Goal: Task Accomplishment & Management: Manage account settings

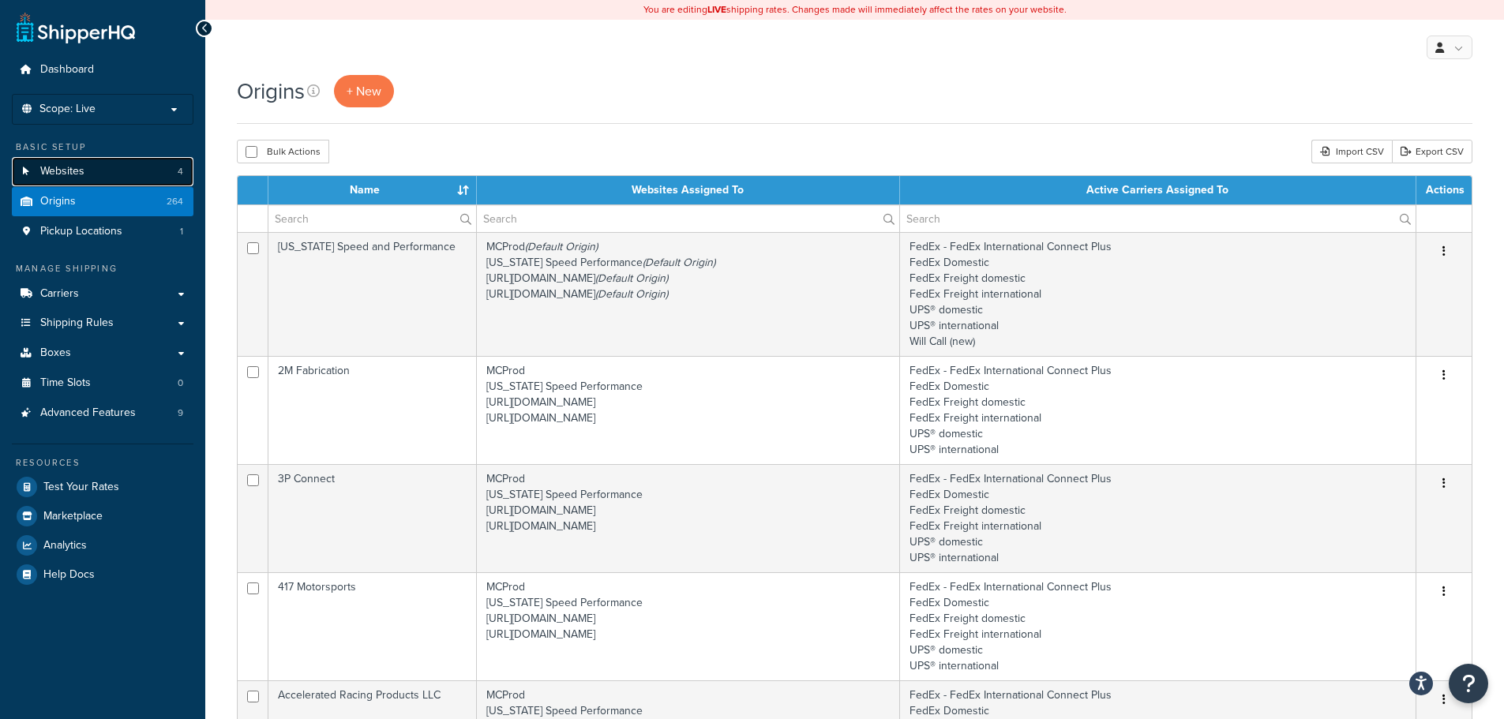
click at [114, 173] on link "Websites 4" at bounding box center [103, 171] width 182 height 29
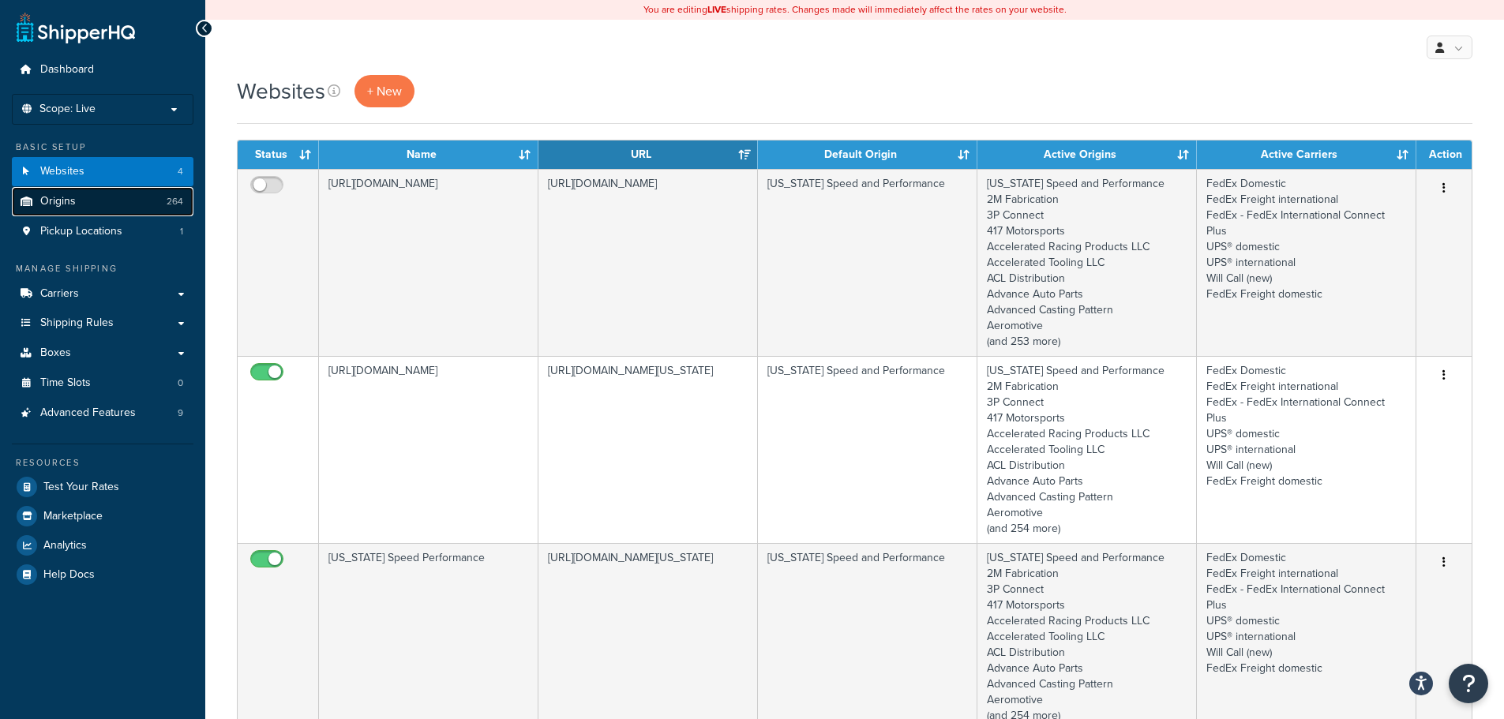
click at [105, 200] on link "Origins 264" at bounding box center [103, 201] width 182 height 29
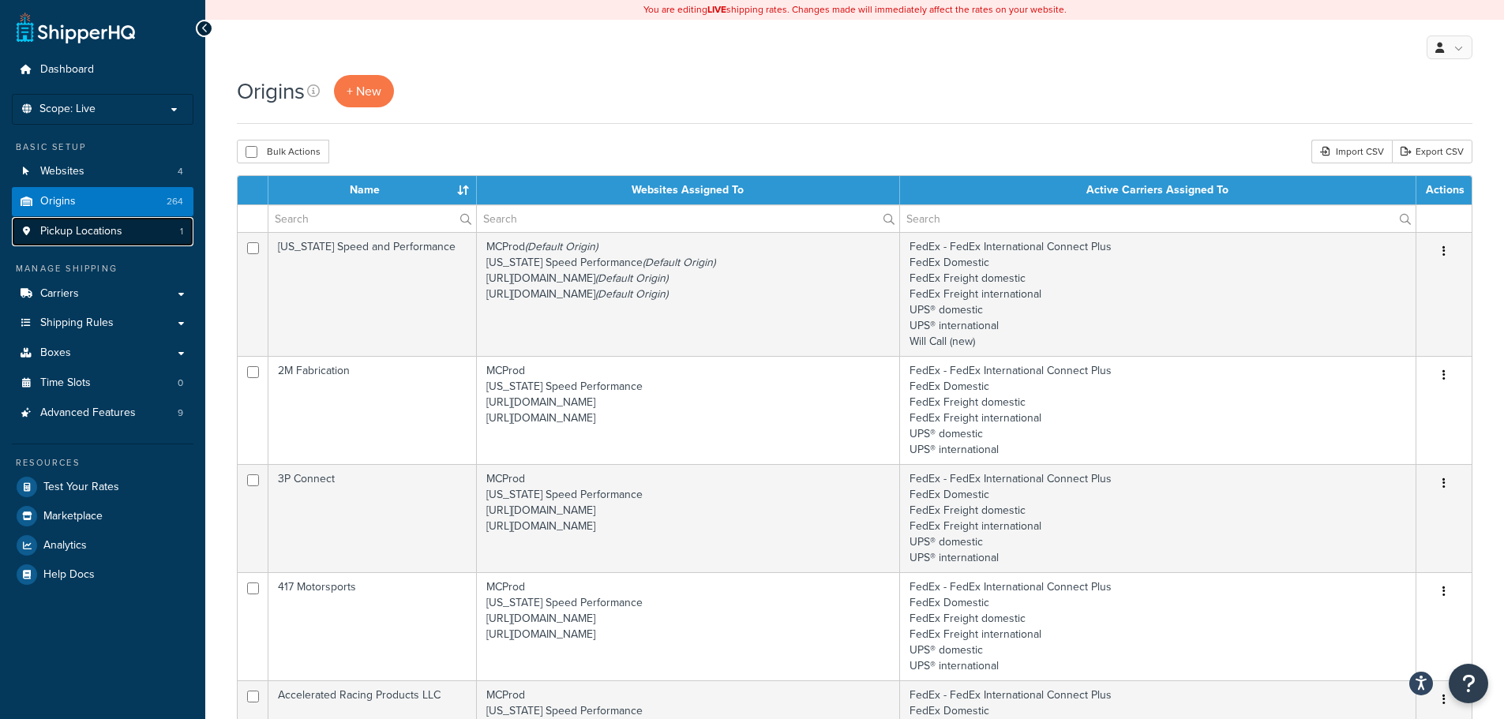
click at [109, 231] on span "Pickup Locations" at bounding box center [81, 231] width 82 height 13
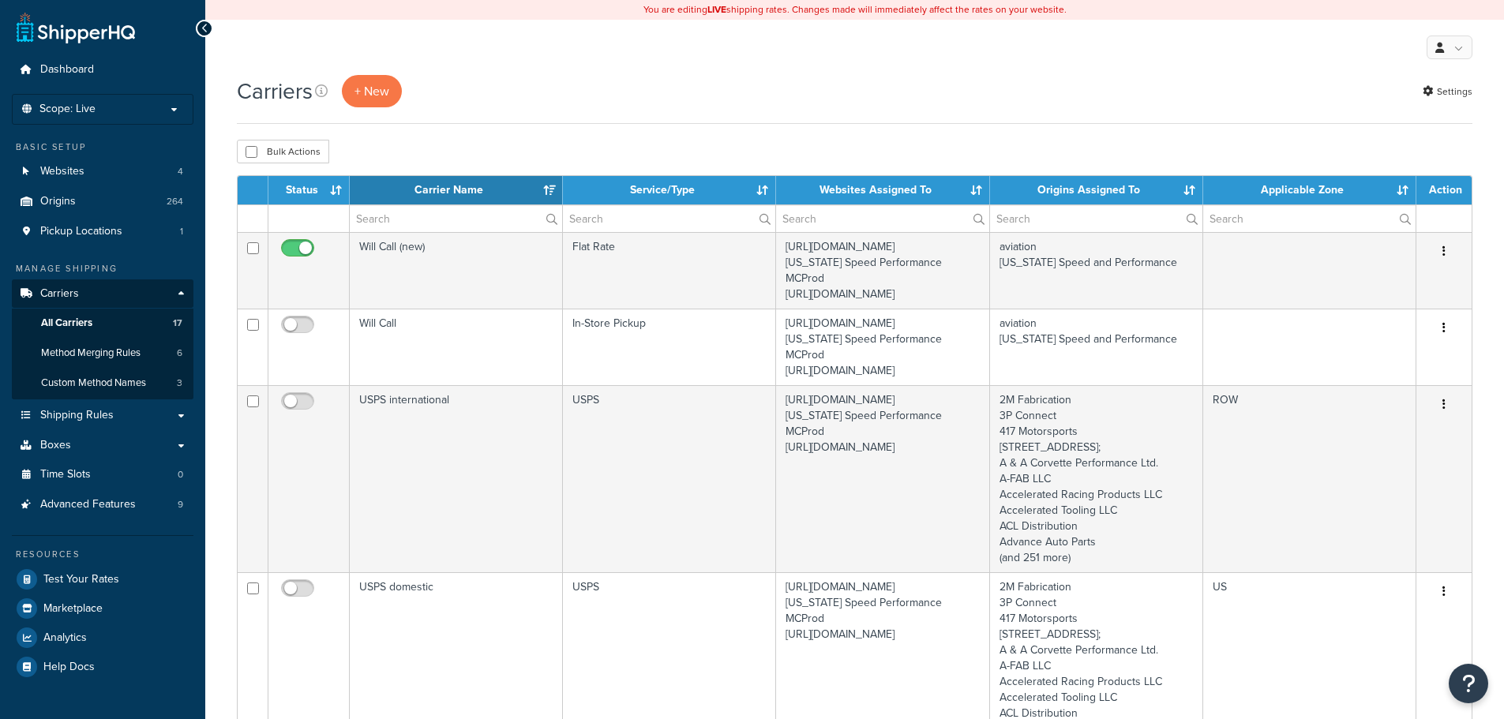
select select "15"
click at [121, 420] on link "Shipping Rules" at bounding box center [103, 415] width 182 height 29
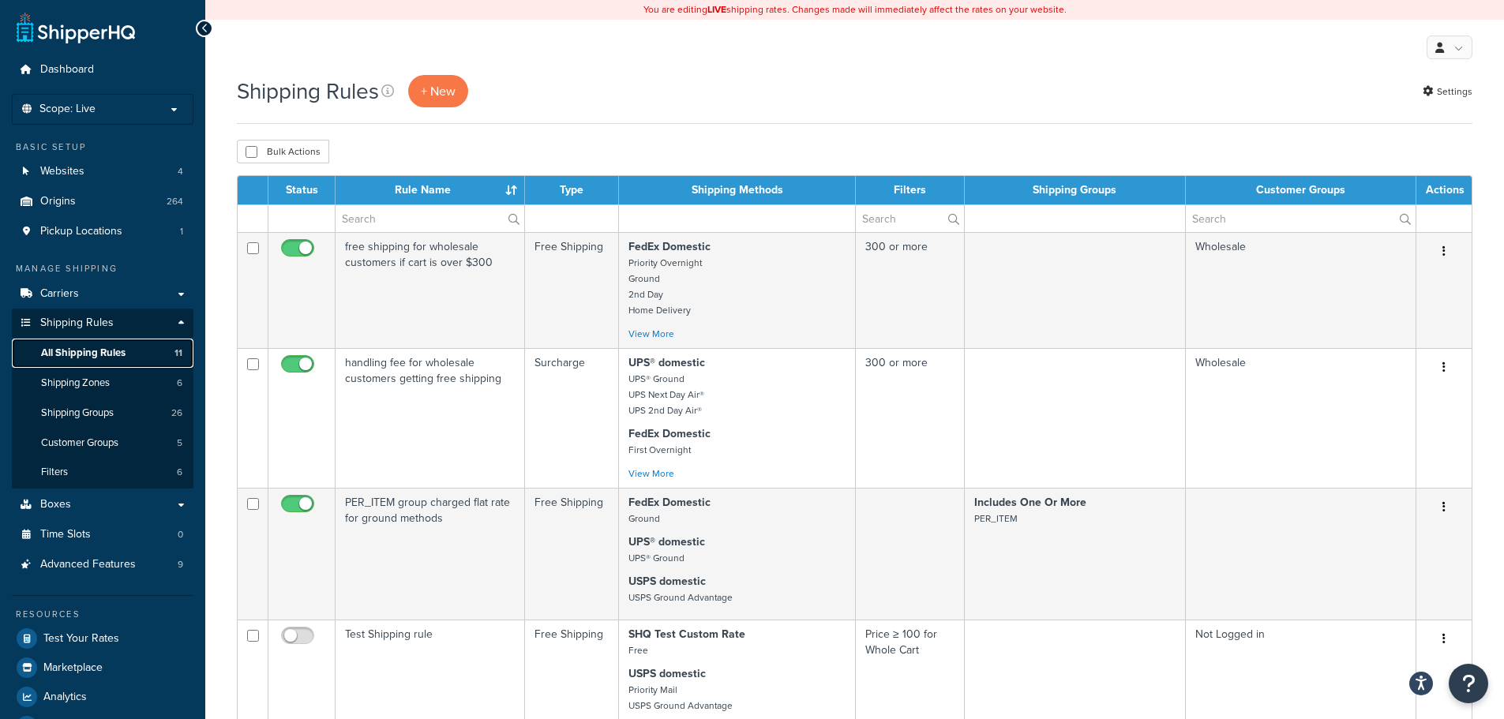
click at [99, 354] on span "All Shipping Rules" at bounding box center [83, 352] width 84 height 13
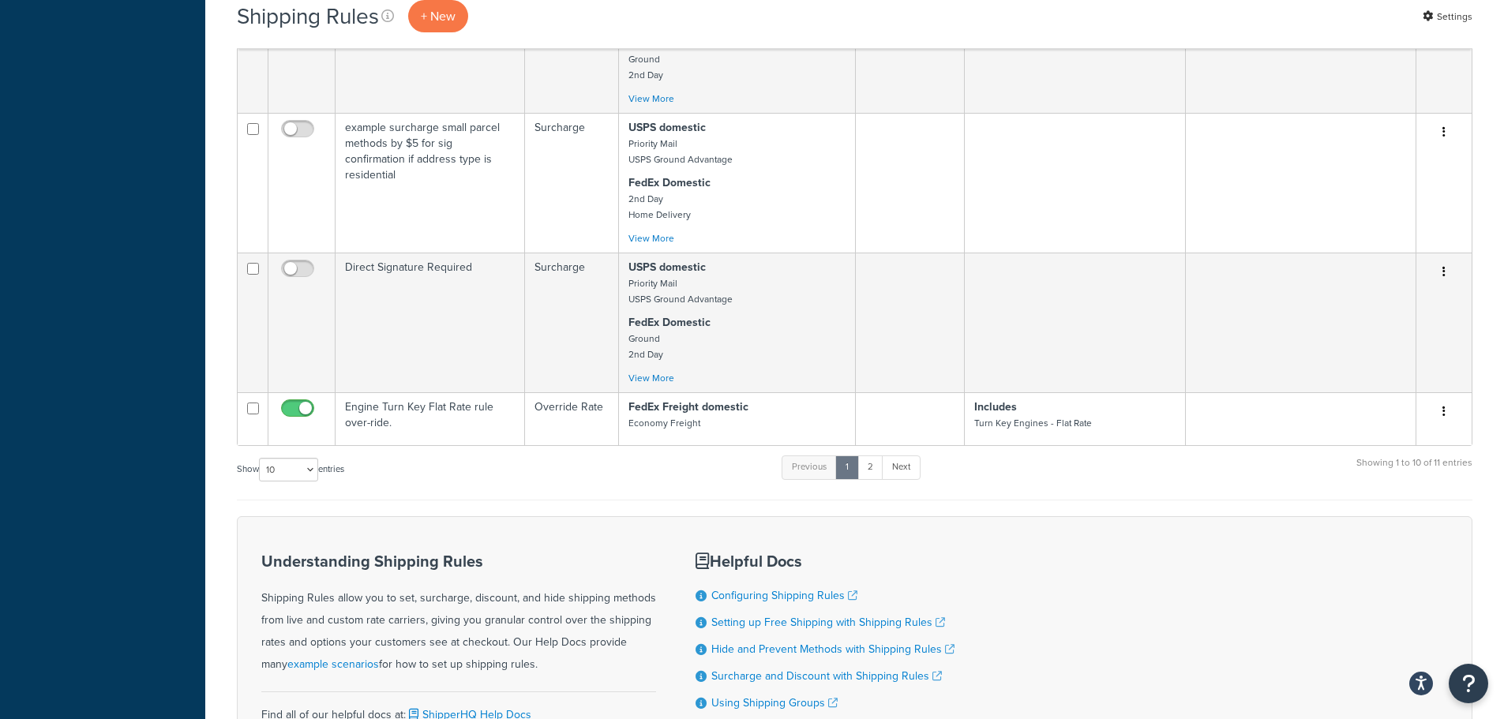
scroll to position [1384, 0]
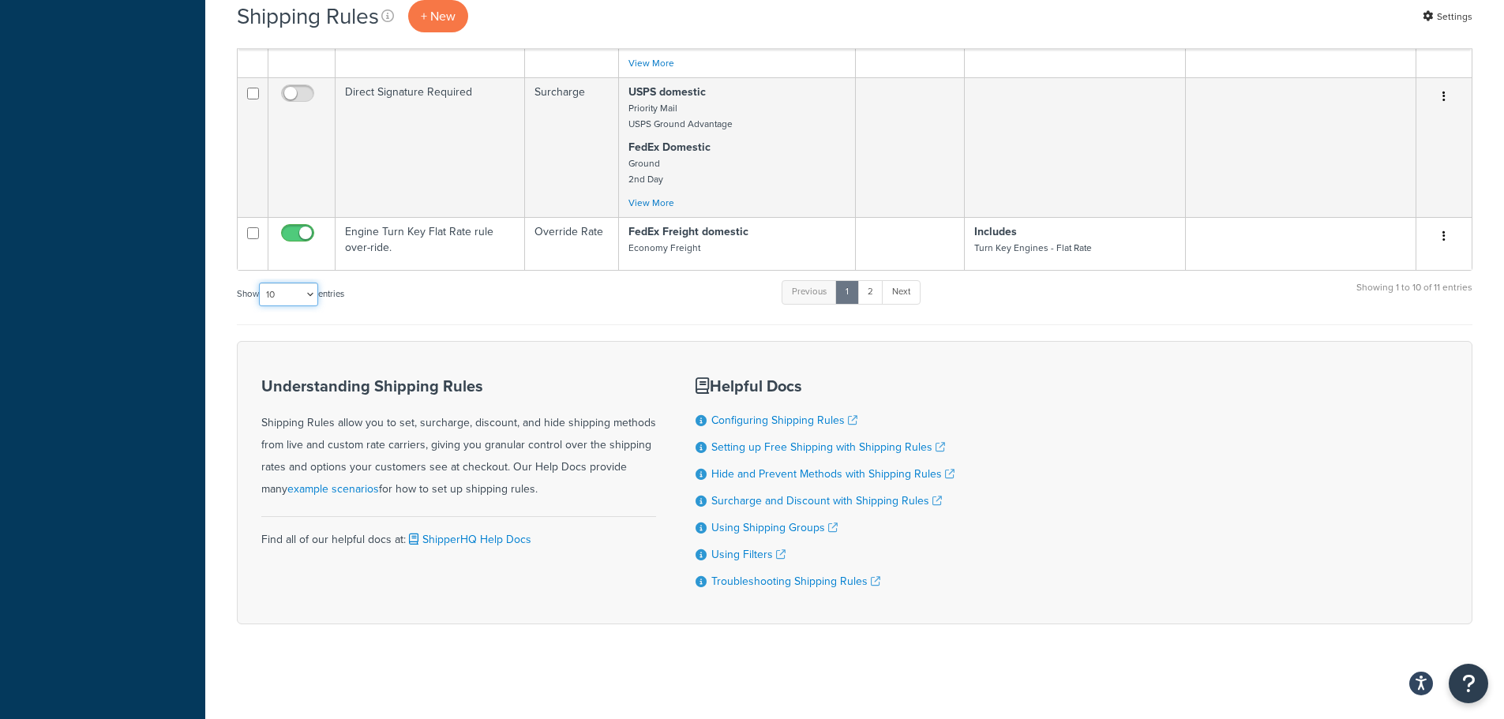
click at [291, 288] on select "10 15 25 50 100 1000" at bounding box center [288, 295] width 59 height 24
select select "15"
click at [260, 283] on select "10 15 25 50 100 1000" at bounding box center [288, 295] width 59 height 24
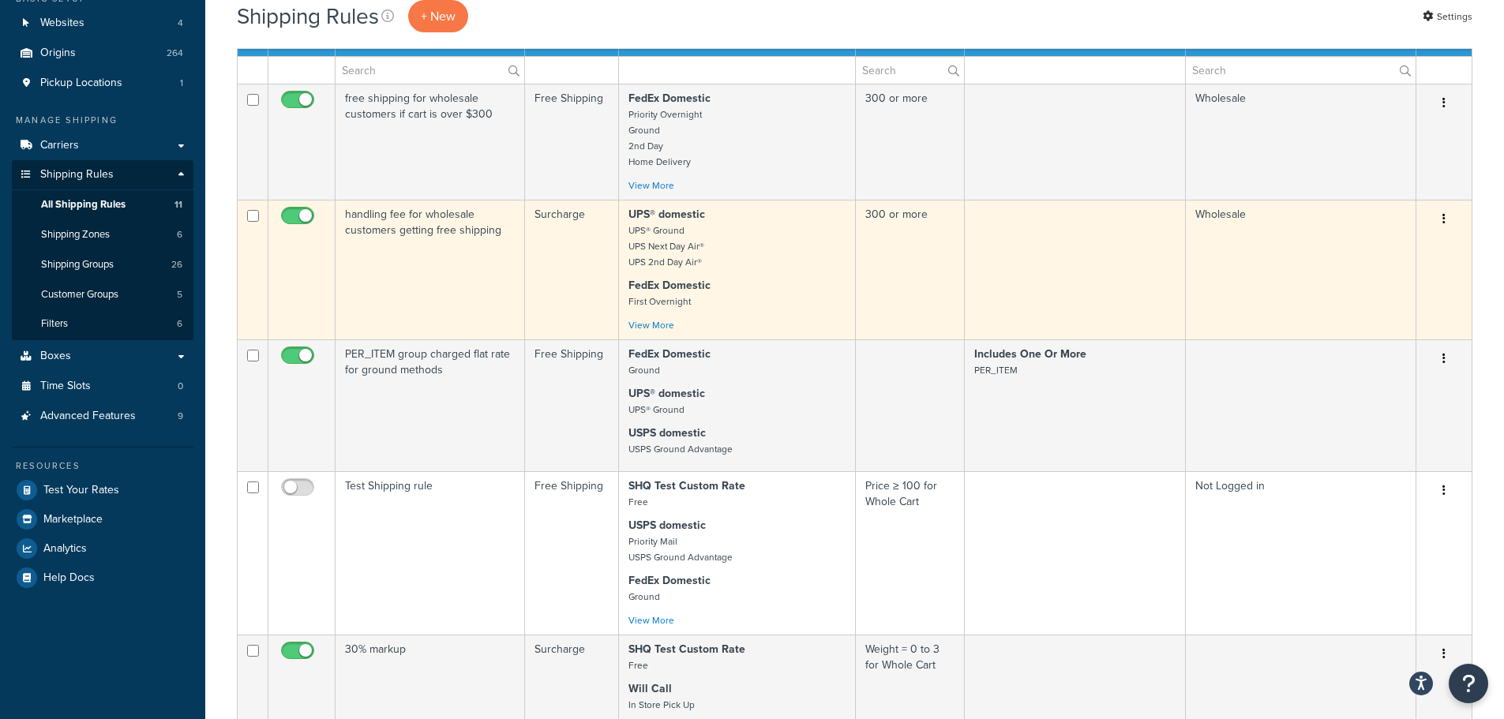
scroll to position [79, 0]
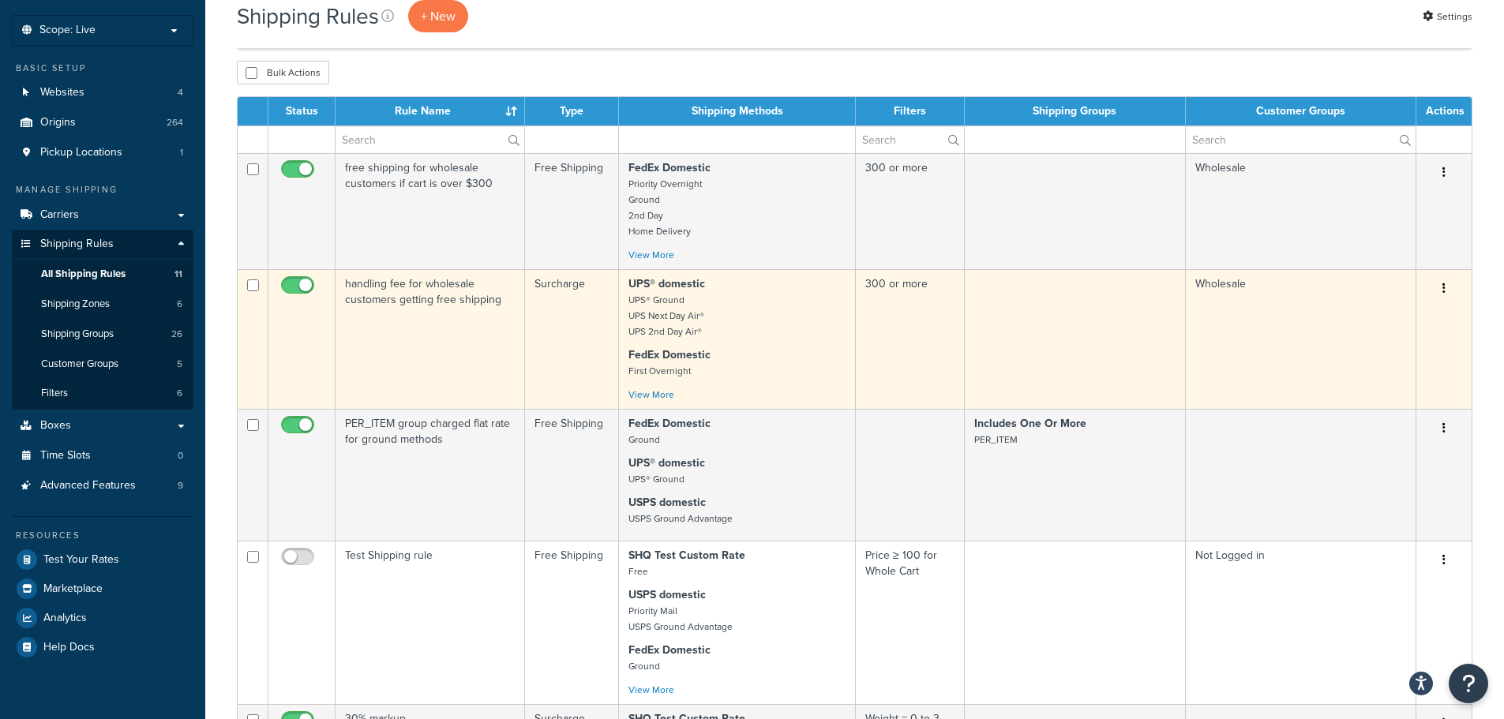
click at [294, 286] on input "checkbox" at bounding box center [299, 289] width 43 height 20
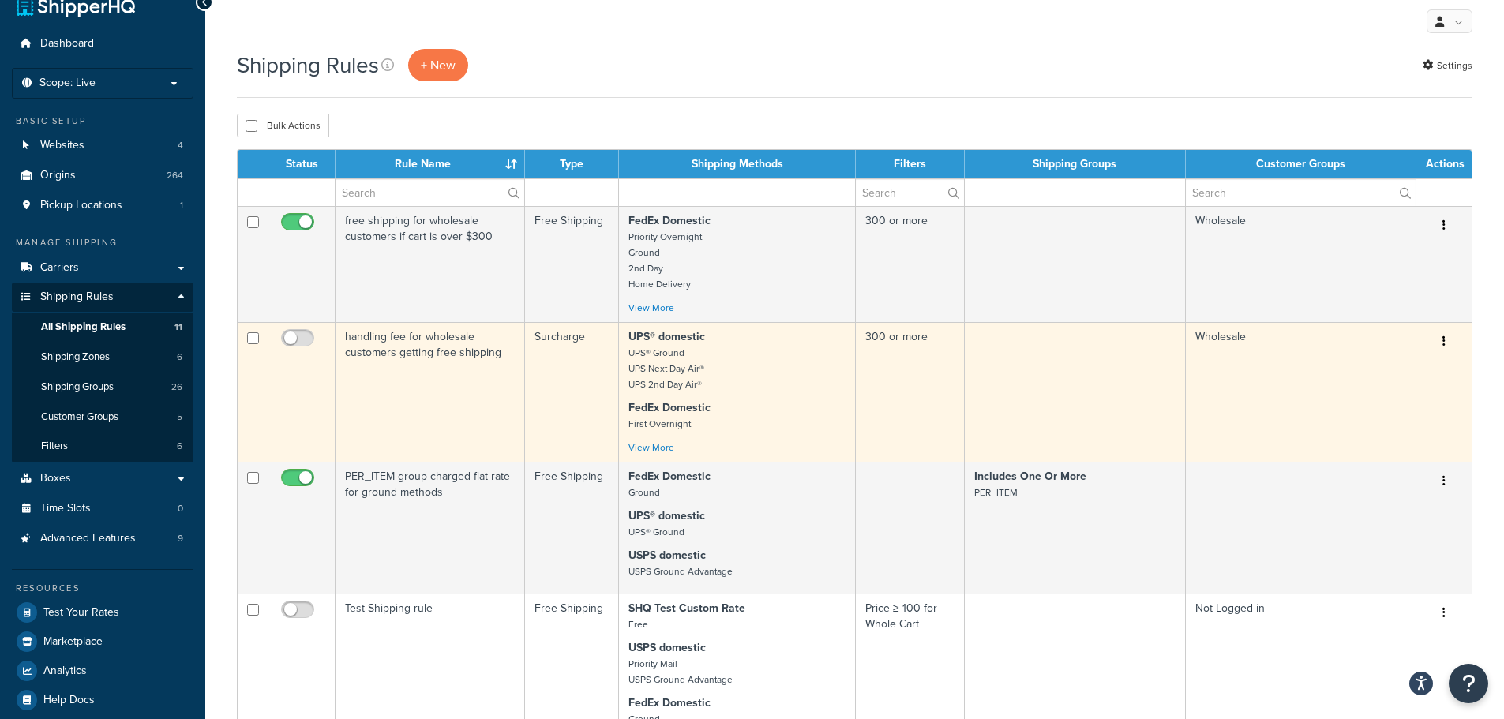
scroll to position [0, 0]
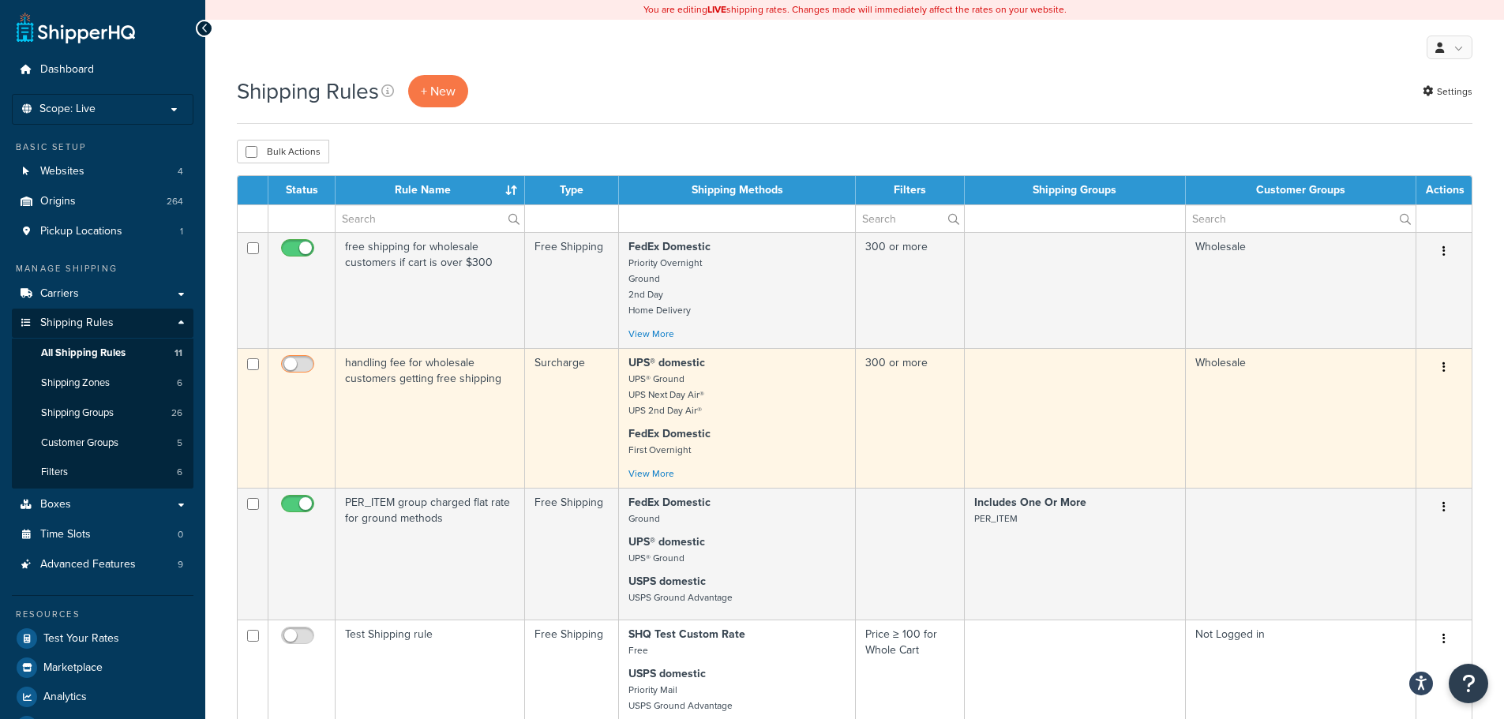
click at [309, 365] on input "checkbox" at bounding box center [299, 368] width 43 height 20
click at [291, 368] on input "checkbox" at bounding box center [299, 368] width 43 height 20
checkbox input "false"
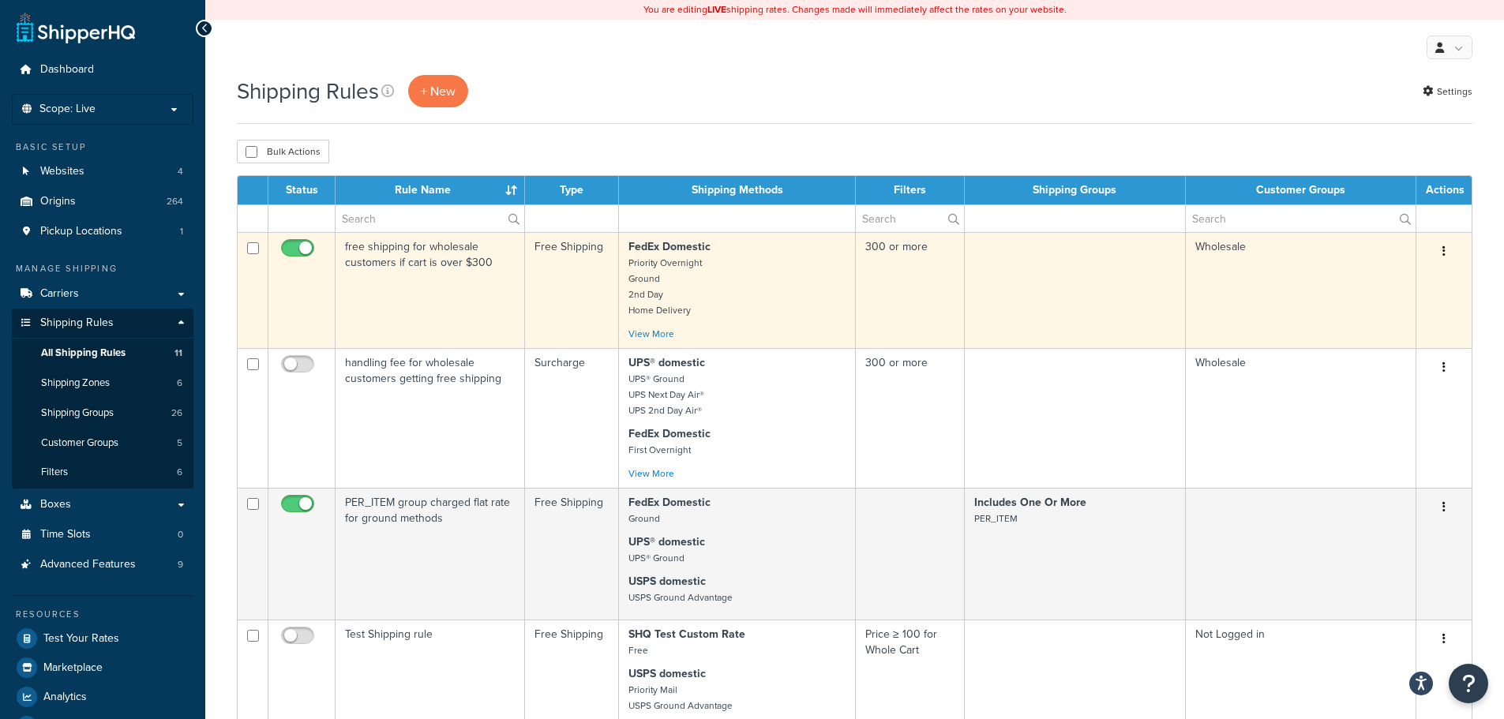
click at [1441, 253] on button "button" at bounding box center [1444, 251] width 22 height 25
click at [1391, 281] on link "Edit" at bounding box center [1391, 281] width 125 height 32
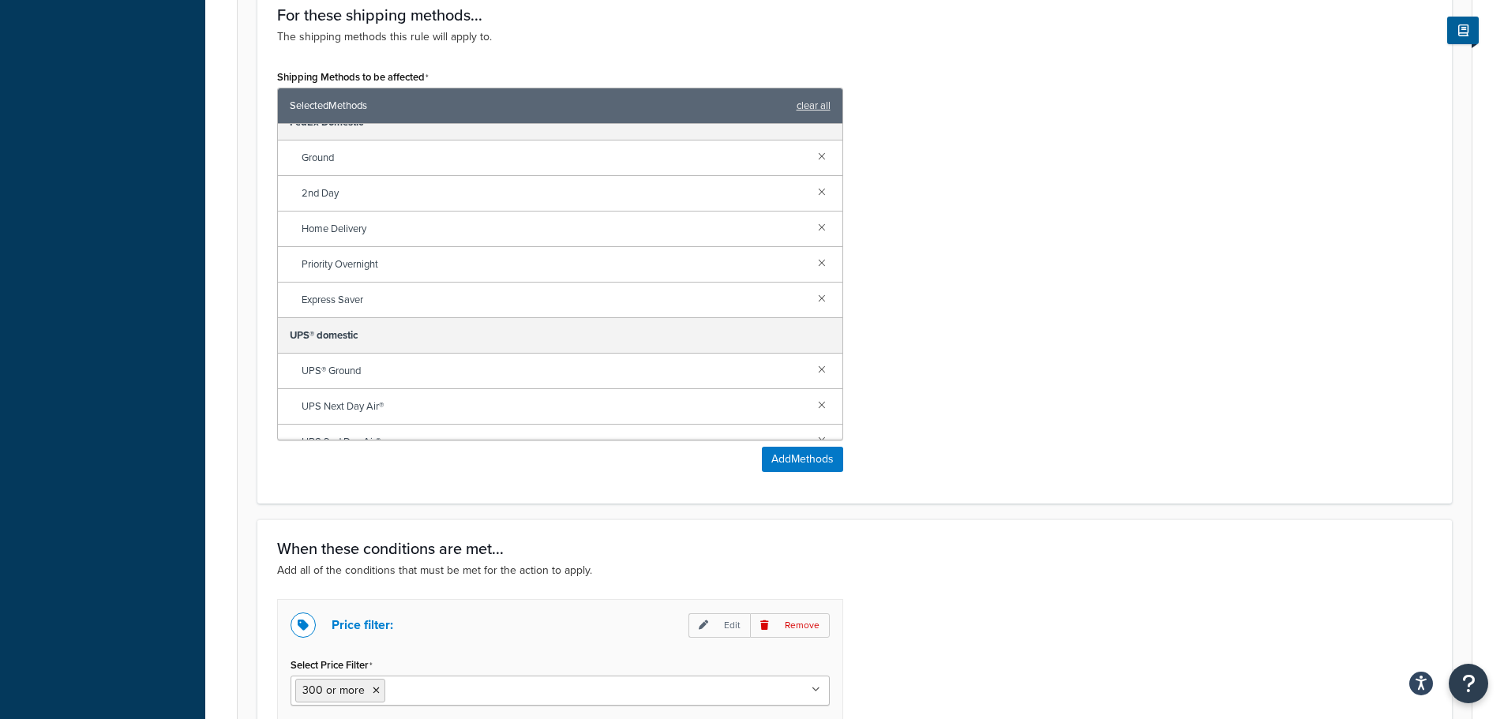
scroll to position [323, 0]
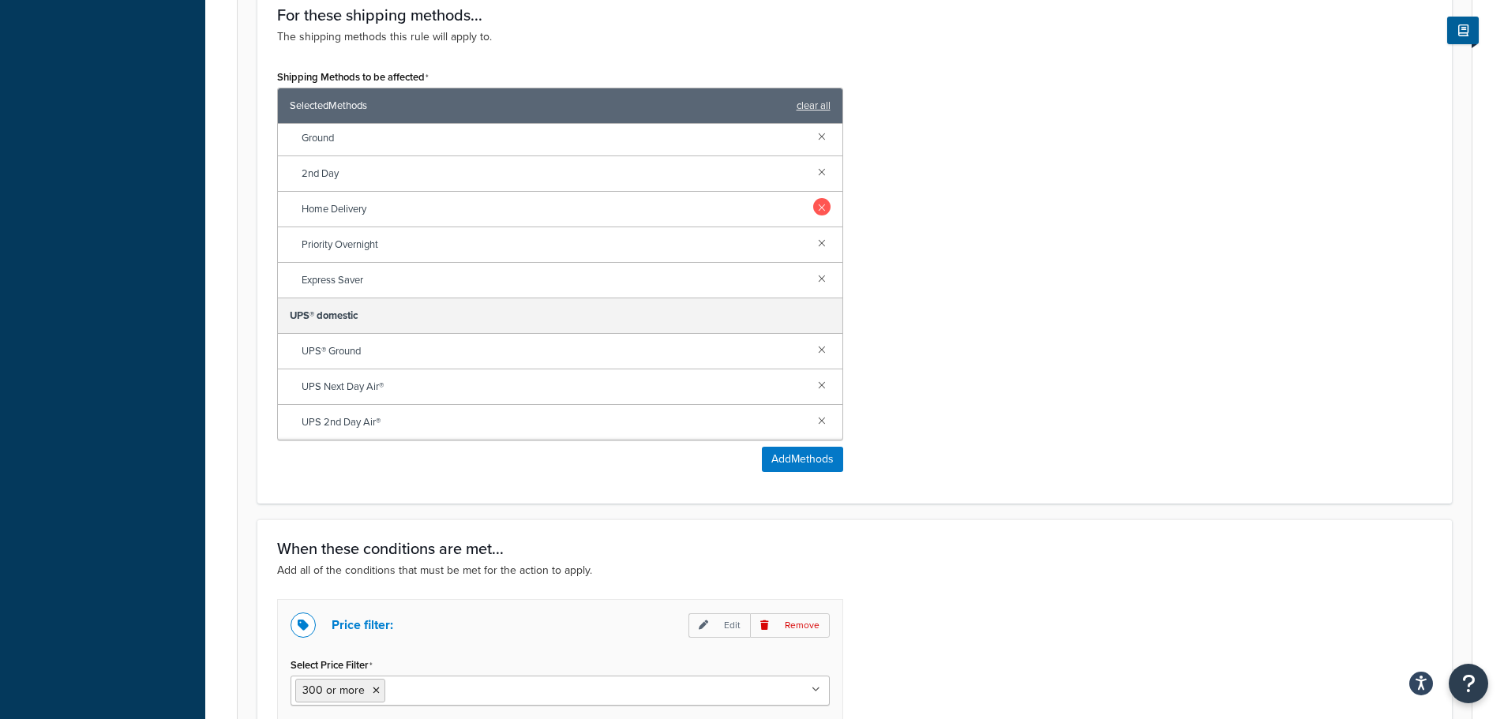
click at [813, 249] on link at bounding box center [821, 242] width 17 height 17
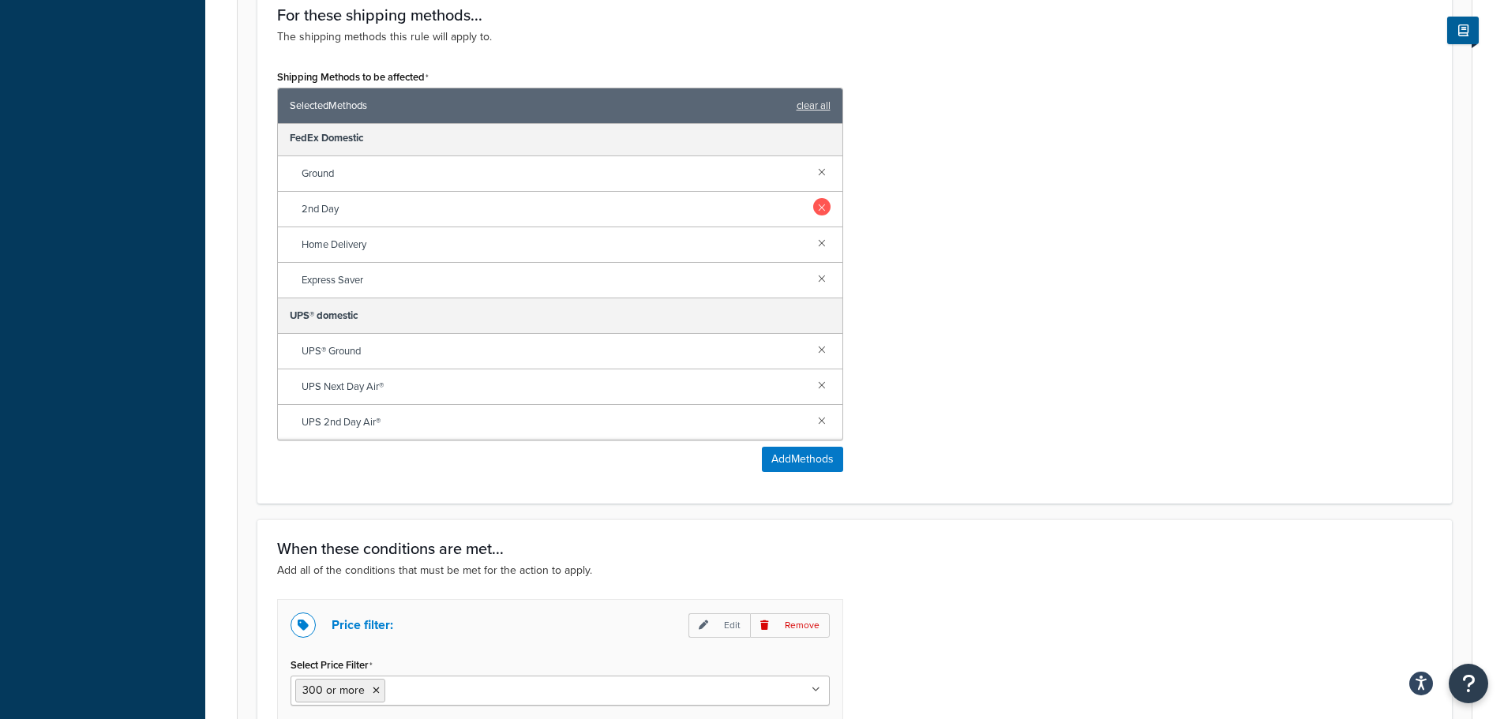
click at [813, 210] on link at bounding box center [821, 206] width 17 height 17
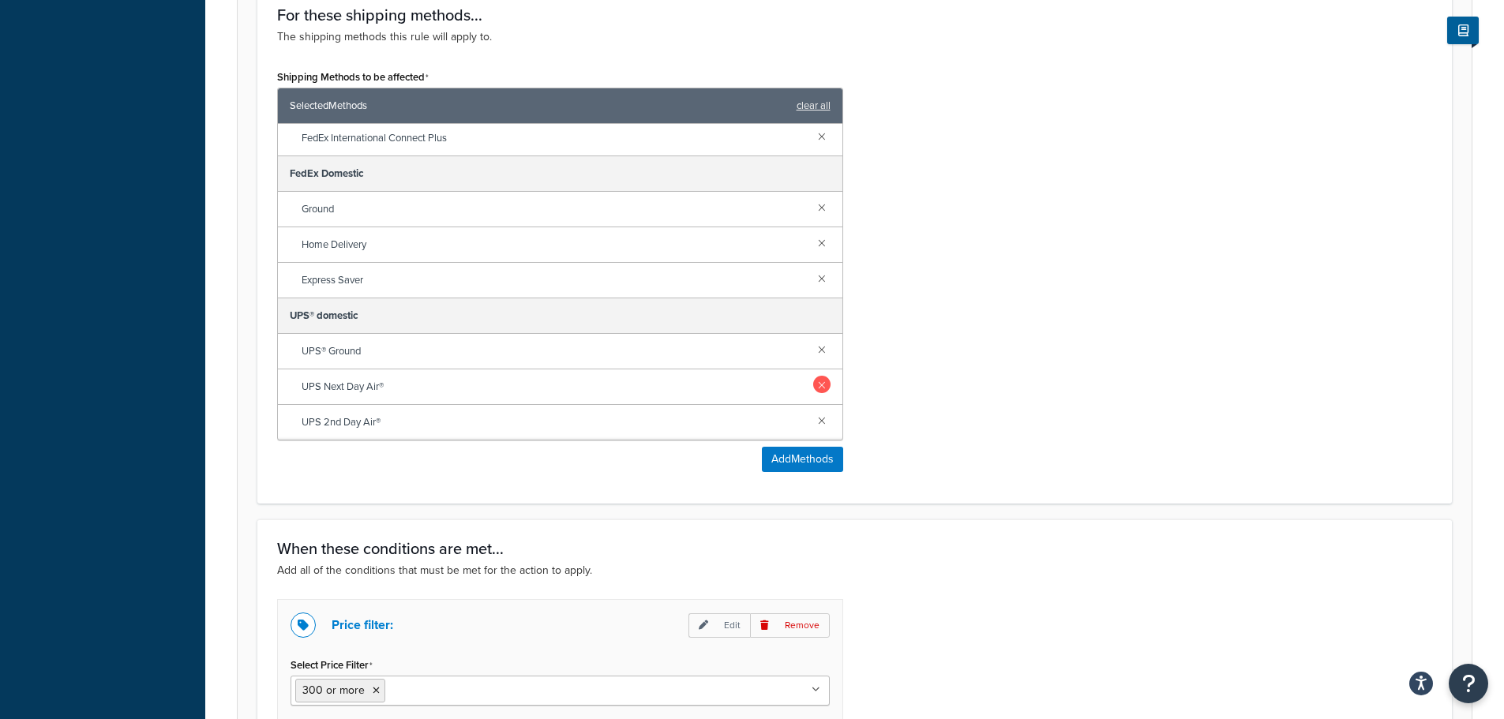
click at [813, 387] on link at bounding box center [821, 384] width 17 height 17
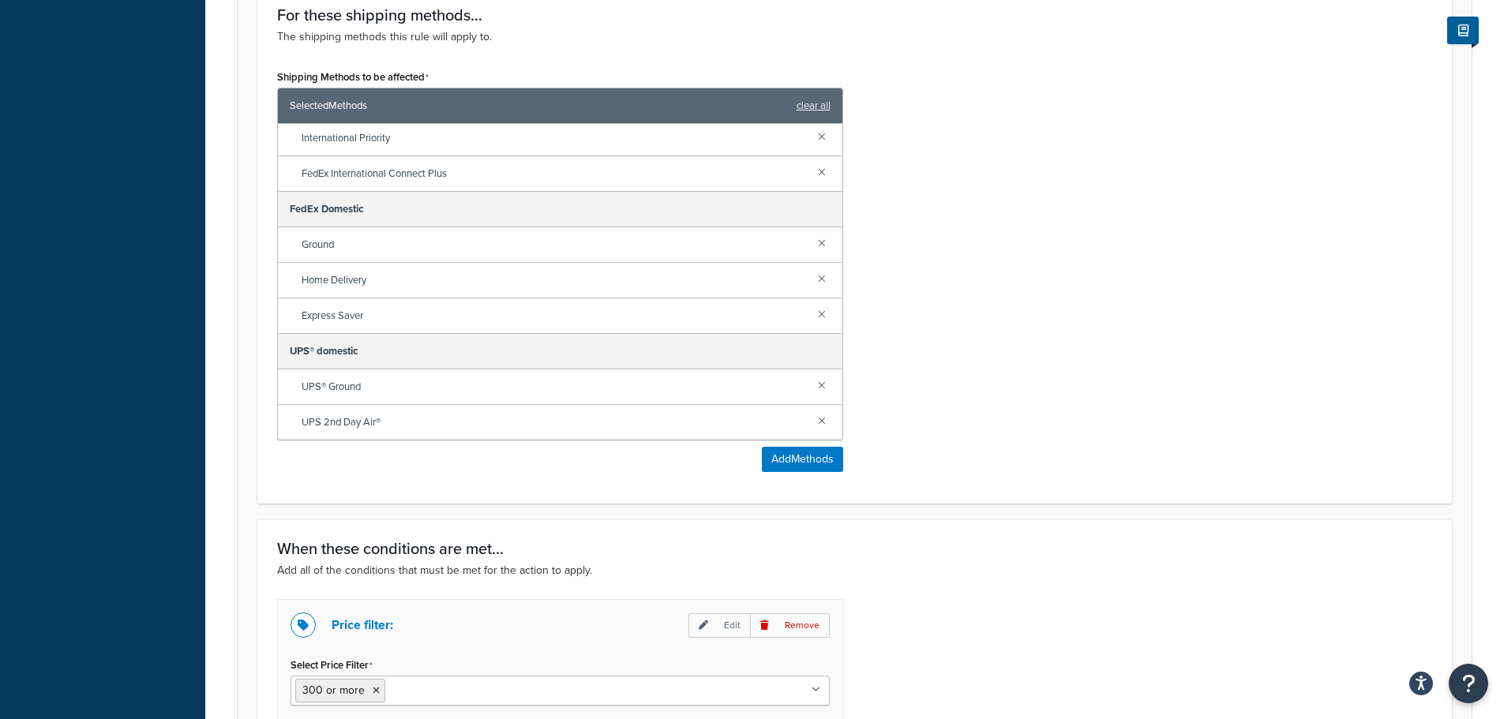
scroll to position [216, 0]
click at [813, 422] on link at bounding box center [821, 419] width 17 height 17
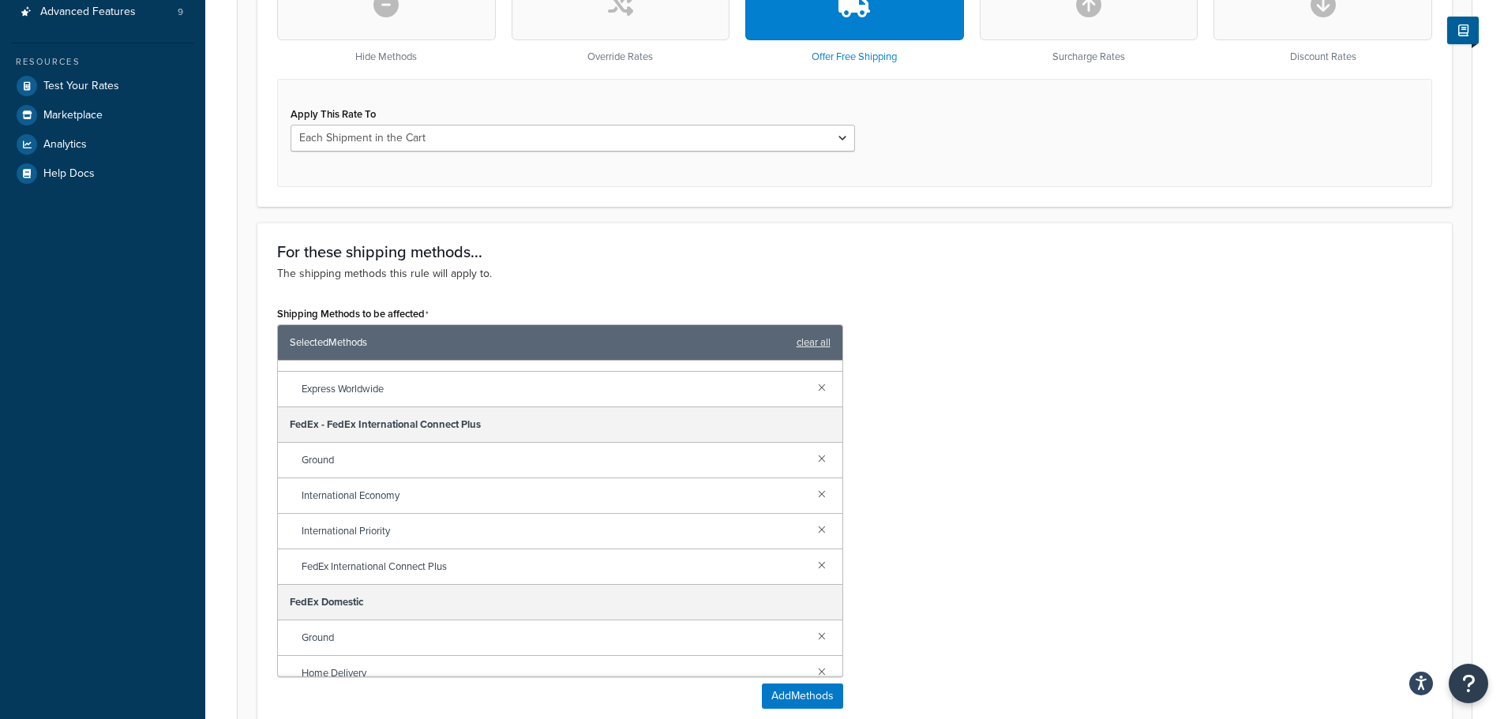
scroll to position [69, 0]
click at [813, 557] on link at bounding box center [821, 554] width 17 height 17
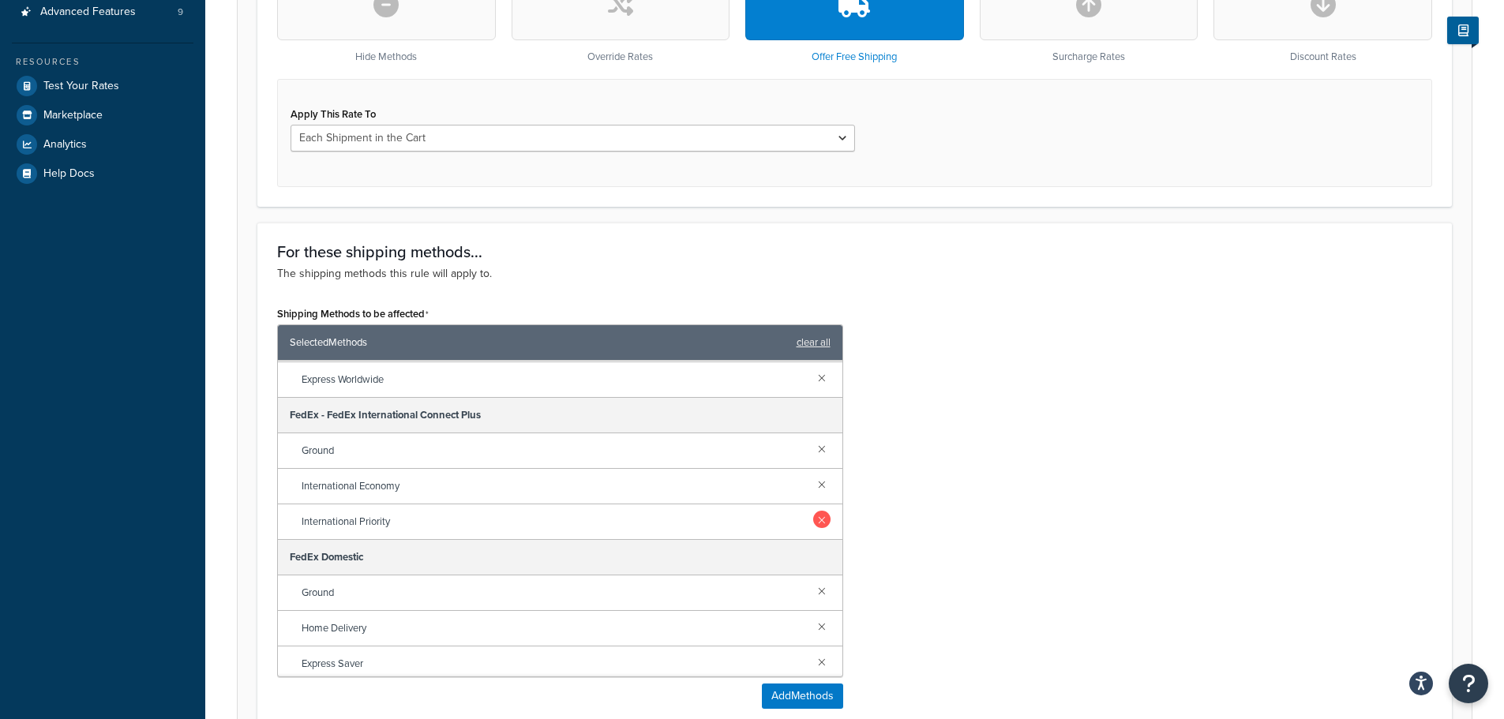
click at [814, 523] on link at bounding box center [821, 519] width 17 height 17
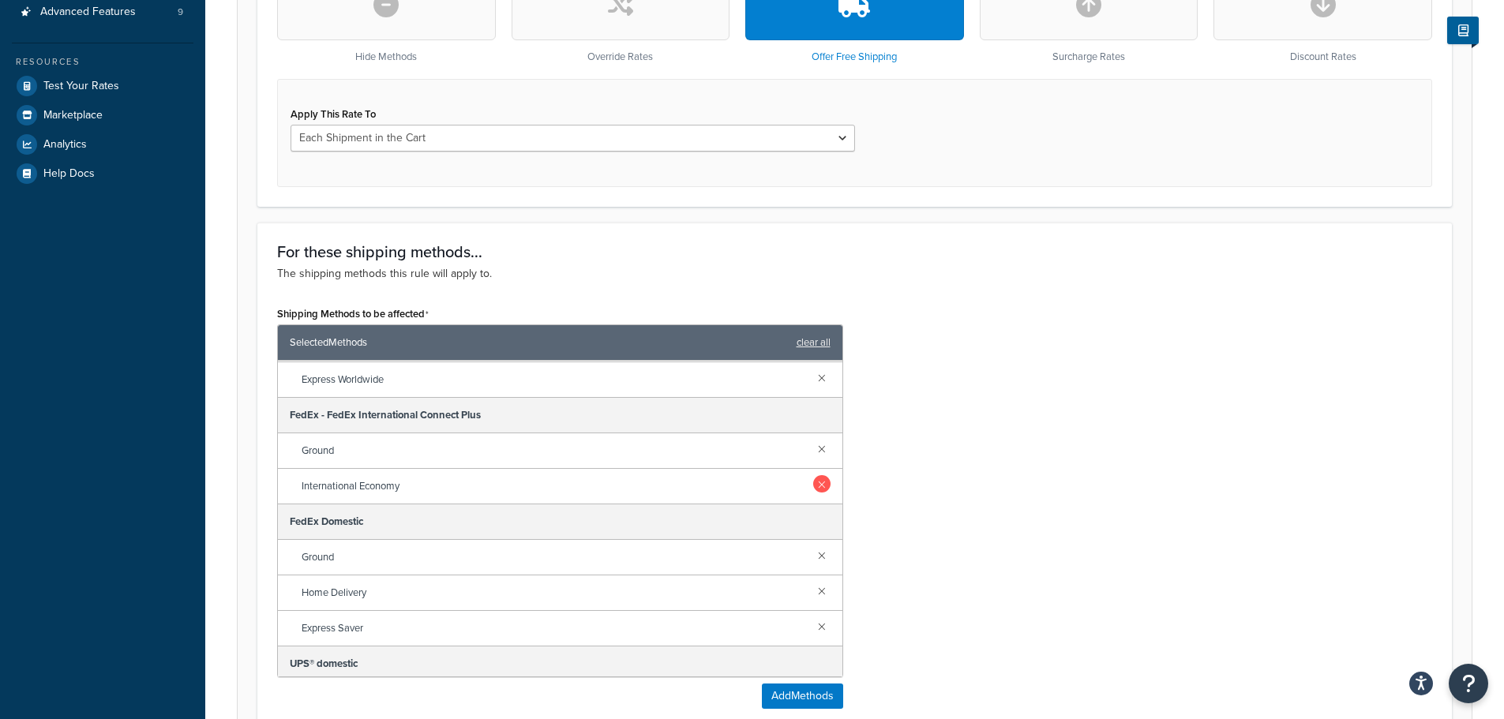
click at [813, 486] on link at bounding box center [821, 483] width 17 height 17
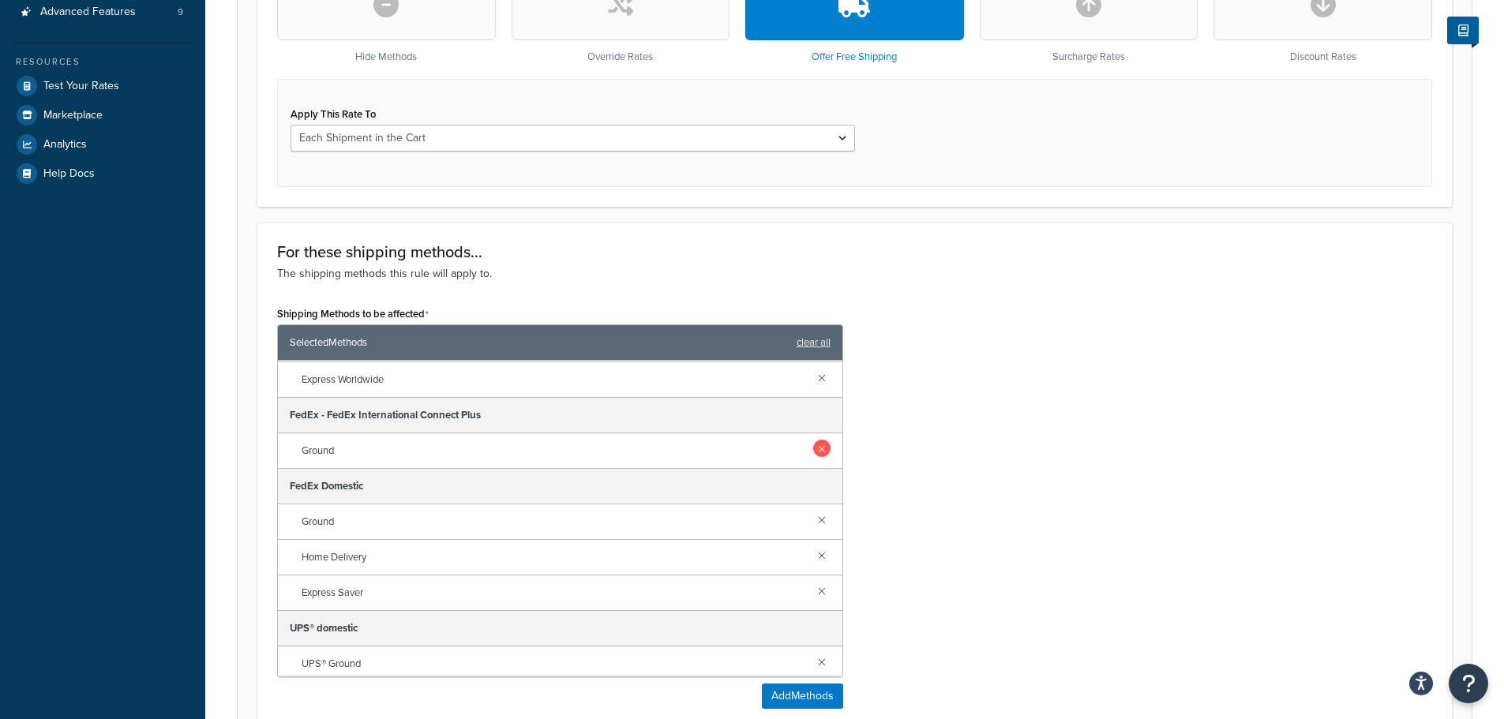
click at [813, 451] on link at bounding box center [821, 448] width 17 height 17
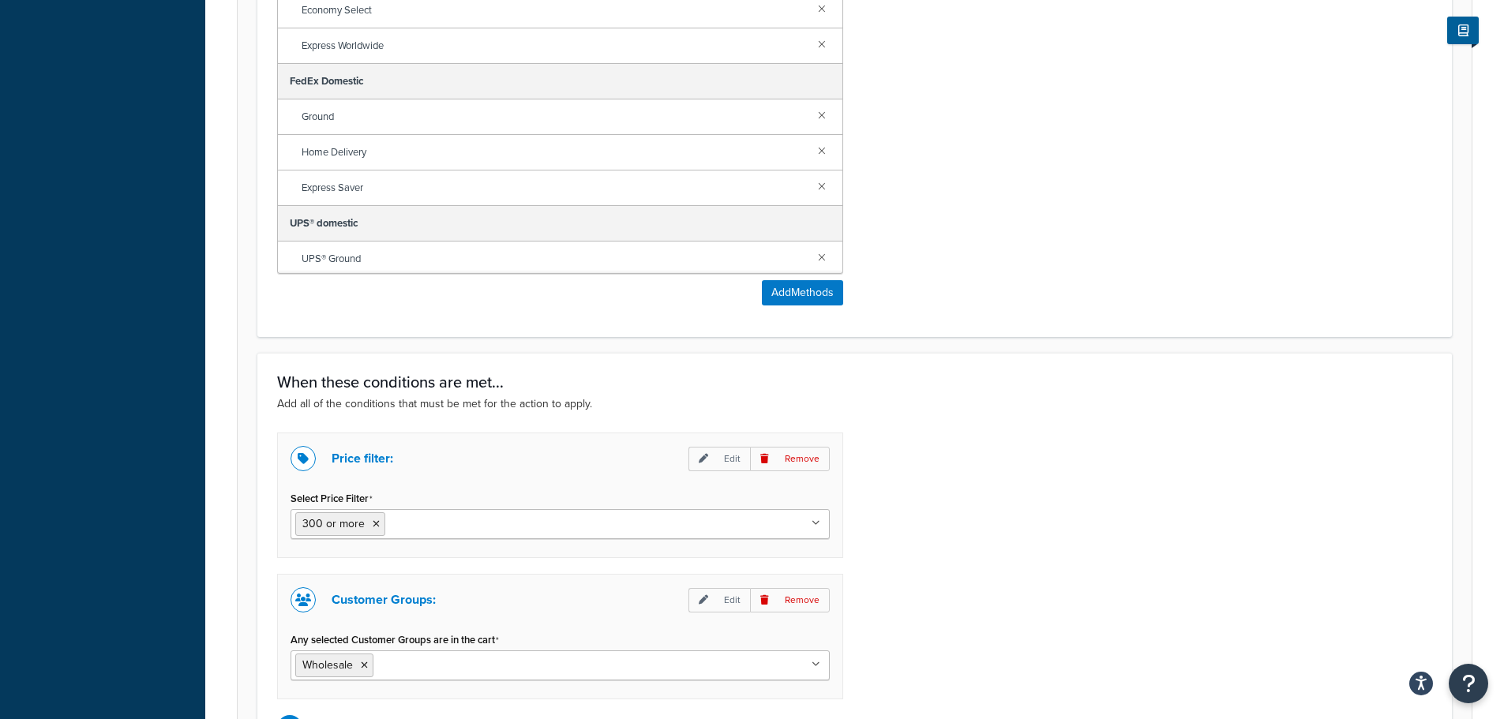
scroll to position [1144, 0]
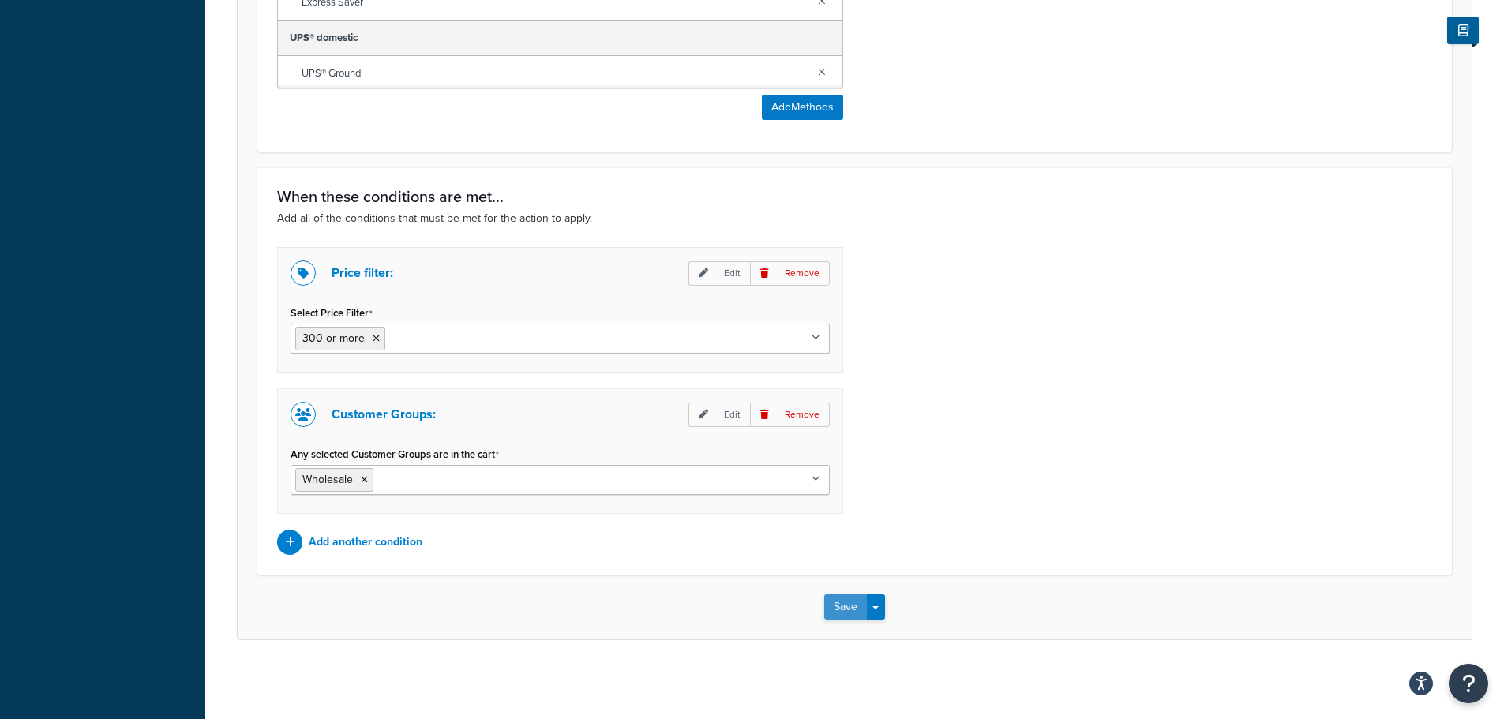
click at [852, 608] on button "Save" at bounding box center [845, 606] width 43 height 25
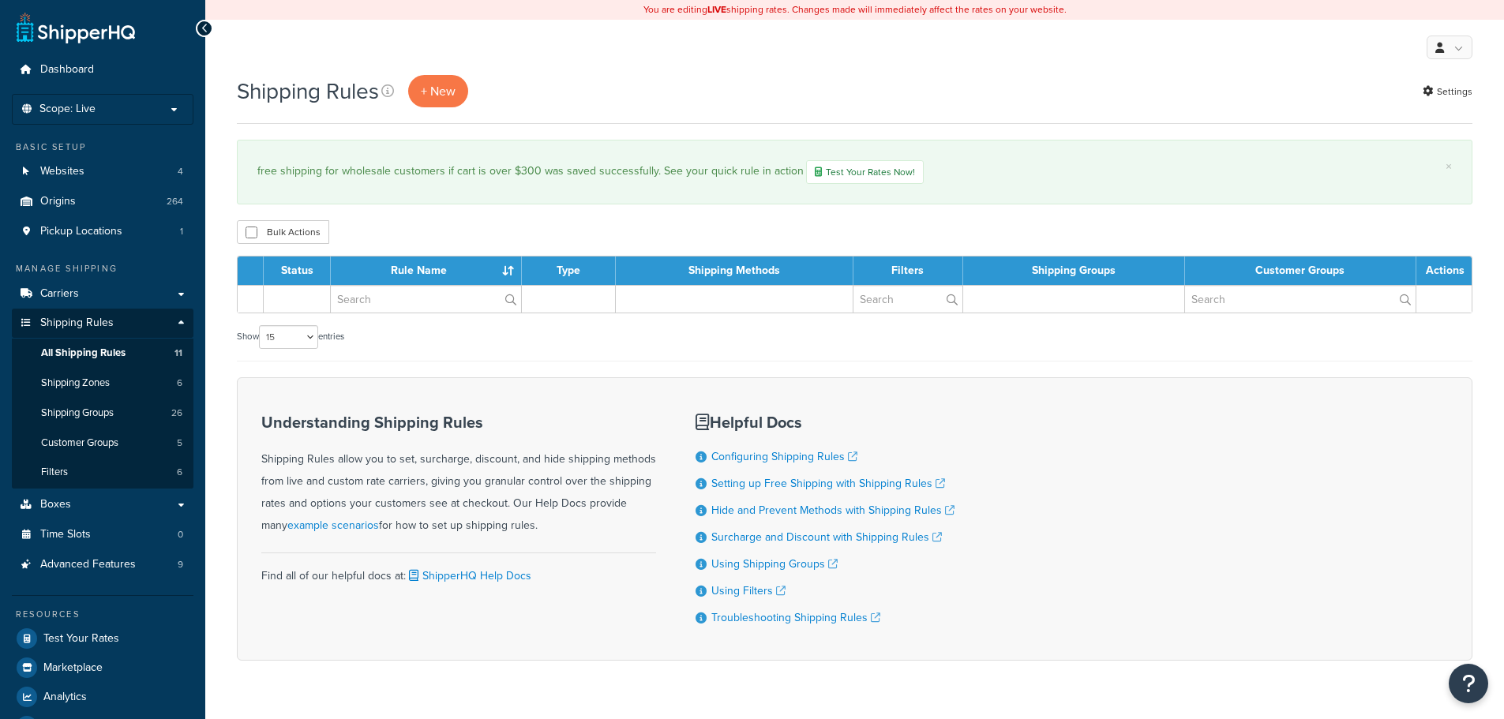
select select "15"
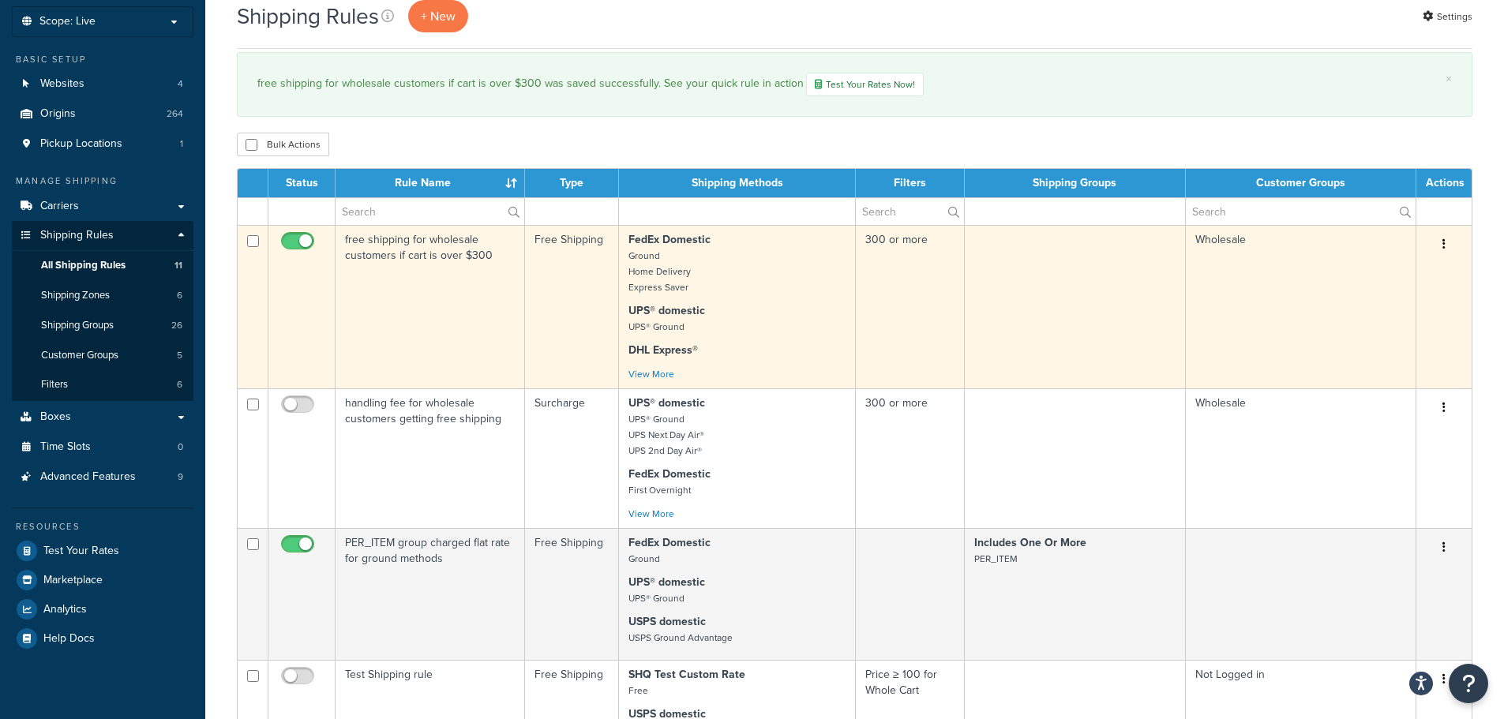
scroll to position [41, 0]
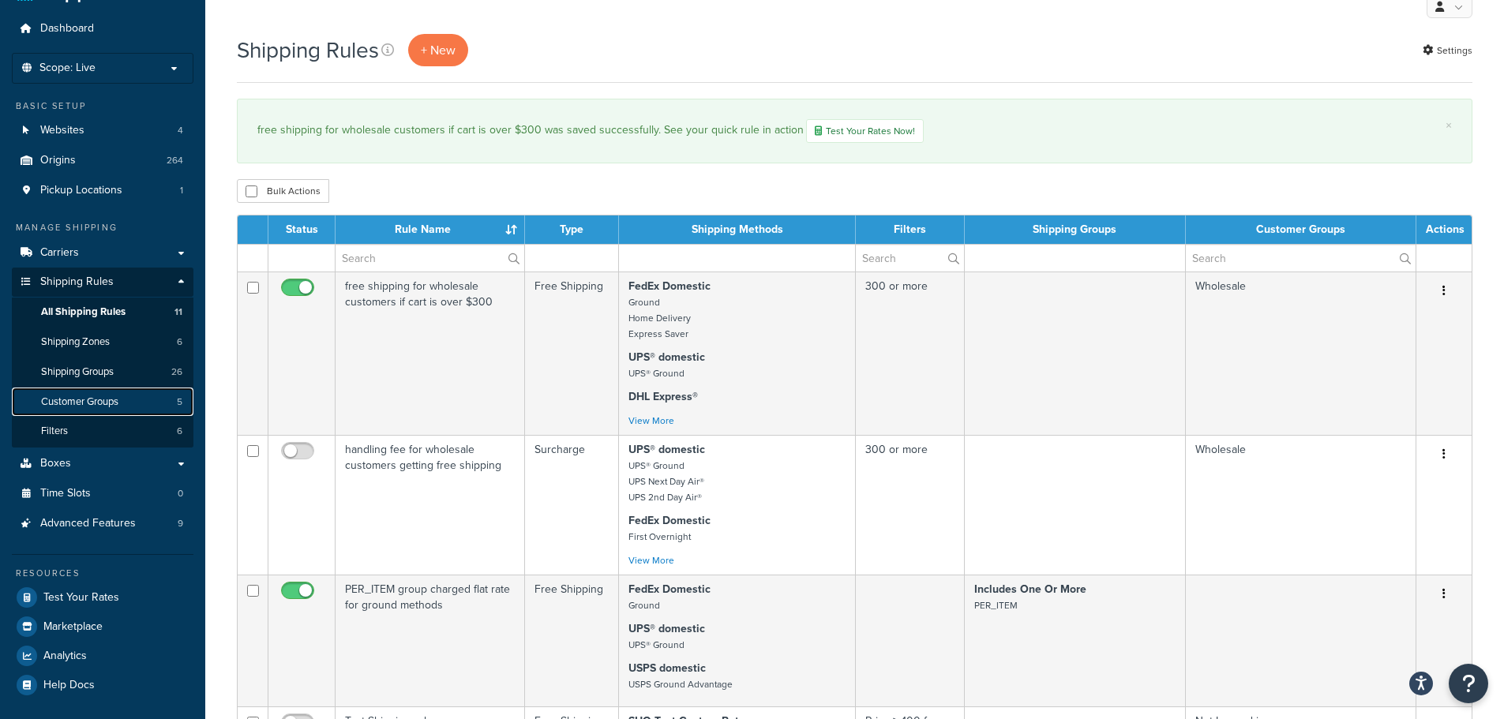
click at [97, 409] on link "Customer Groups 5" at bounding box center [103, 402] width 182 height 29
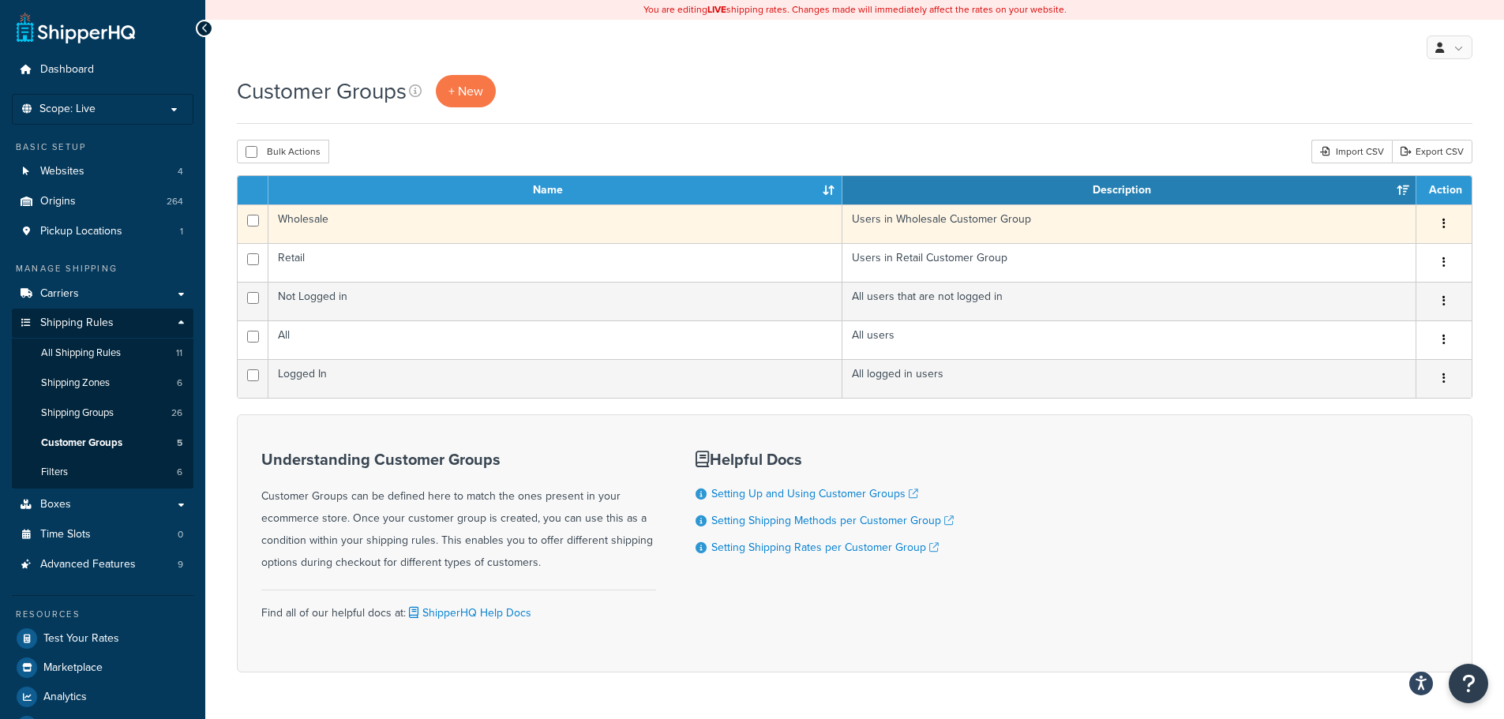
click at [1442, 223] on icon "button" at bounding box center [1443, 223] width 3 height 11
click at [1383, 257] on link "Edit" at bounding box center [1379, 257] width 125 height 32
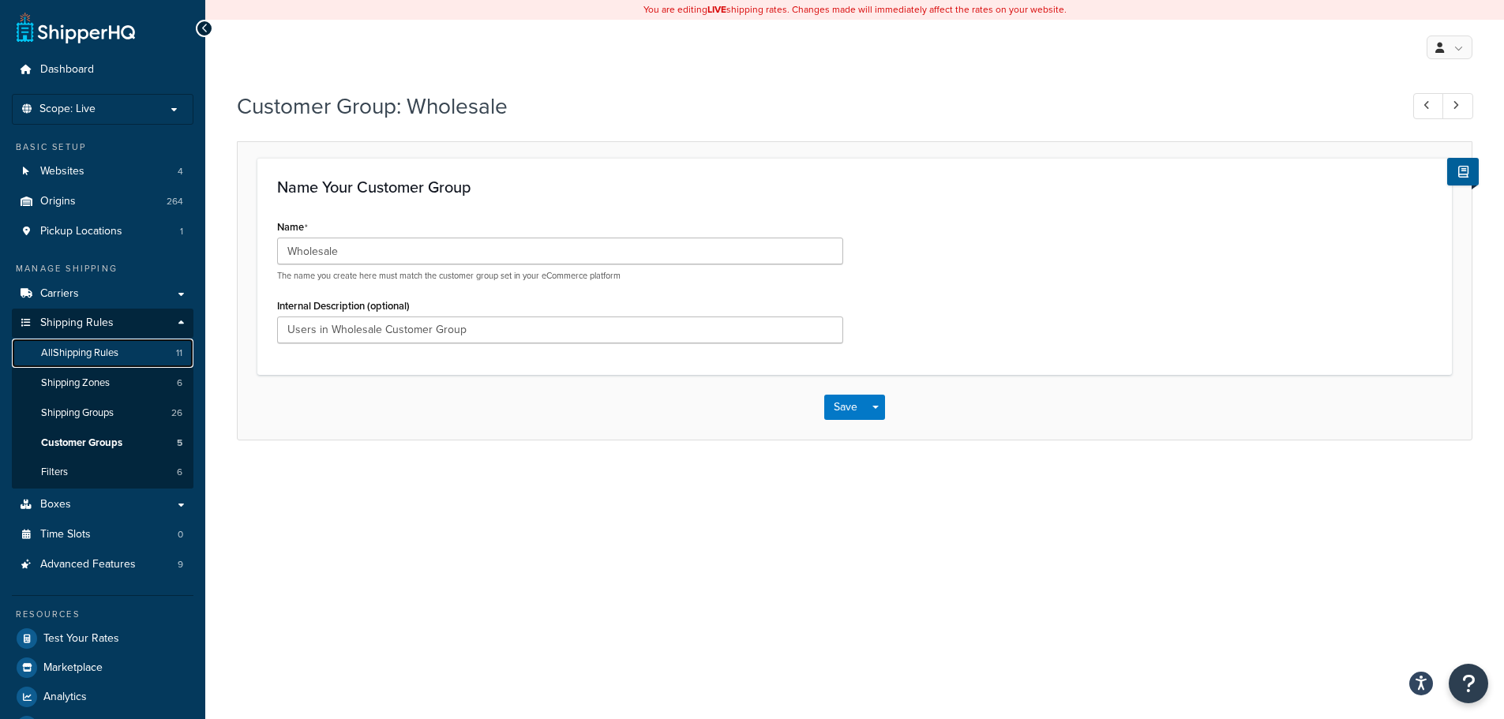
click at [125, 358] on link "All Shipping Rules 11" at bounding box center [103, 353] width 182 height 29
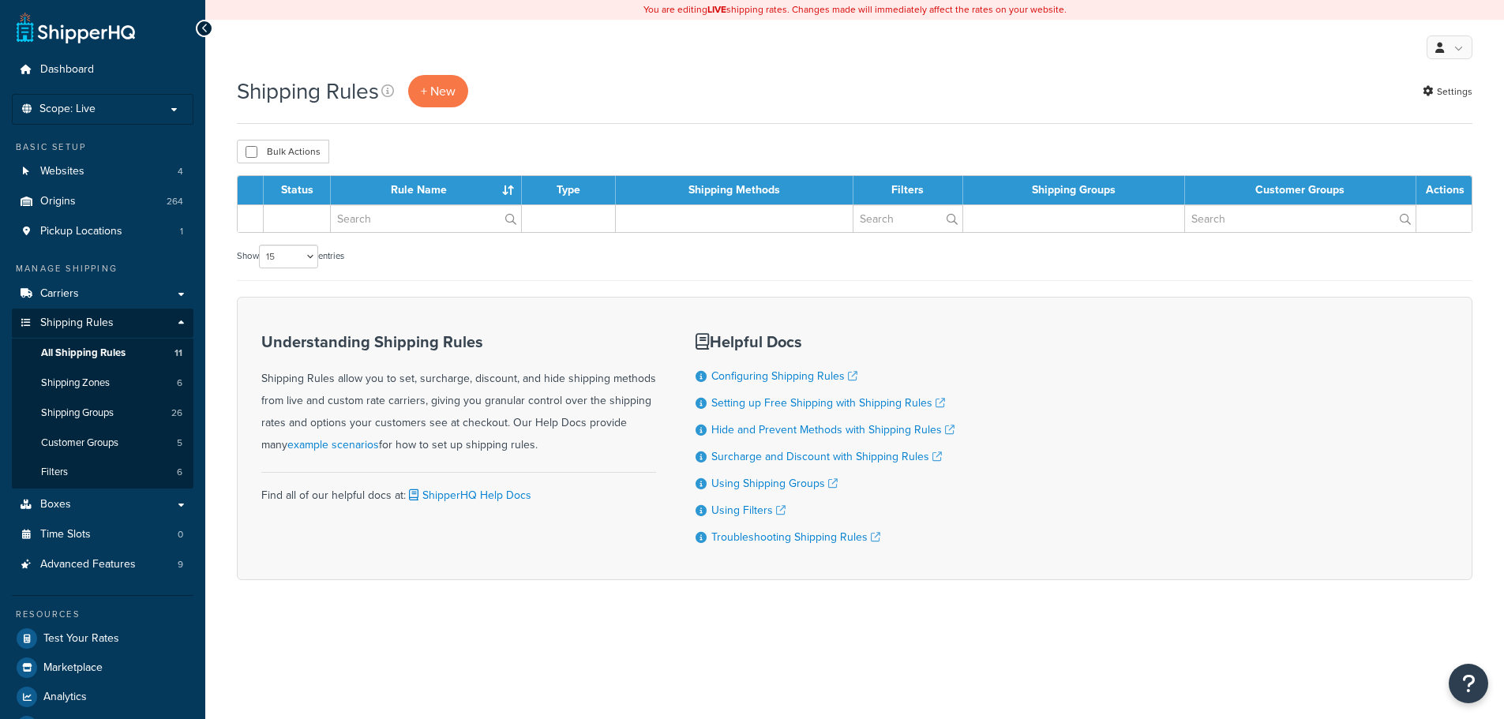
select select "15"
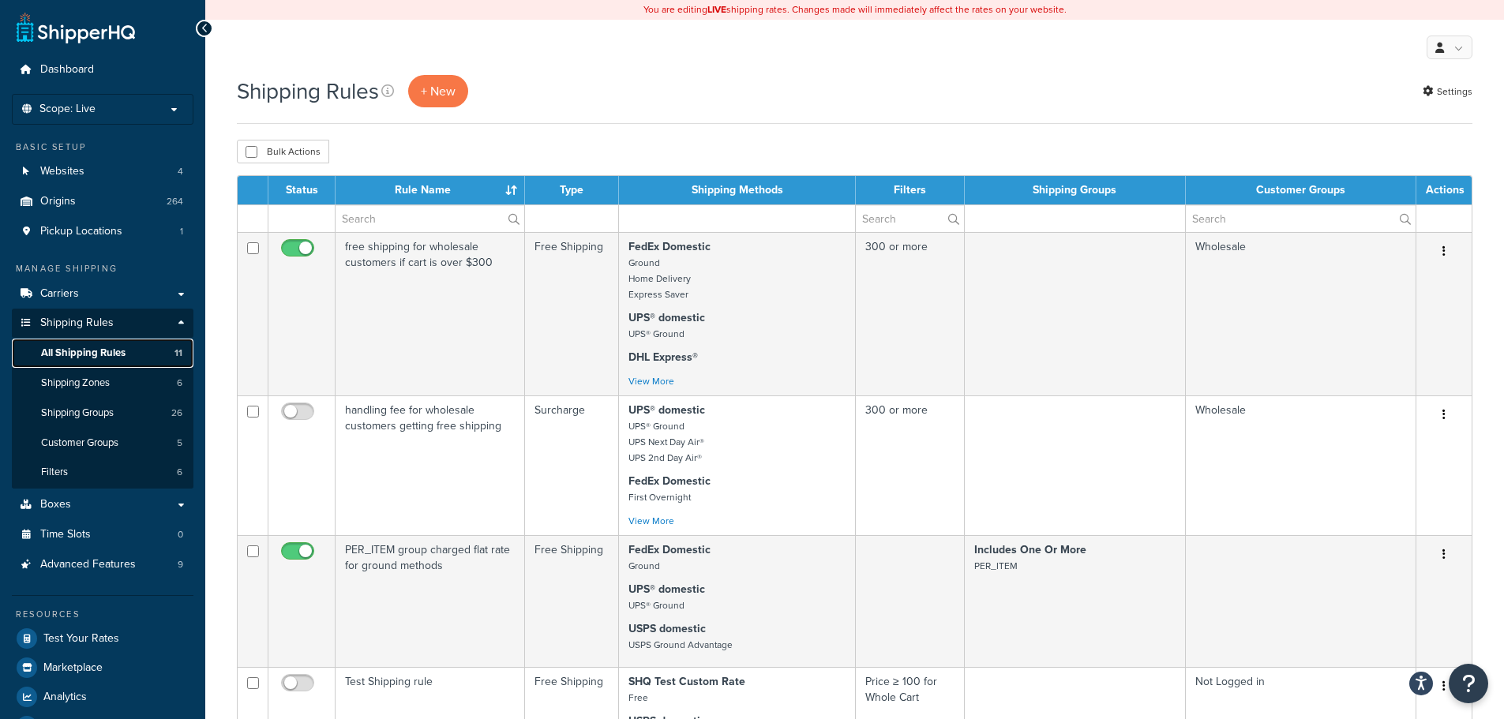
click at [110, 353] on span "All Shipping Rules" at bounding box center [83, 352] width 84 height 13
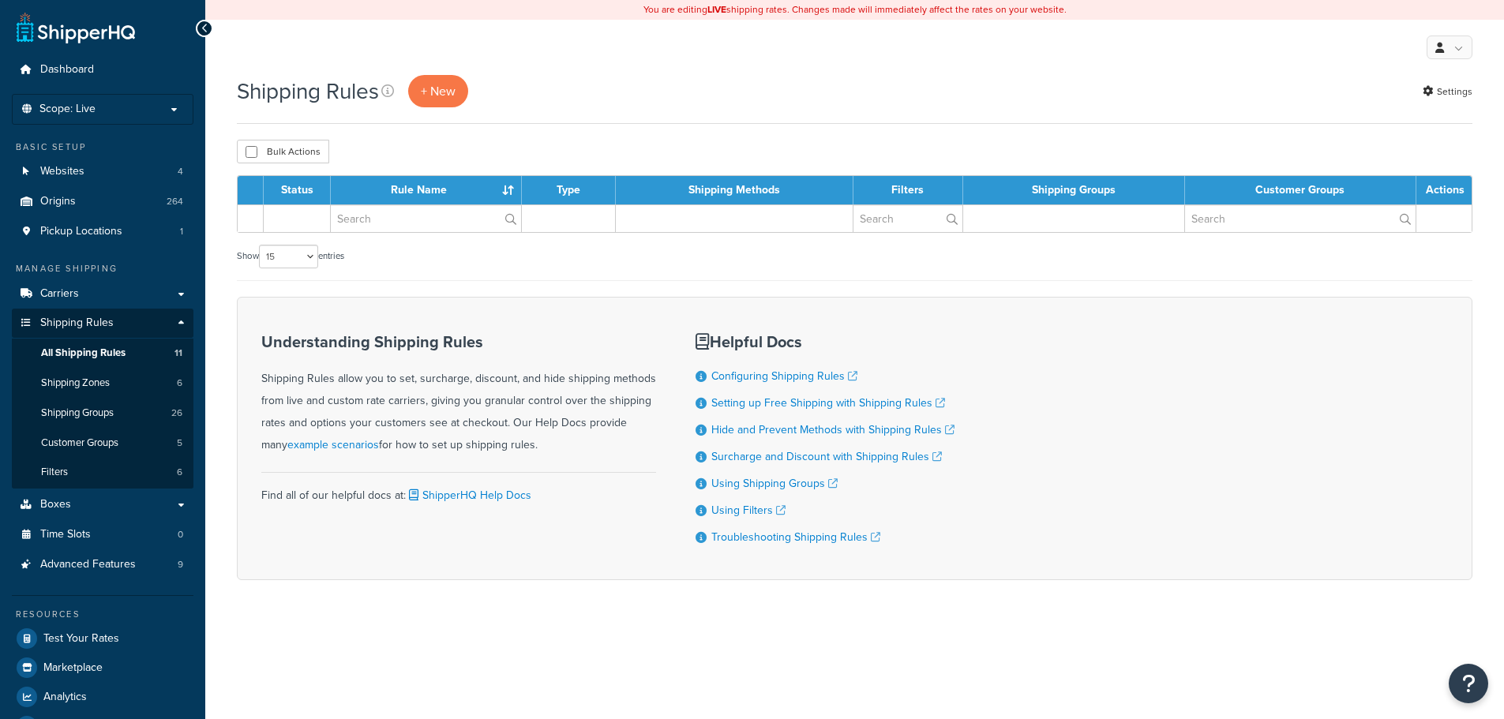
select select "15"
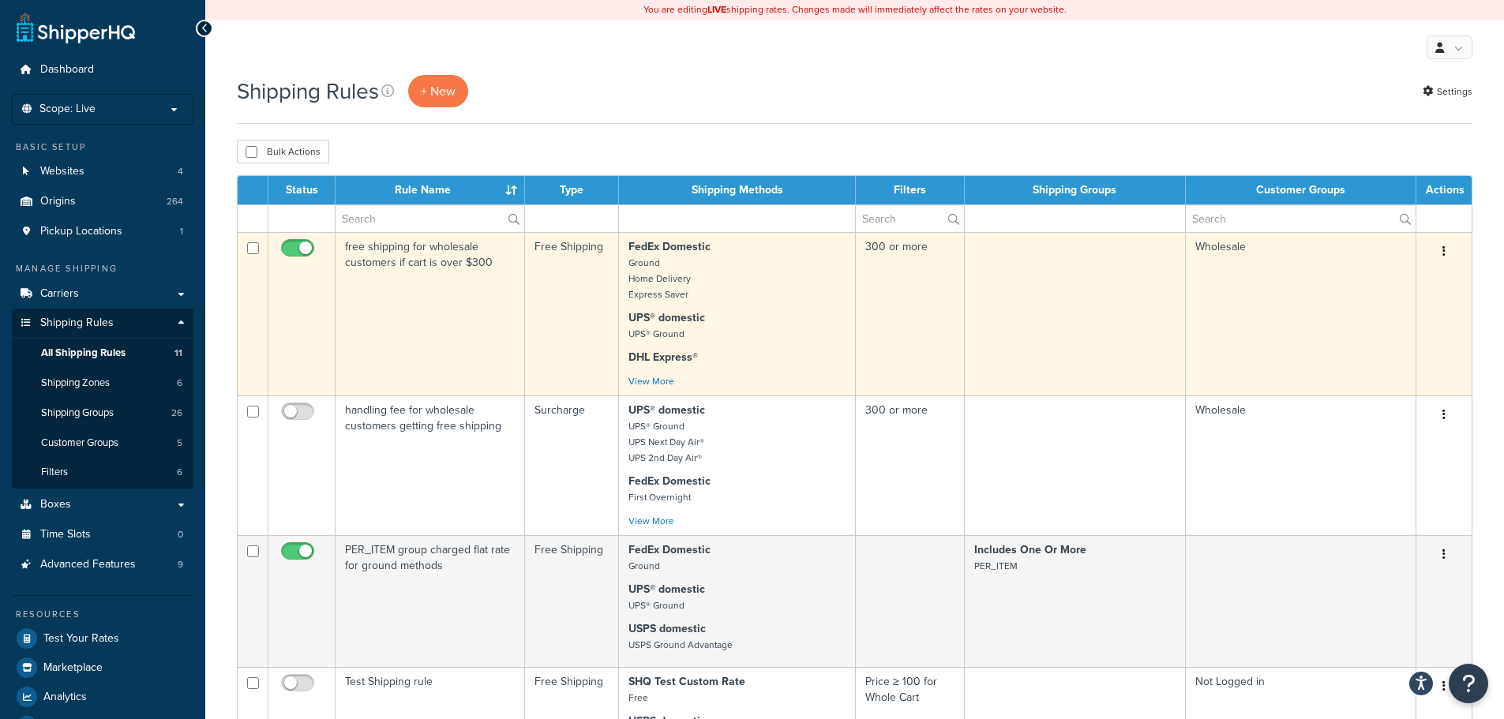
click at [1444, 253] on icon "button" at bounding box center [1443, 250] width 3 height 11
click at [1399, 279] on link "Edit" at bounding box center [1391, 281] width 125 height 32
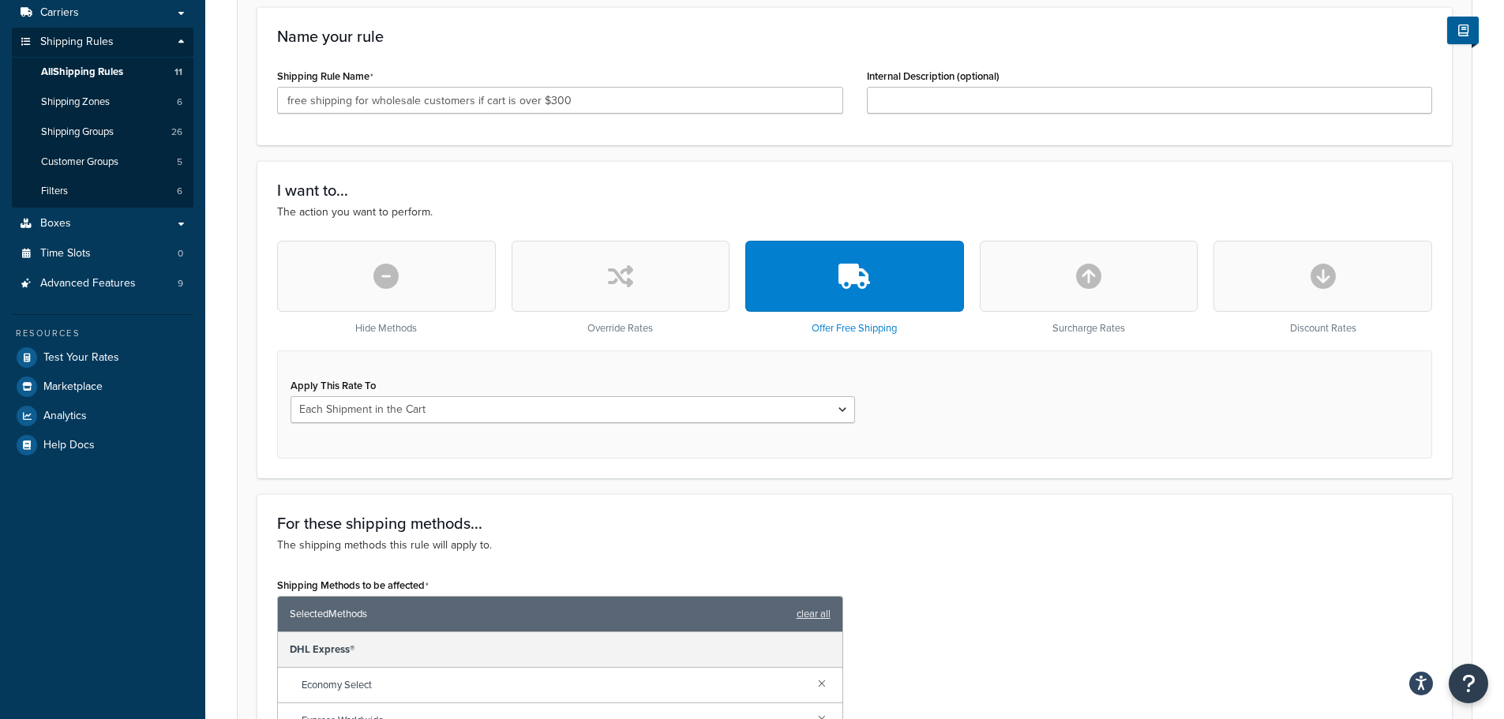
scroll to position [395, 0]
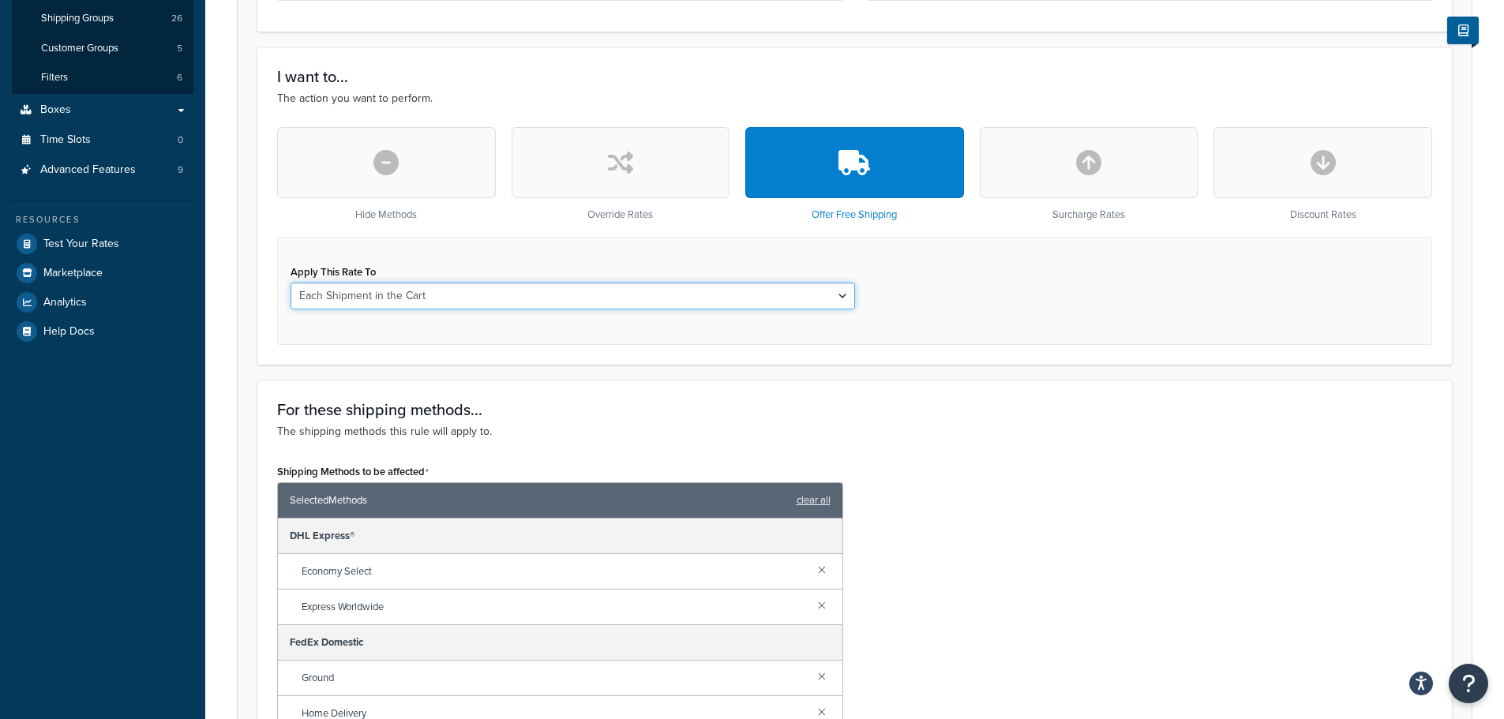
click at [357, 301] on select "Each Shipment in the Cart Each Origin in the Cart Each Shipping Group in the Ca…" at bounding box center [572, 296] width 564 height 27
click at [491, 261] on div "Apply This Rate To Each Shipment in the Cart Each Origin in the Cart Each Shipp…" at bounding box center [854, 291] width 1155 height 108
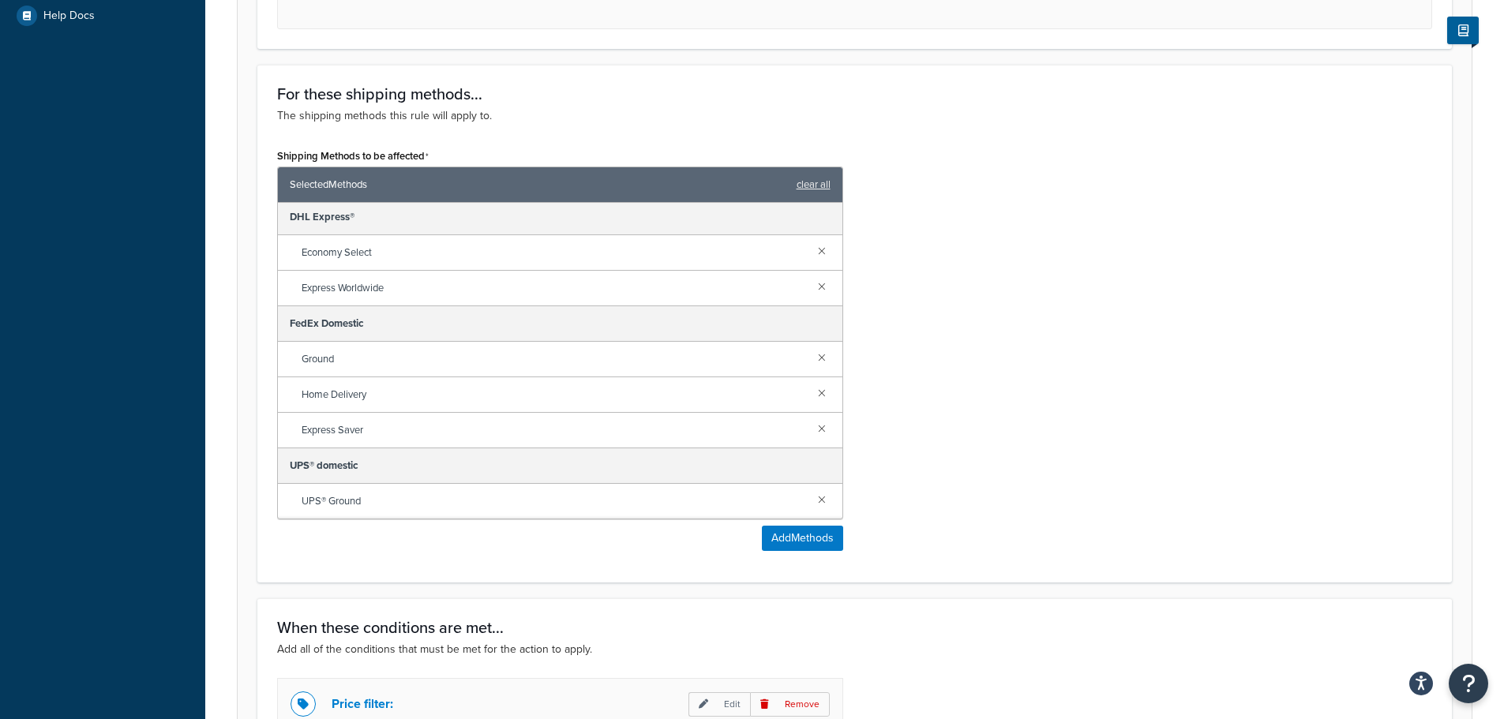
scroll to position [0, 0]
click at [813, 257] on link at bounding box center [821, 253] width 17 height 17
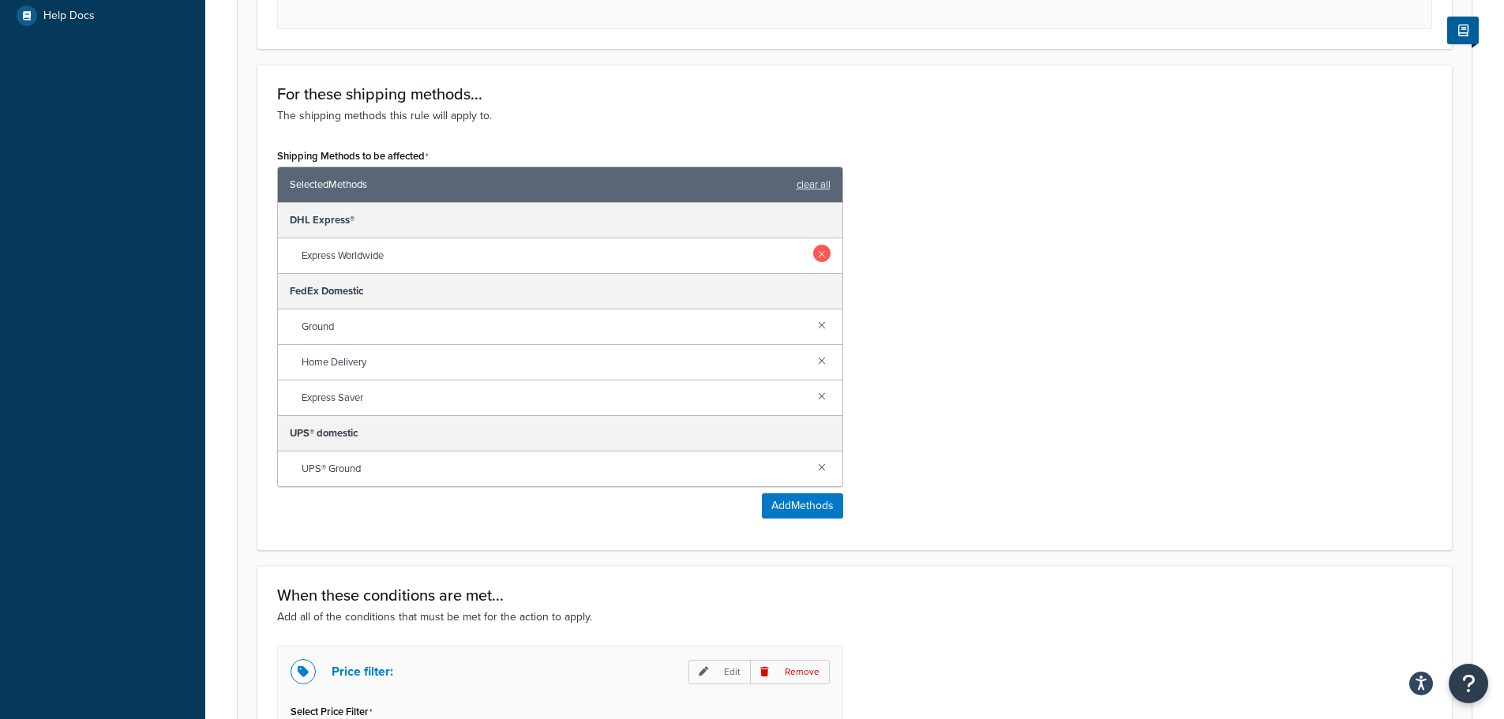
click at [825, 256] on link at bounding box center [821, 253] width 17 height 17
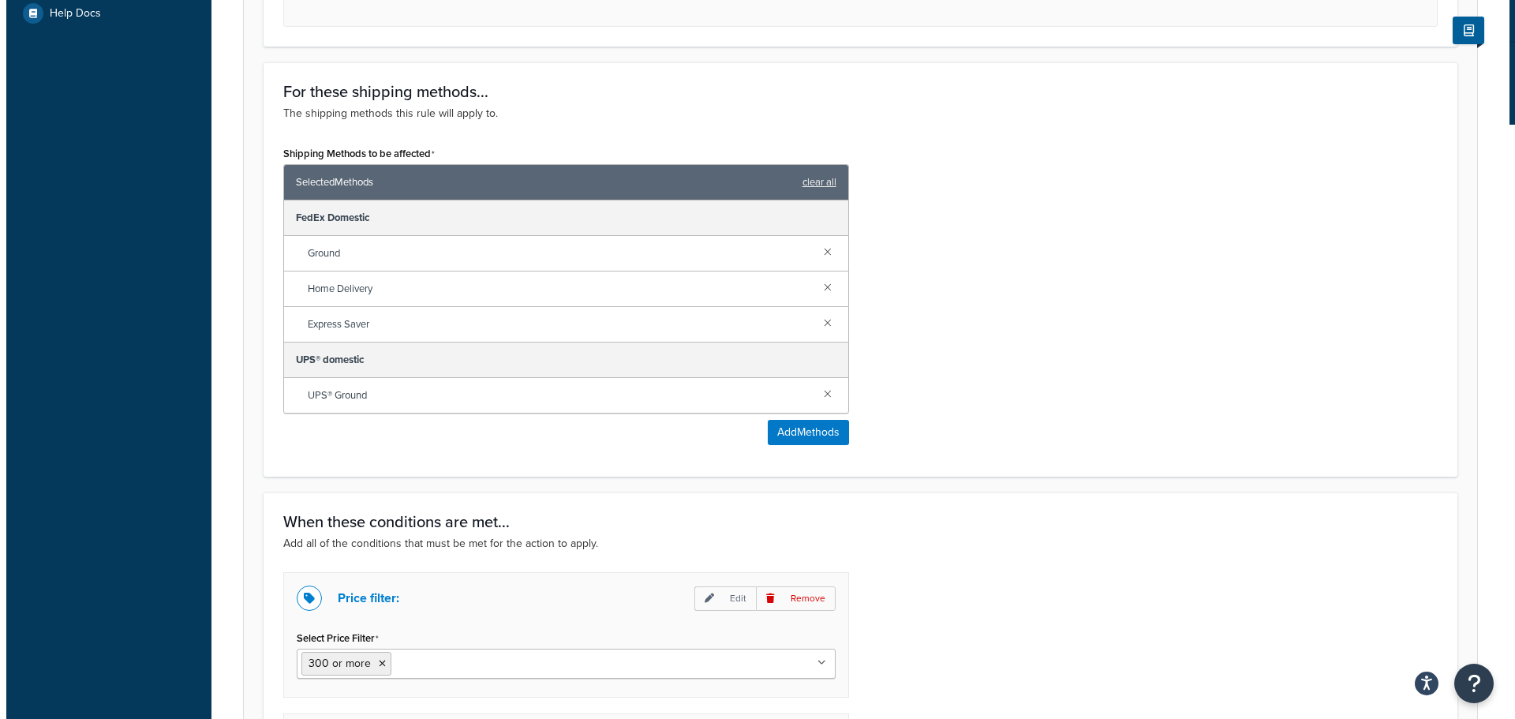
scroll to position [710, 0]
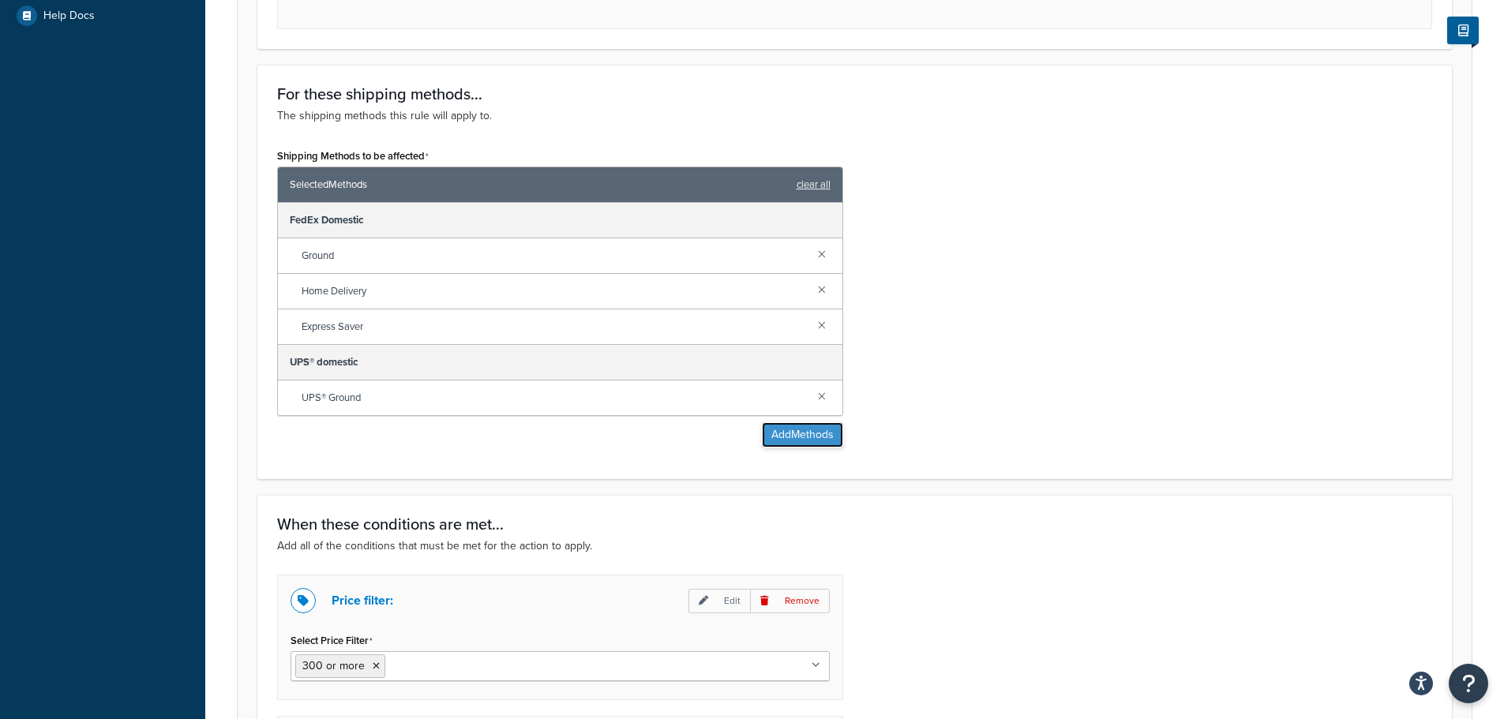
click at [818, 440] on button "Add Methods" at bounding box center [802, 434] width 81 height 25
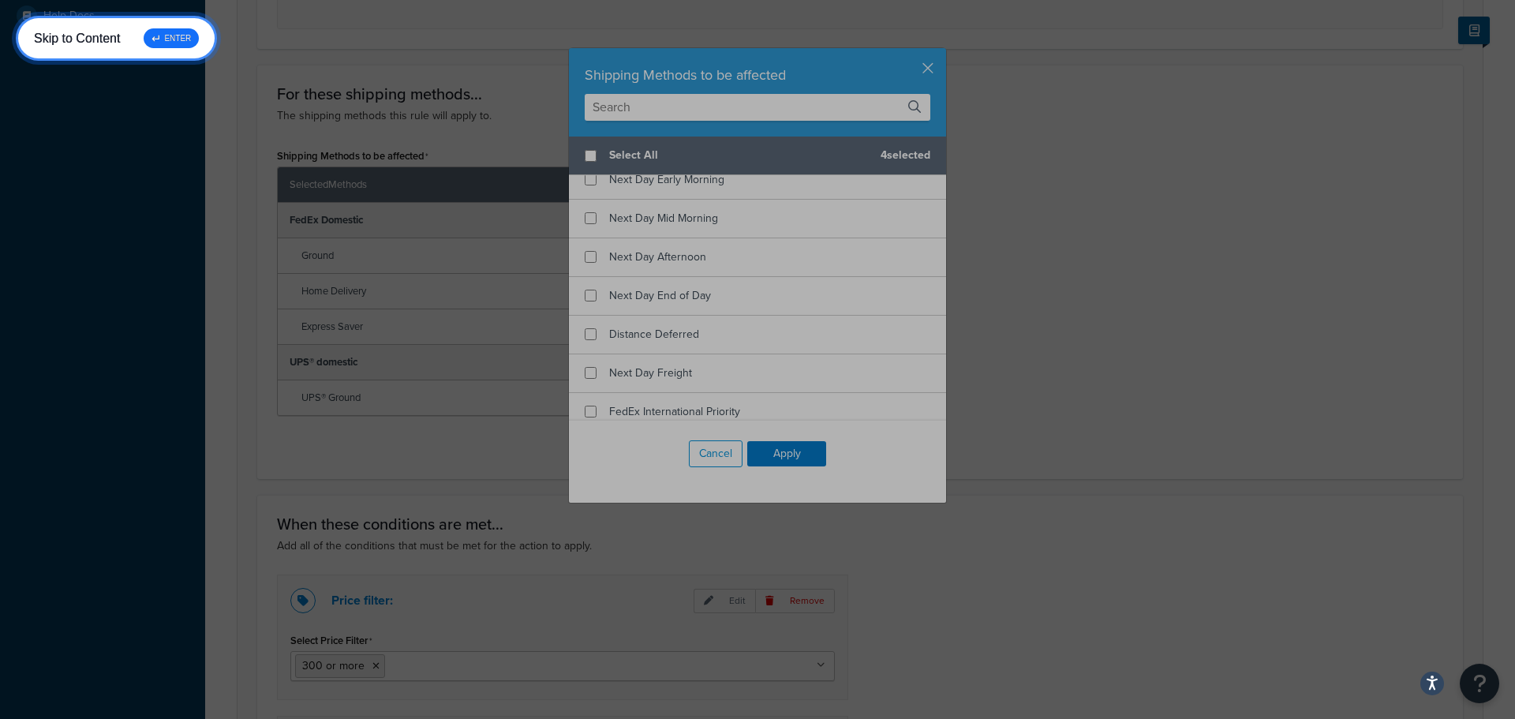
scroll to position [2005, 0]
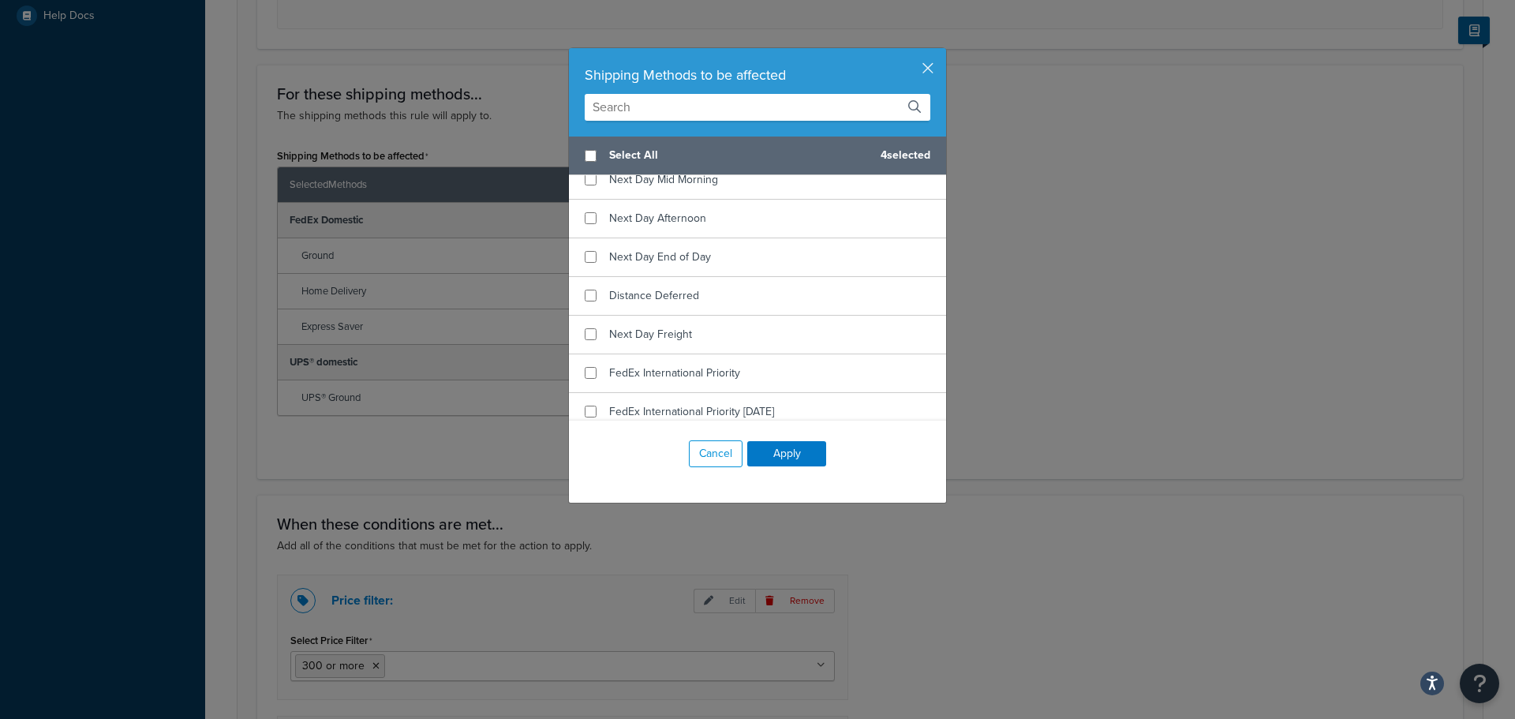
click at [97, 366] on div "Shipping Methods to be affected Select All 4 selected SHQ Test Custom Rate Free…" at bounding box center [757, 359] width 1515 height 719
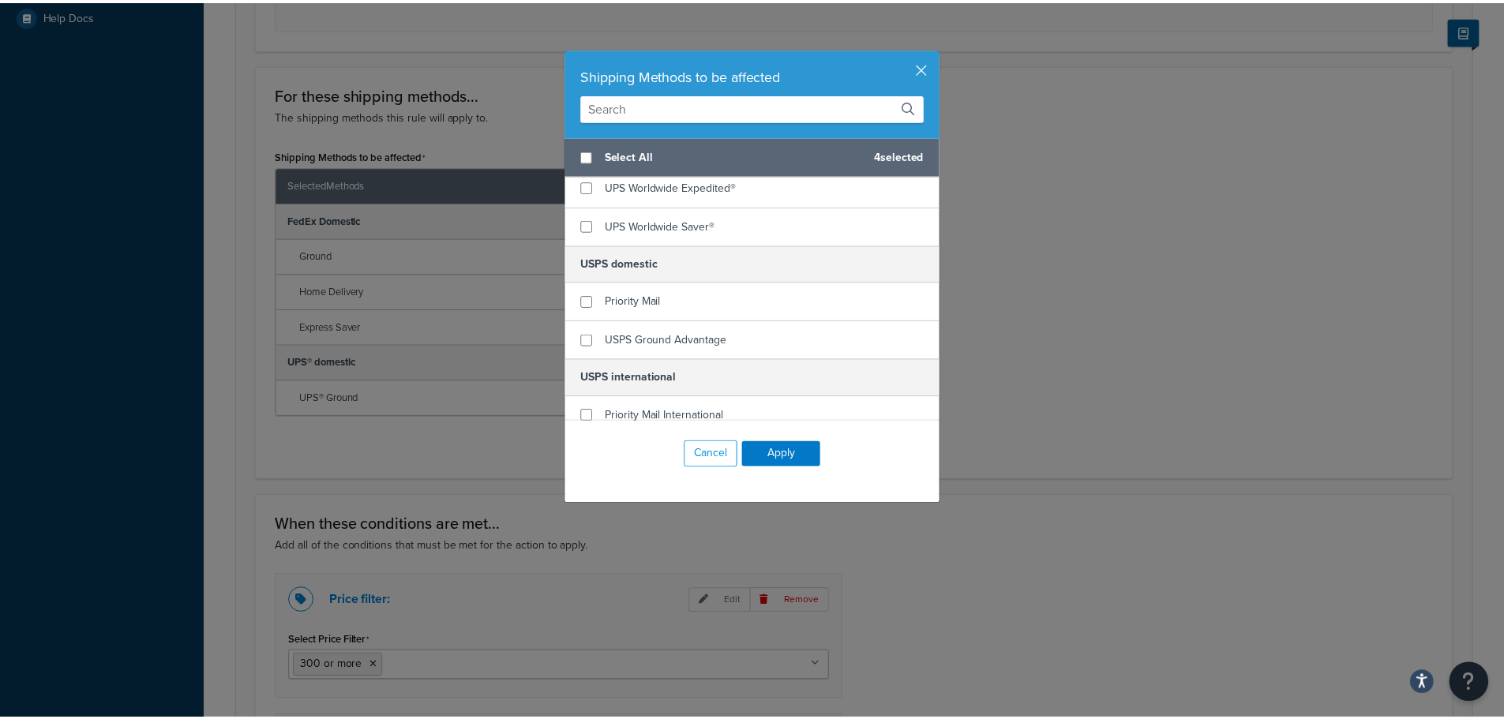
scroll to position [3470, 0]
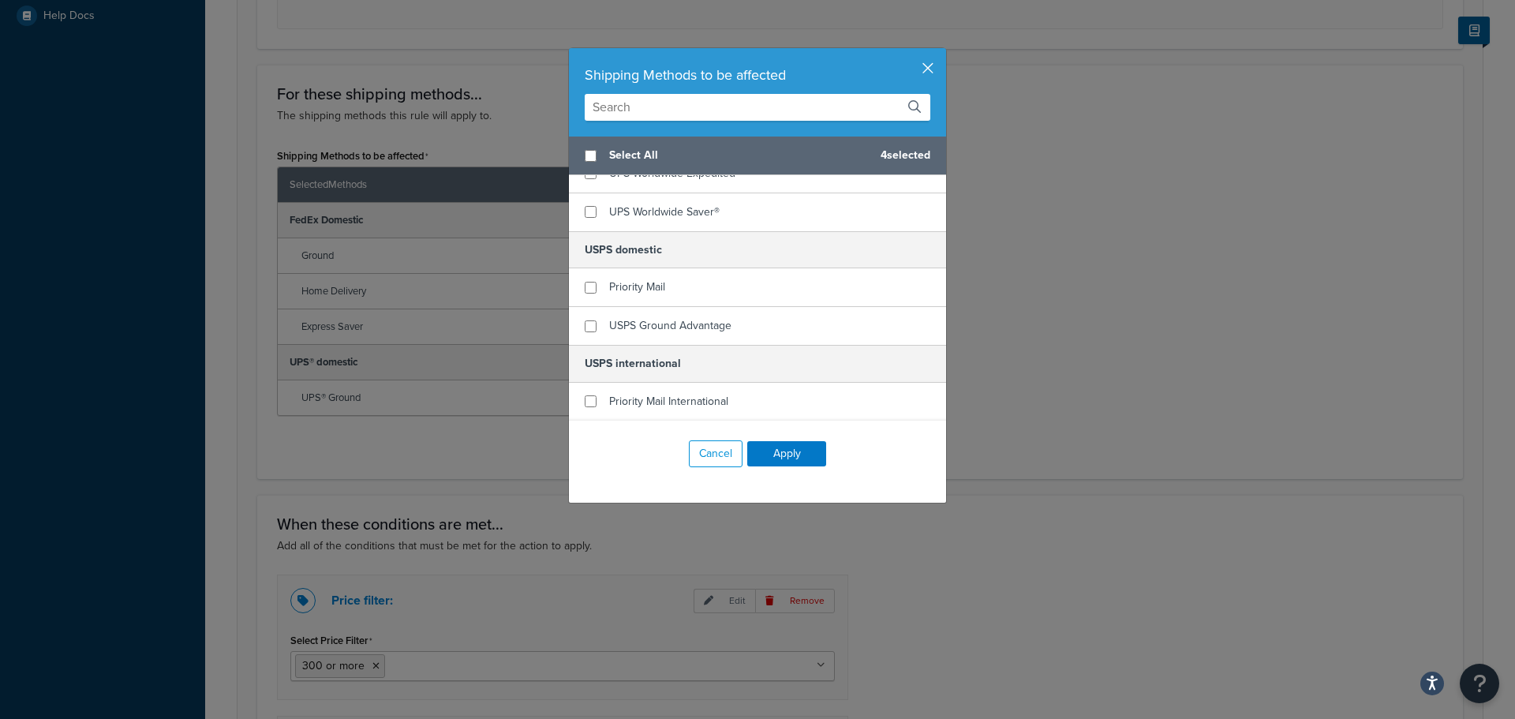
click at [942, 52] on button "button" at bounding box center [944, 50] width 4 height 4
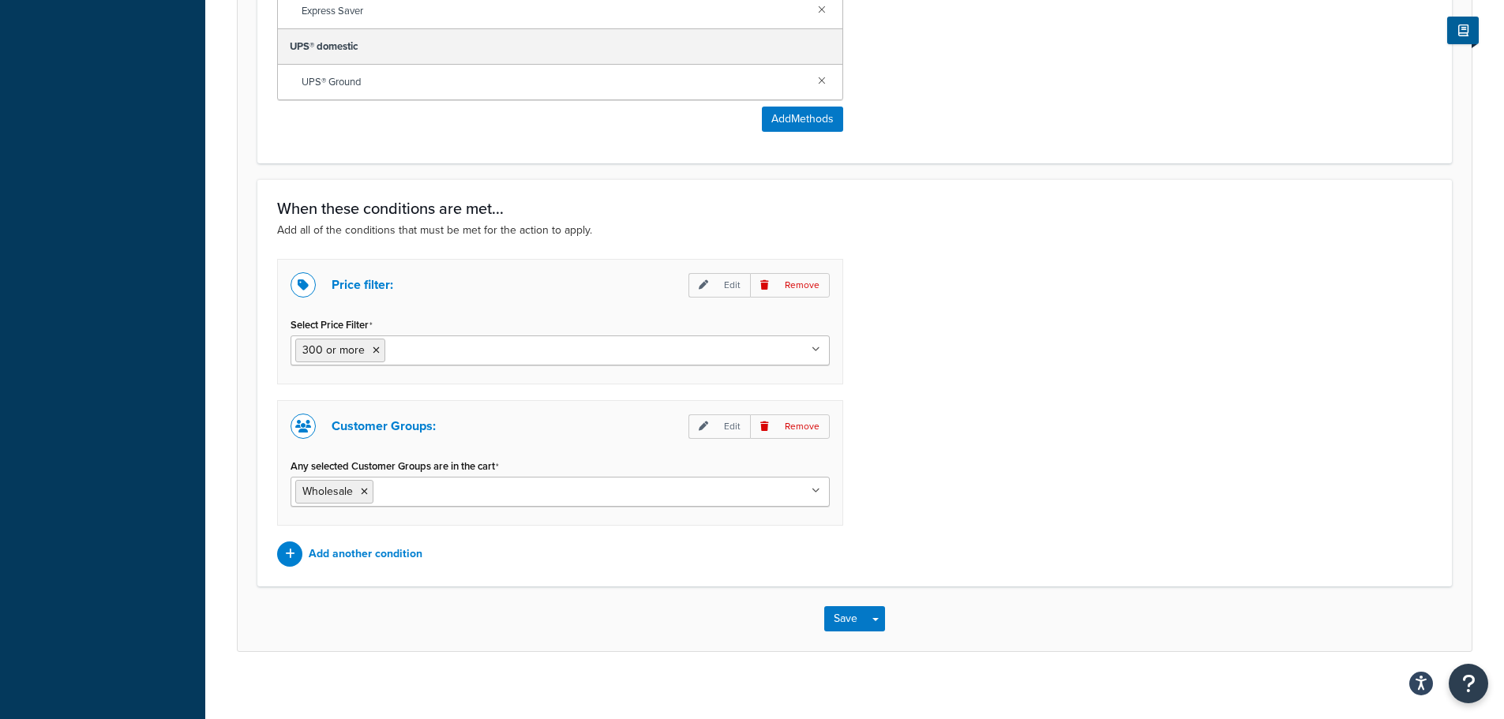
scroll to position [947, 0]
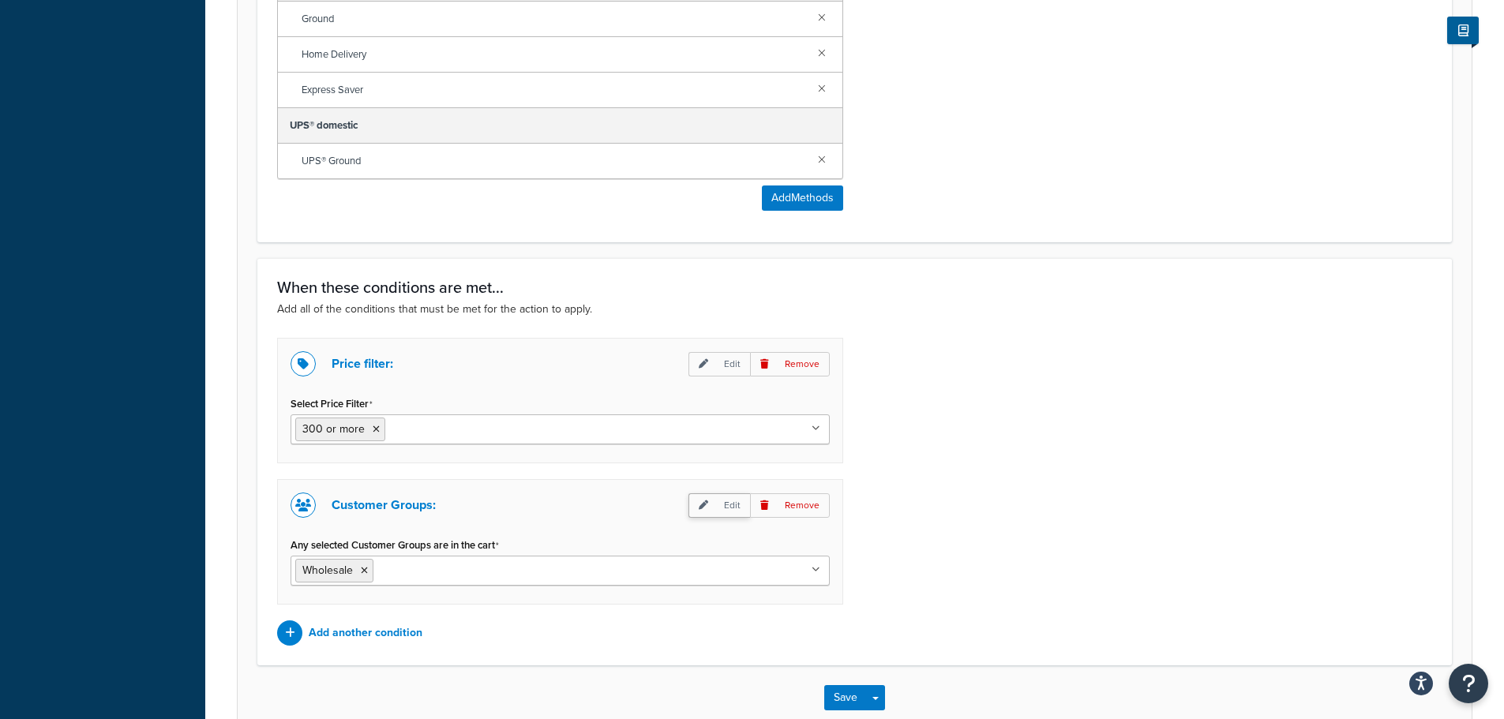
click at [718, 512] on p "Edit" at bounding box center [719, 505] width 62 height 24
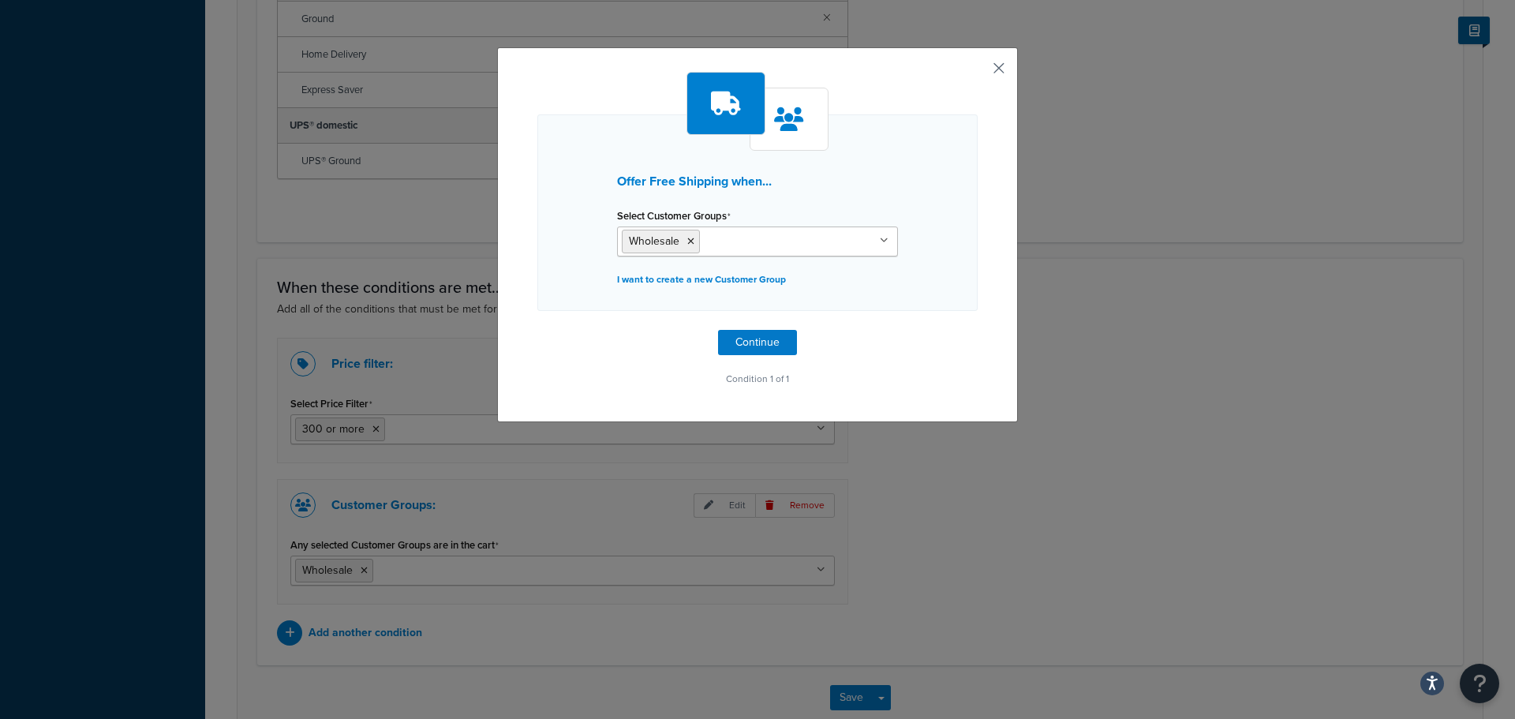
click at [978, 73] on button "button" at bounding box center [976, 74] width 4 height 4
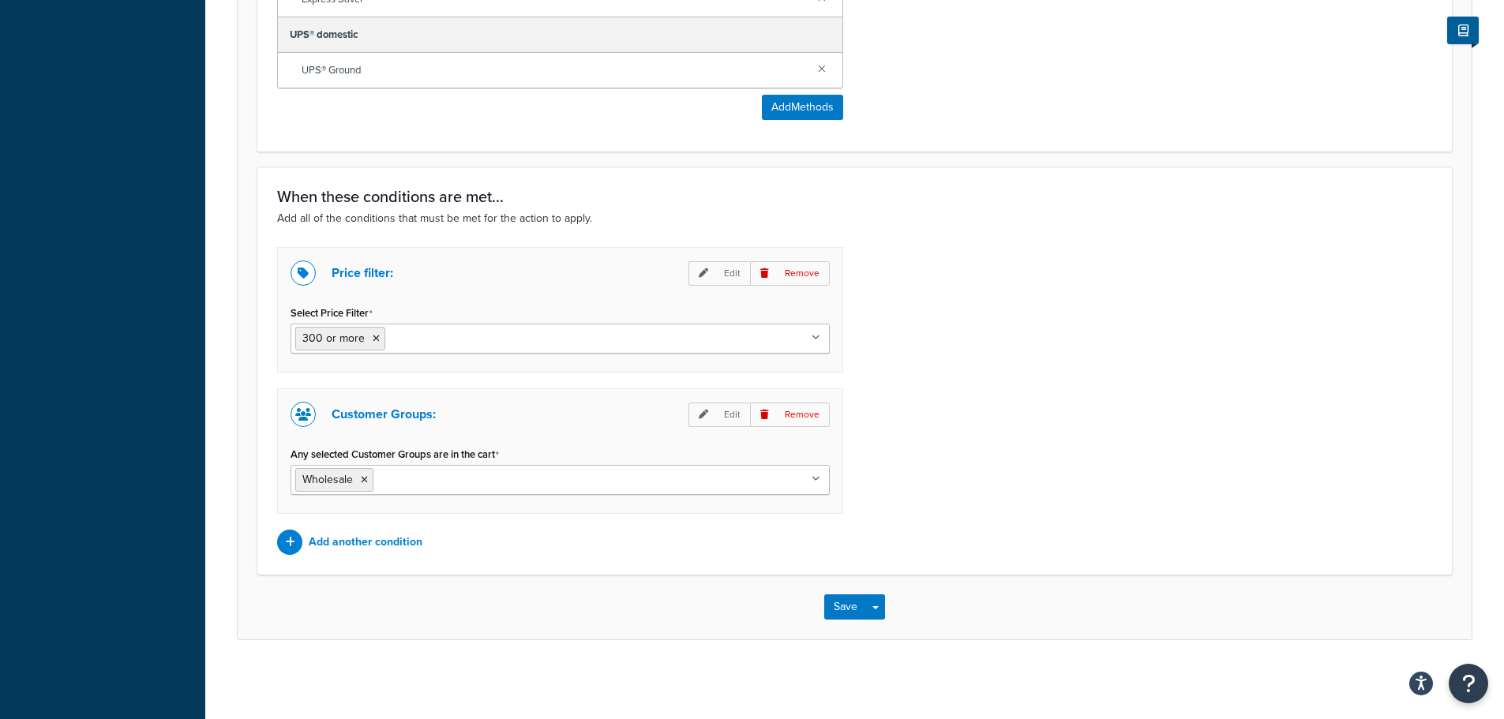
scroll to position [1041, 0]
click at [849, 617] on button "Save" at bounding box center [845, 606] width 43 height 25
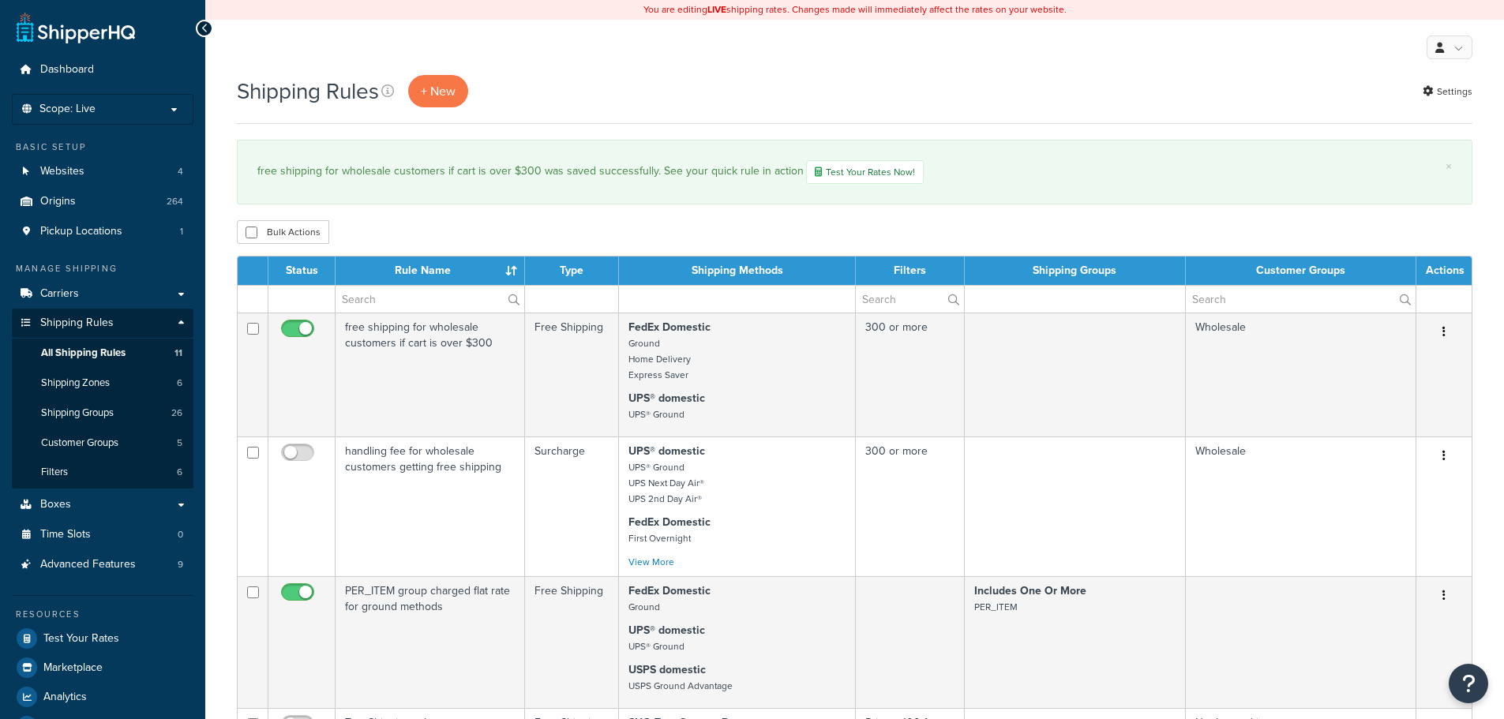
select select "15"
click at [116, 349] on span "All Shipping Rules" at bounding box center [83, 352] width 84 height 13
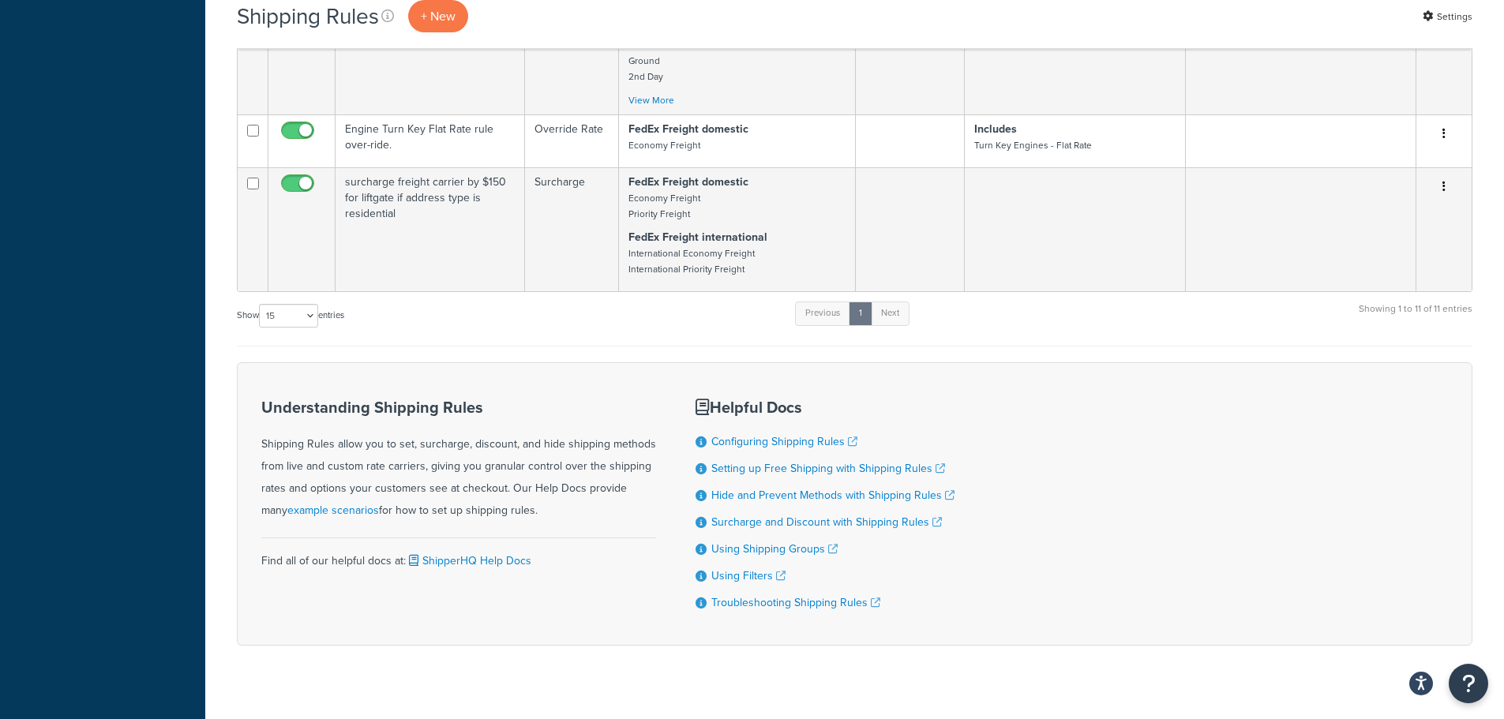
scroll to position [1519, 0]
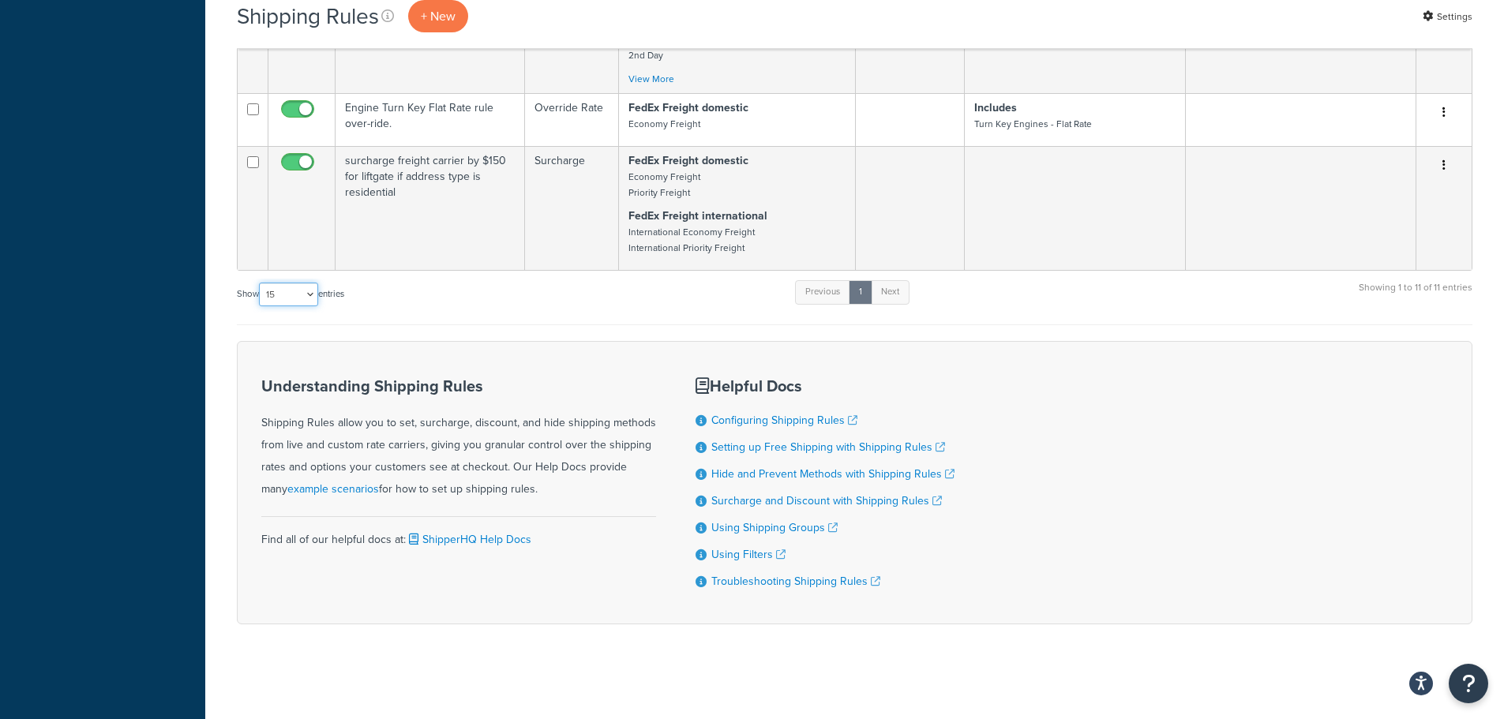
click at [275, 296] on select "10 15 25 50 100 1000" at bounding box center [288, 295] width 59 height 24
select select "1000"
click at [260, 283] on select "10 15 25 50 100 1000" at bounding box center [288, 295] width 59 height 24
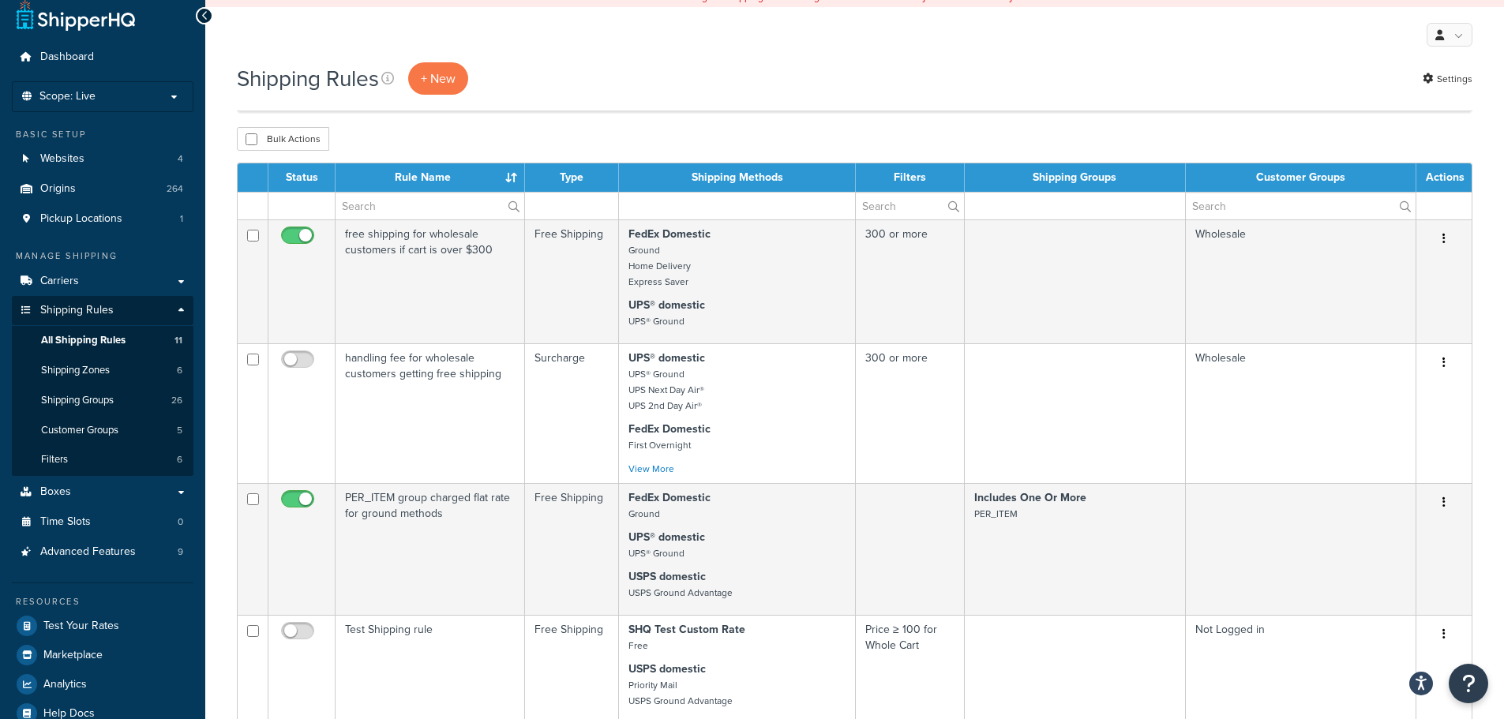
scroll to position [0, 0]
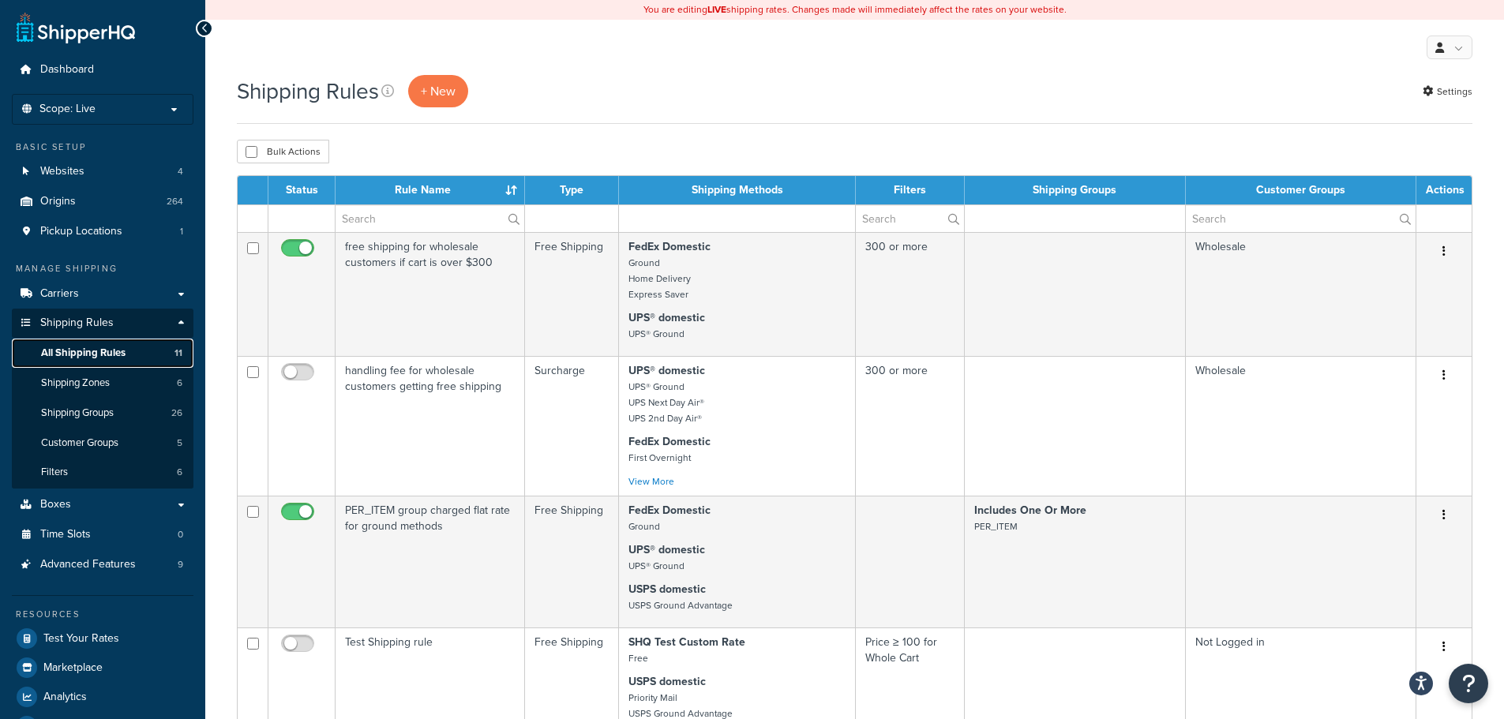
click at [120, 351] on span "All Shipping Rules" at bounding box center [83, 352] width 84 height 13
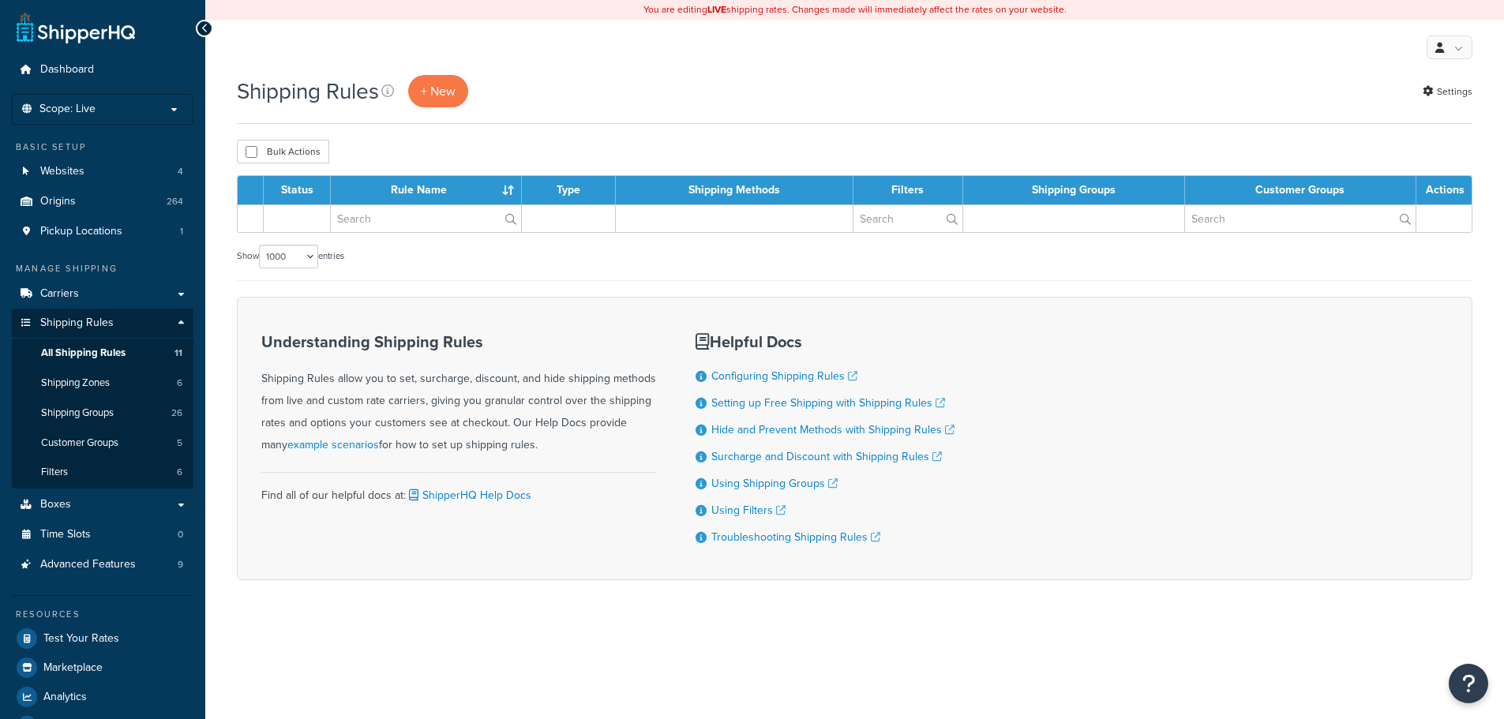
select select "1000"
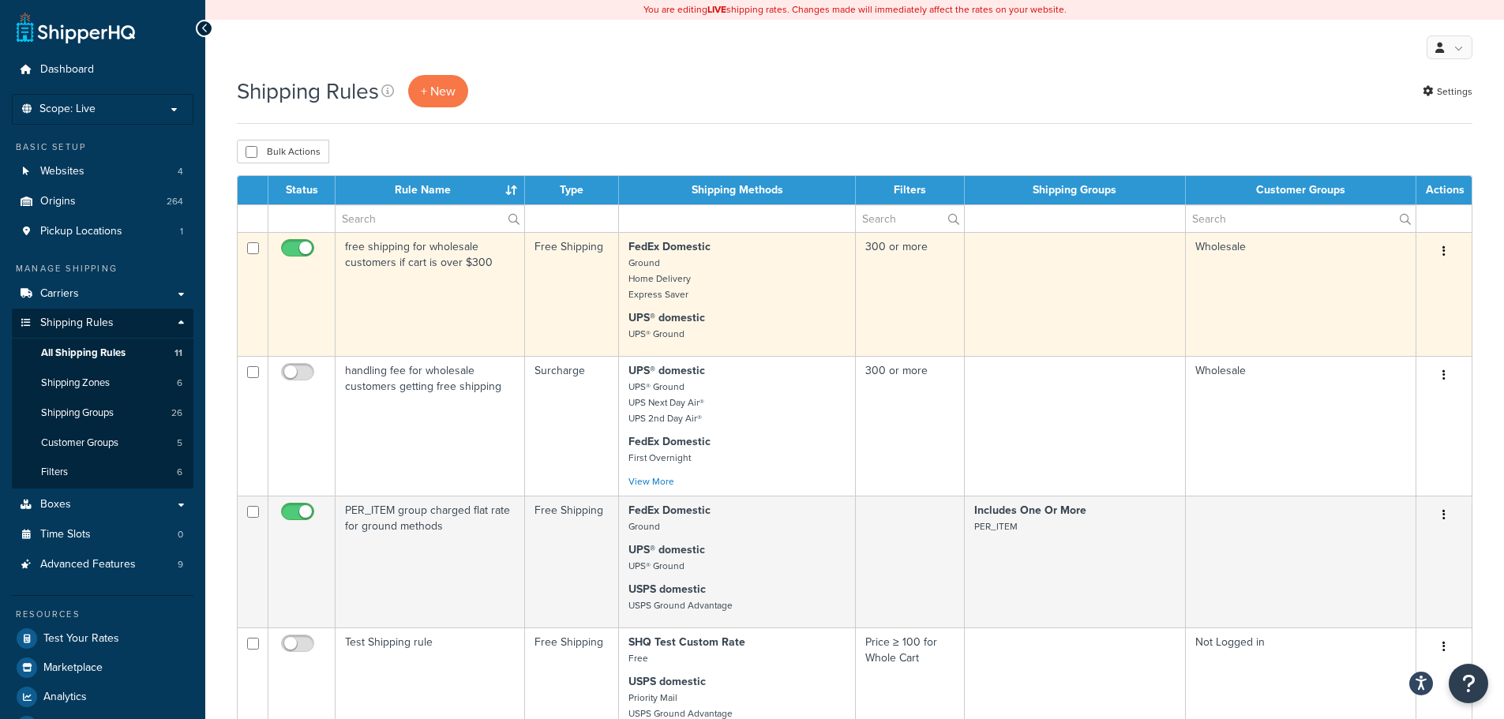
click at [1447, 253] on button "button" at bounding box center [1444, 251] width 22 height 25
click at [1405, 283] on link "Edit" at bounding box center [1391, 281] width 125 height 32
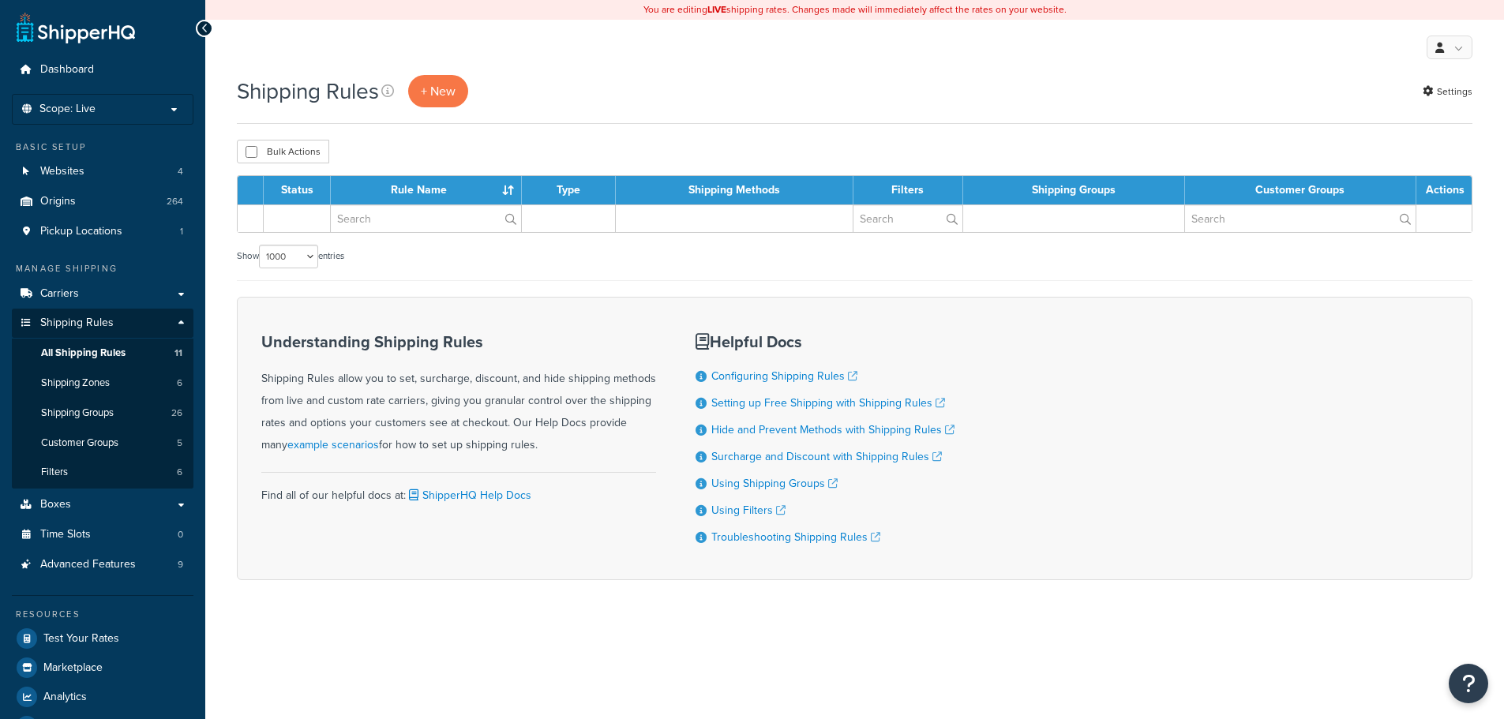
select select "1000"
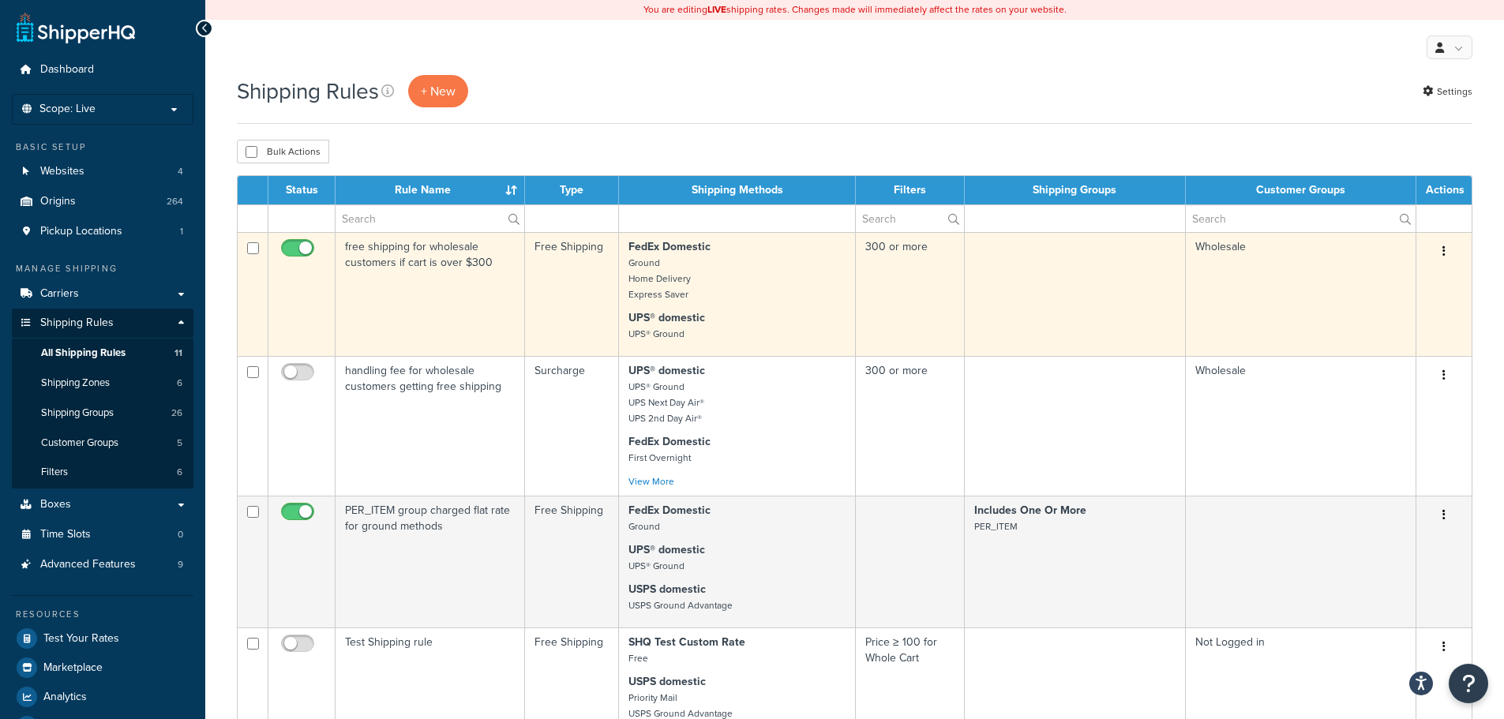
click at [1440, 257] on button "button" at bounding box center [1444, 251] width 22 height 25
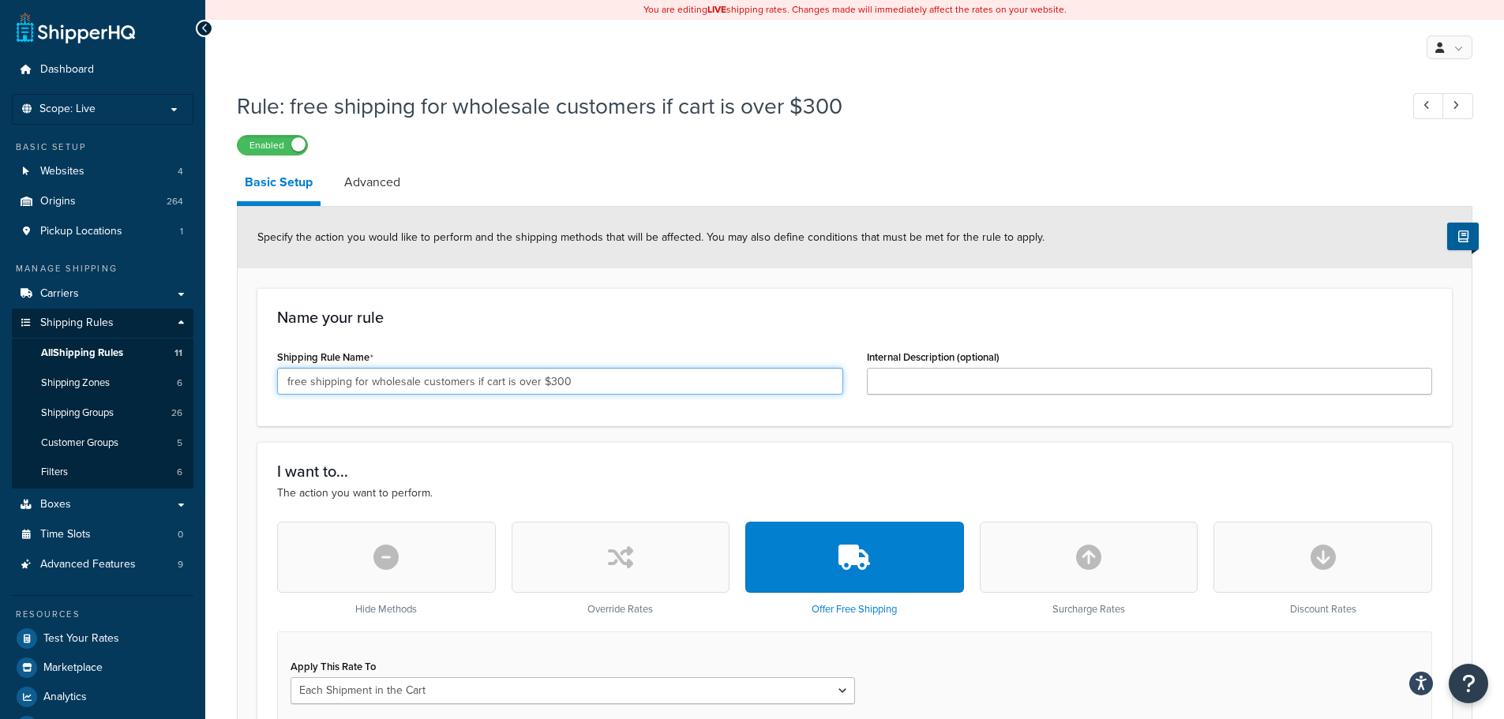
click at [290, 384] on input "free shipping for wholesale customers if cart is over $300" at bounding box center [560, 381] width 566 height 27
type input "Free shipping for wholesale customers if cart is over $300"
click at [390, 186] on link "Advanced" at bounding box center [372, 182] width 72 height 38
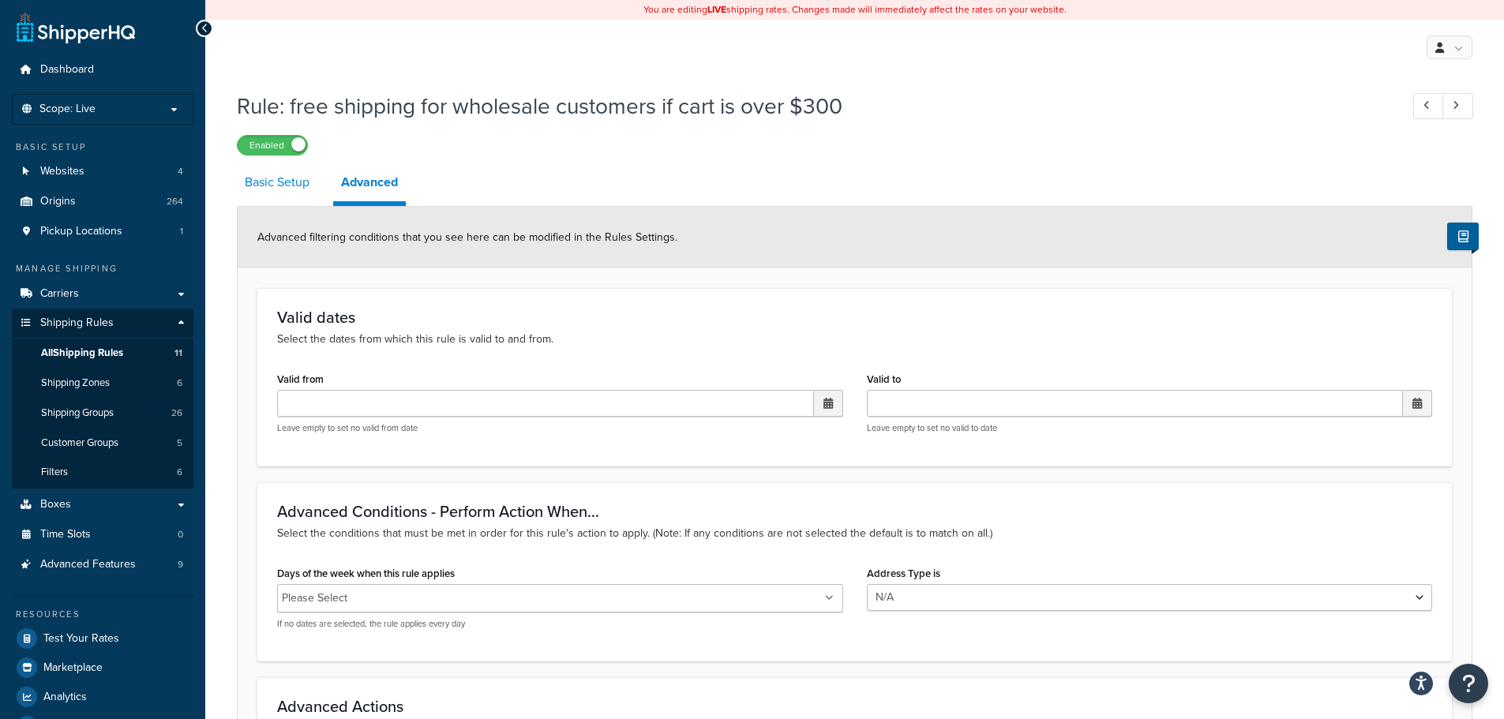
click at [284, 185] on link "Basic Setup" at bounding box center [277, 182] width 81 height 38
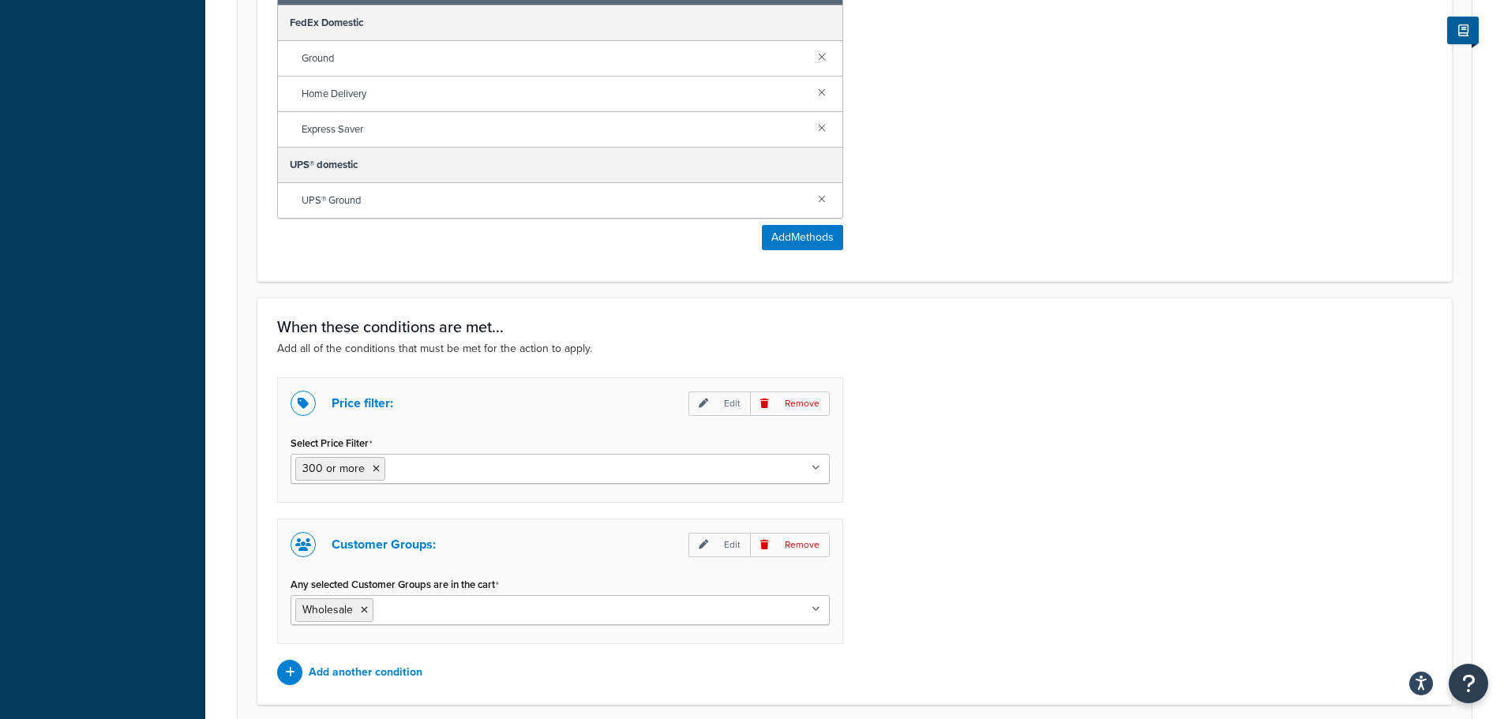
scroll to position [1041, 0]
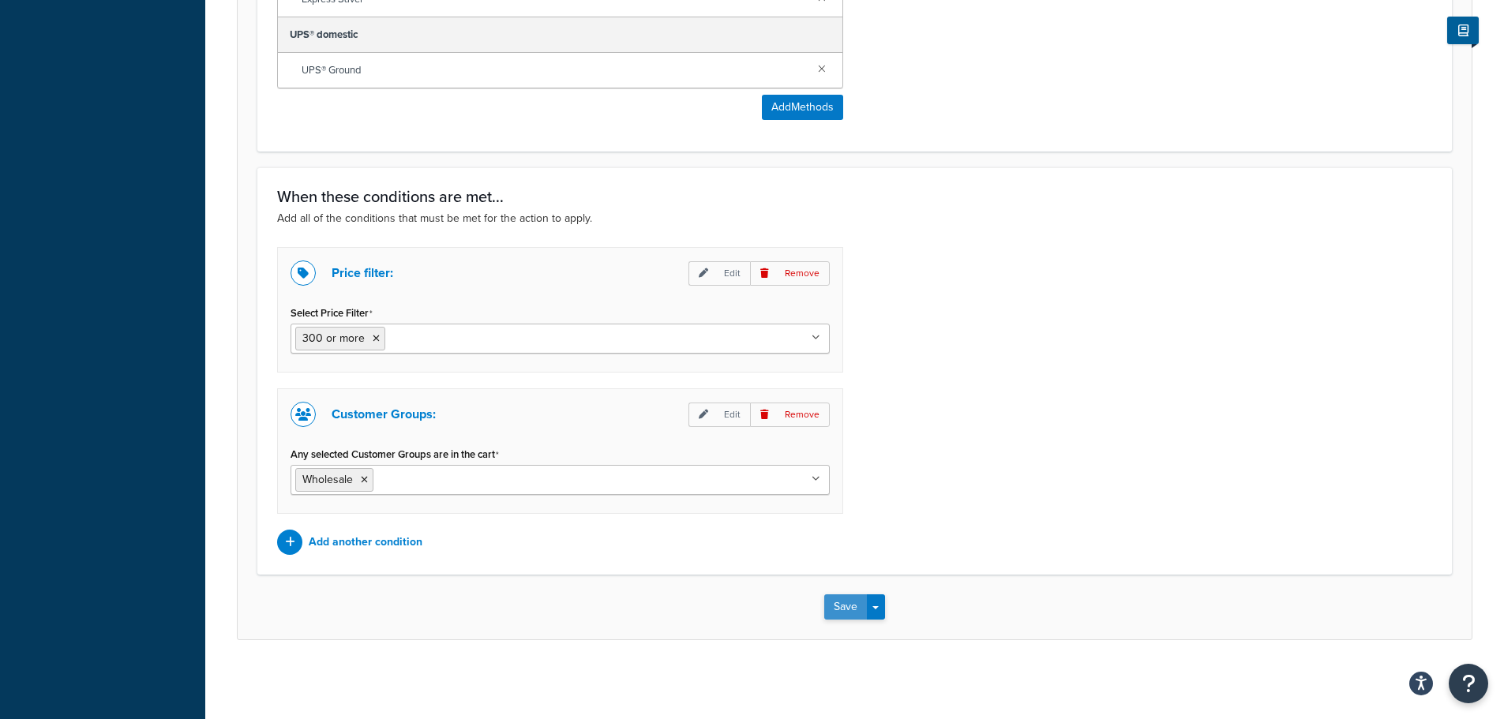
click at [846, 616] on button "Save" at bounding box center [845, 606] width 43 height 25
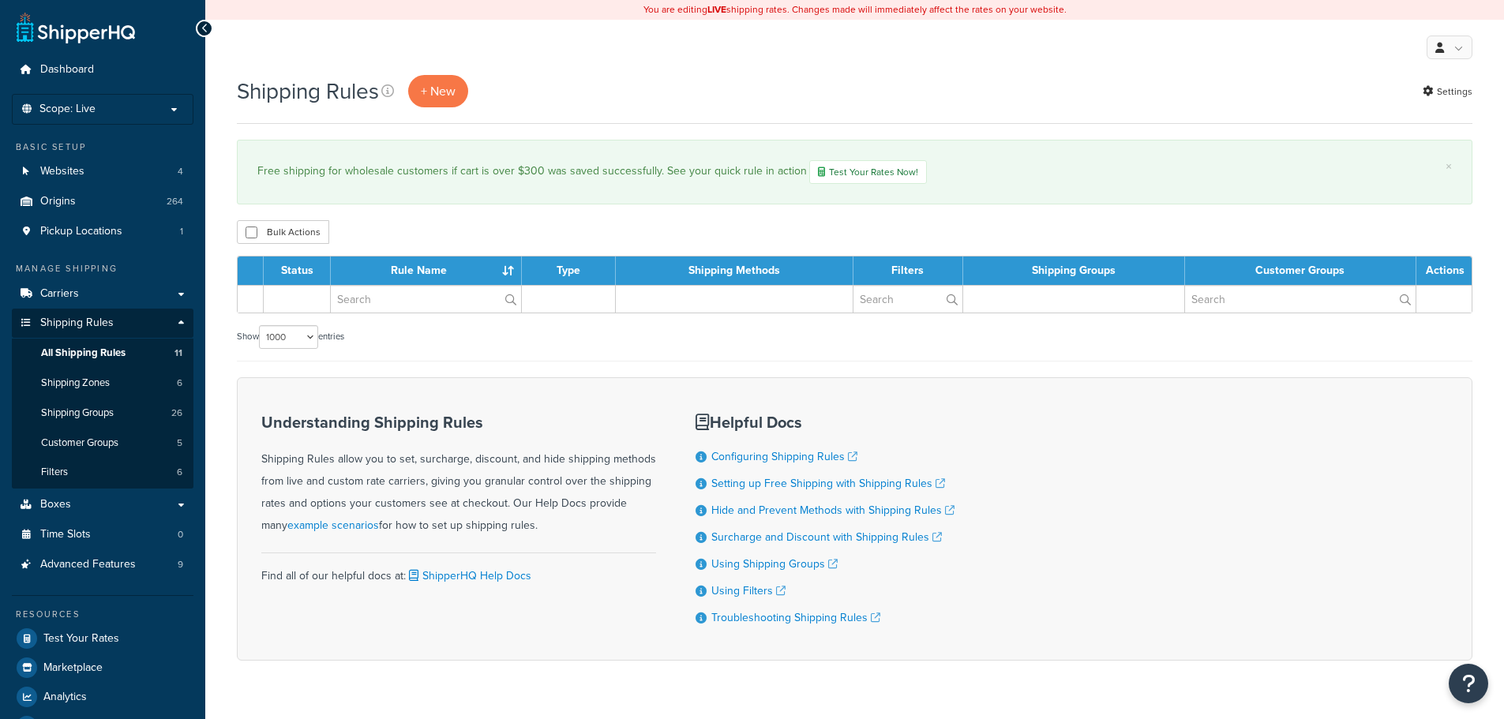
select select "1000"
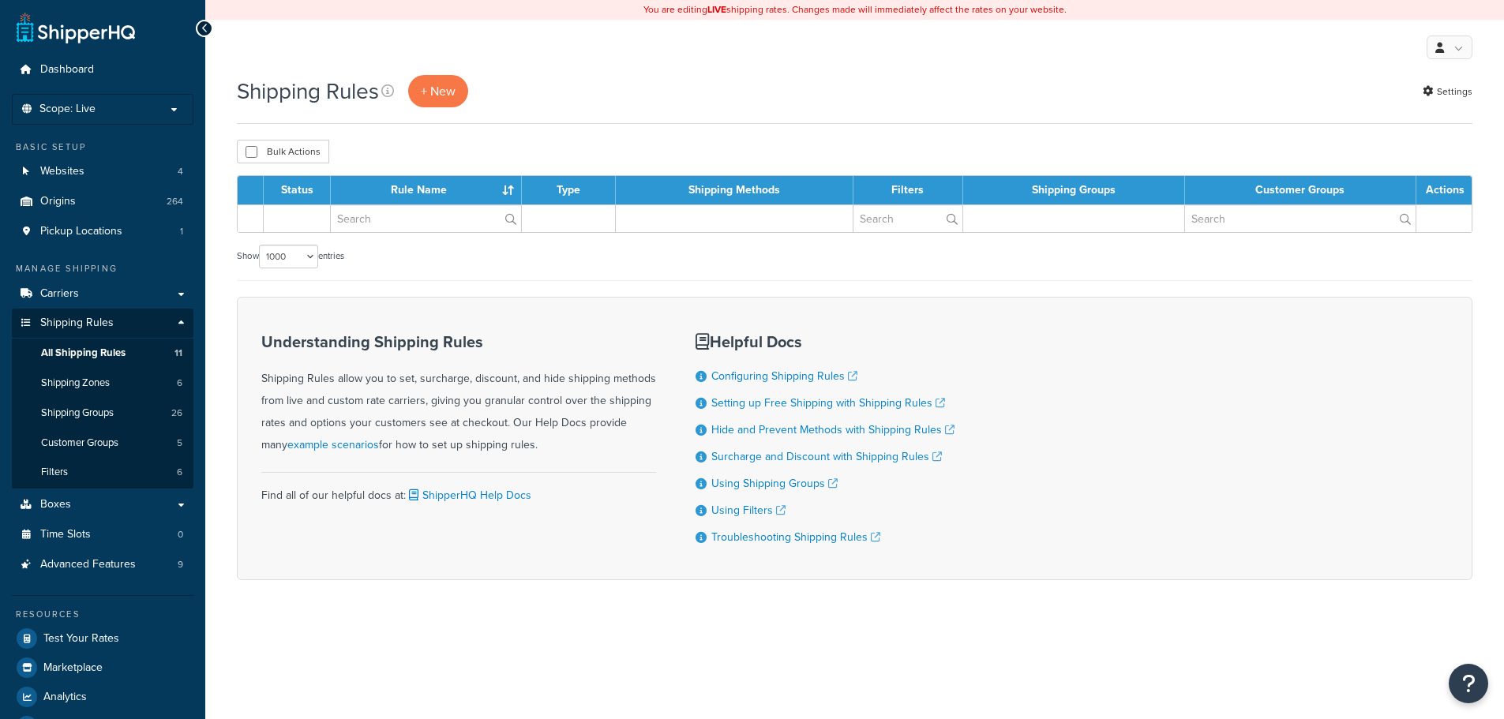
select select "1000"
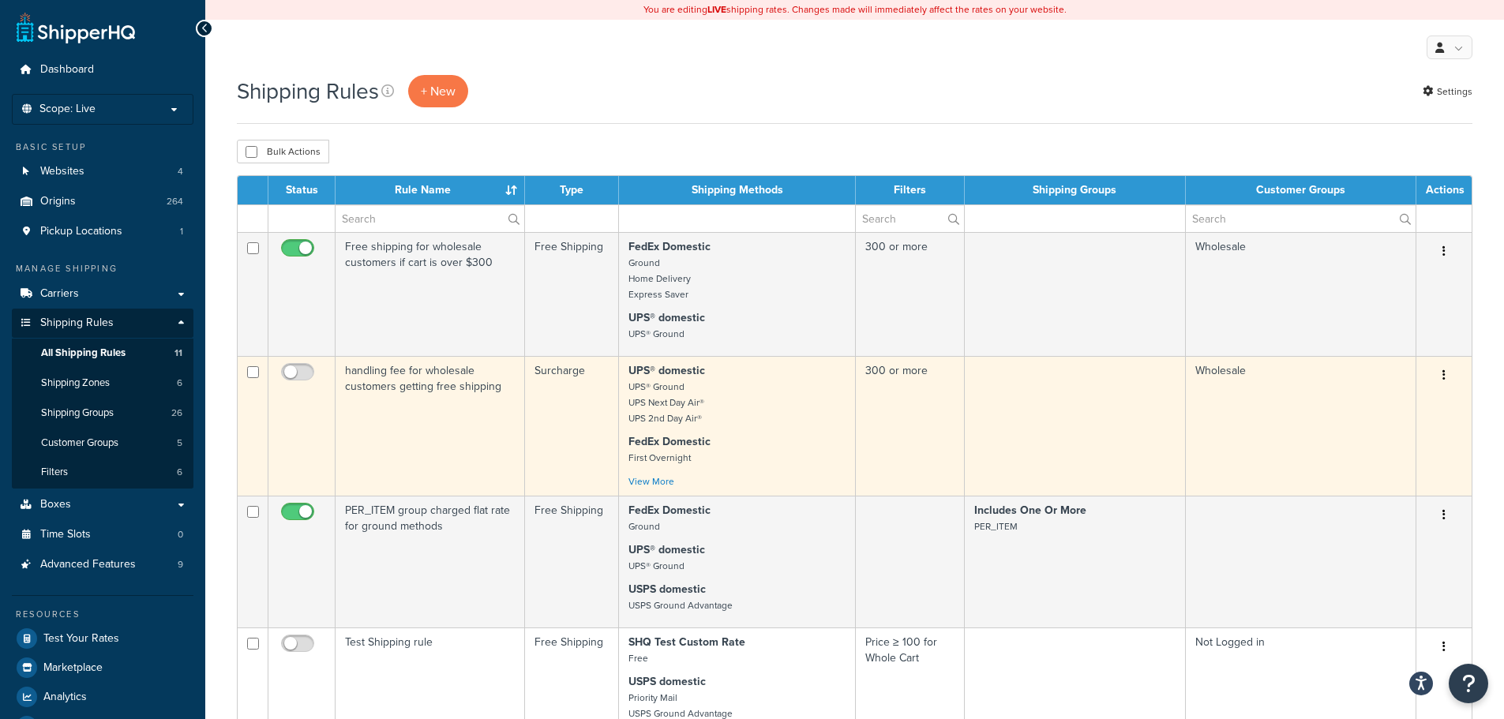
click at [1439, 377] on button "button" at bounding box center [1444, 375] width 22 height 25
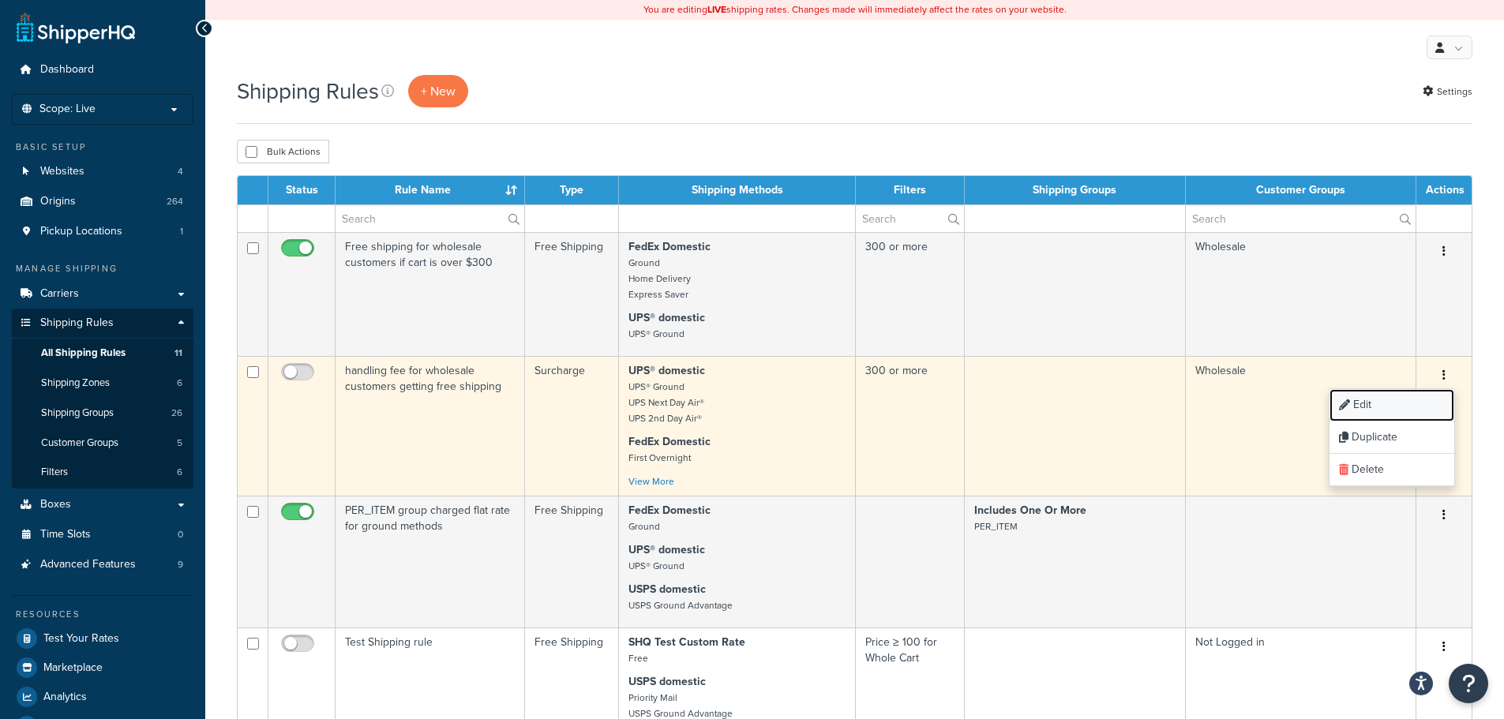
click at [1377, 411] on link "Edit" at bounding box center [1391, 405] width 125 height 32
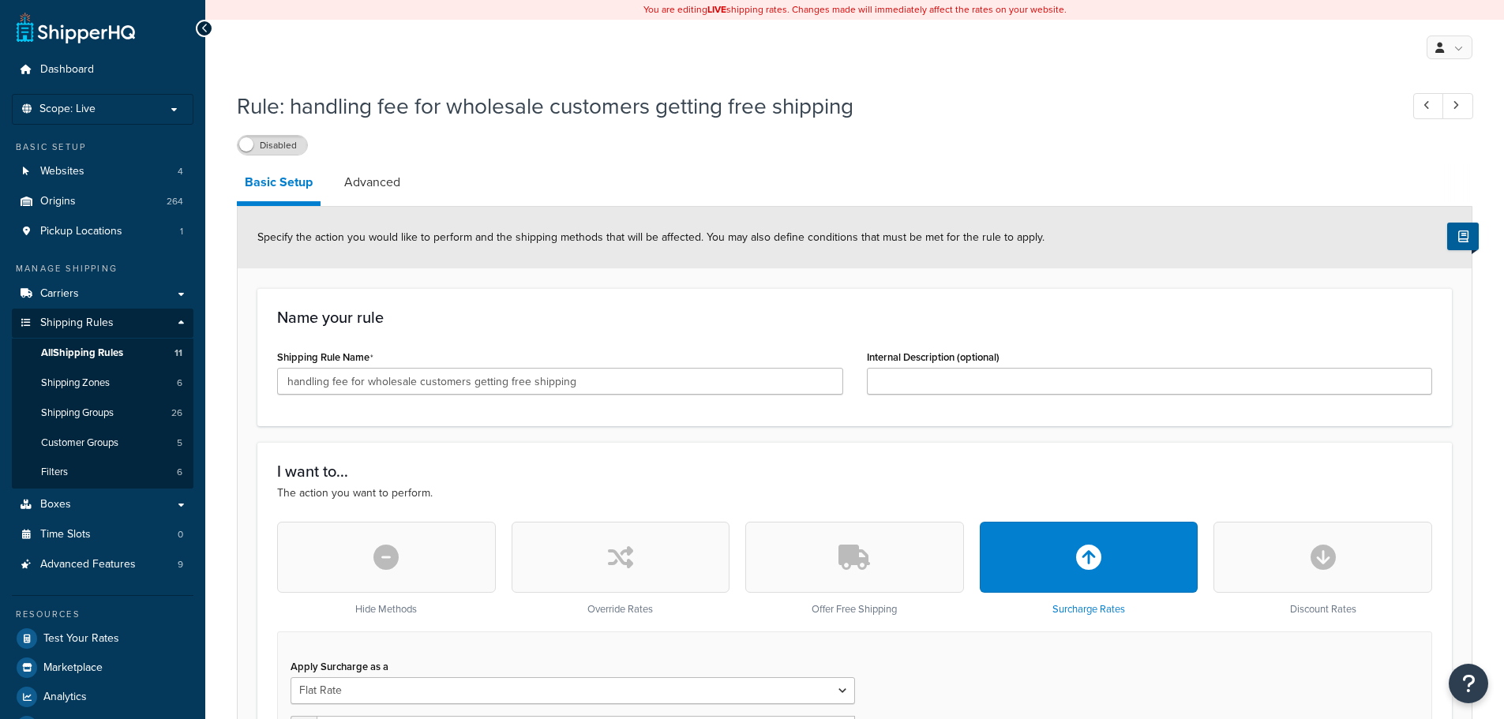
select select "CART"
click at [390, 189] on link "Advanced" at bounding box center [372, 182] width 72 height 38
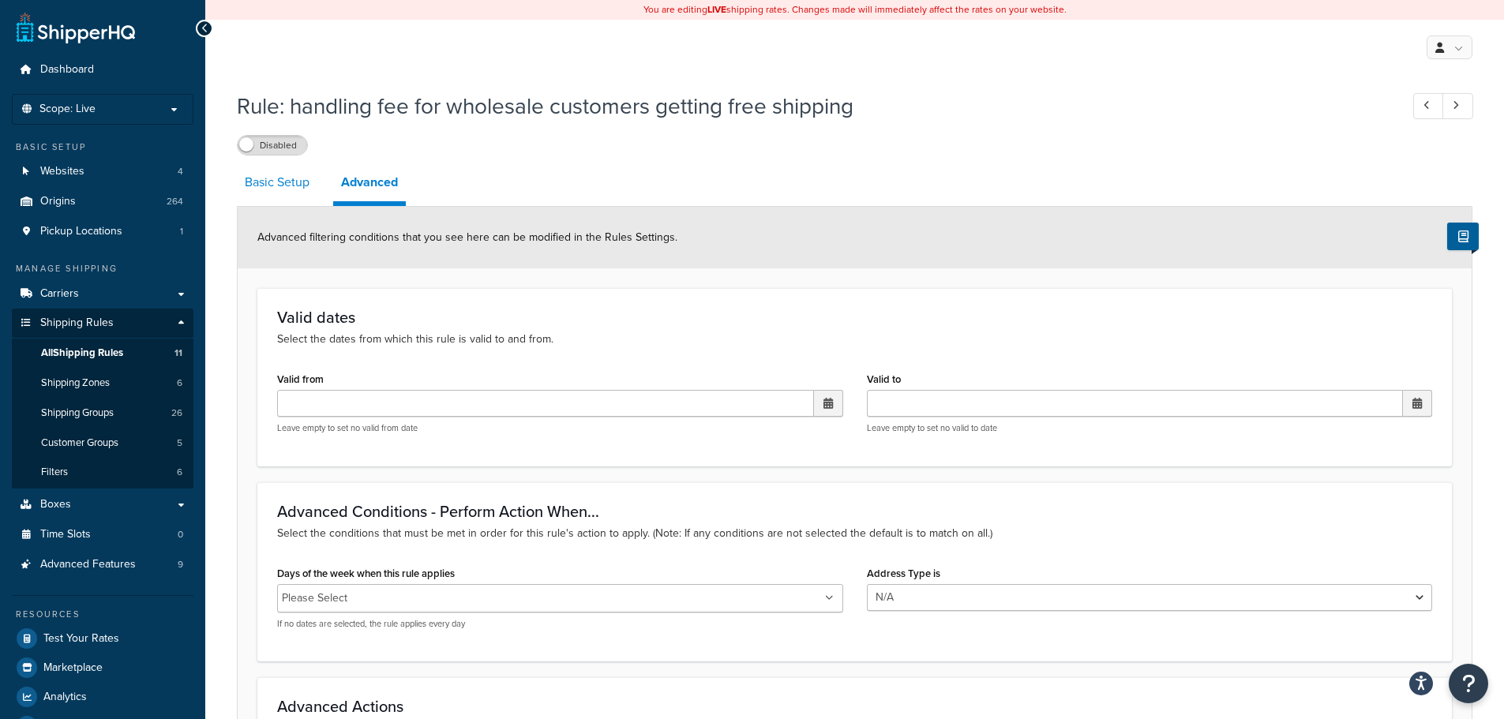
click at [301, 191] on link "Basic Setup" at bounding box center [277, 182] width 81 height 38
select select "CART"
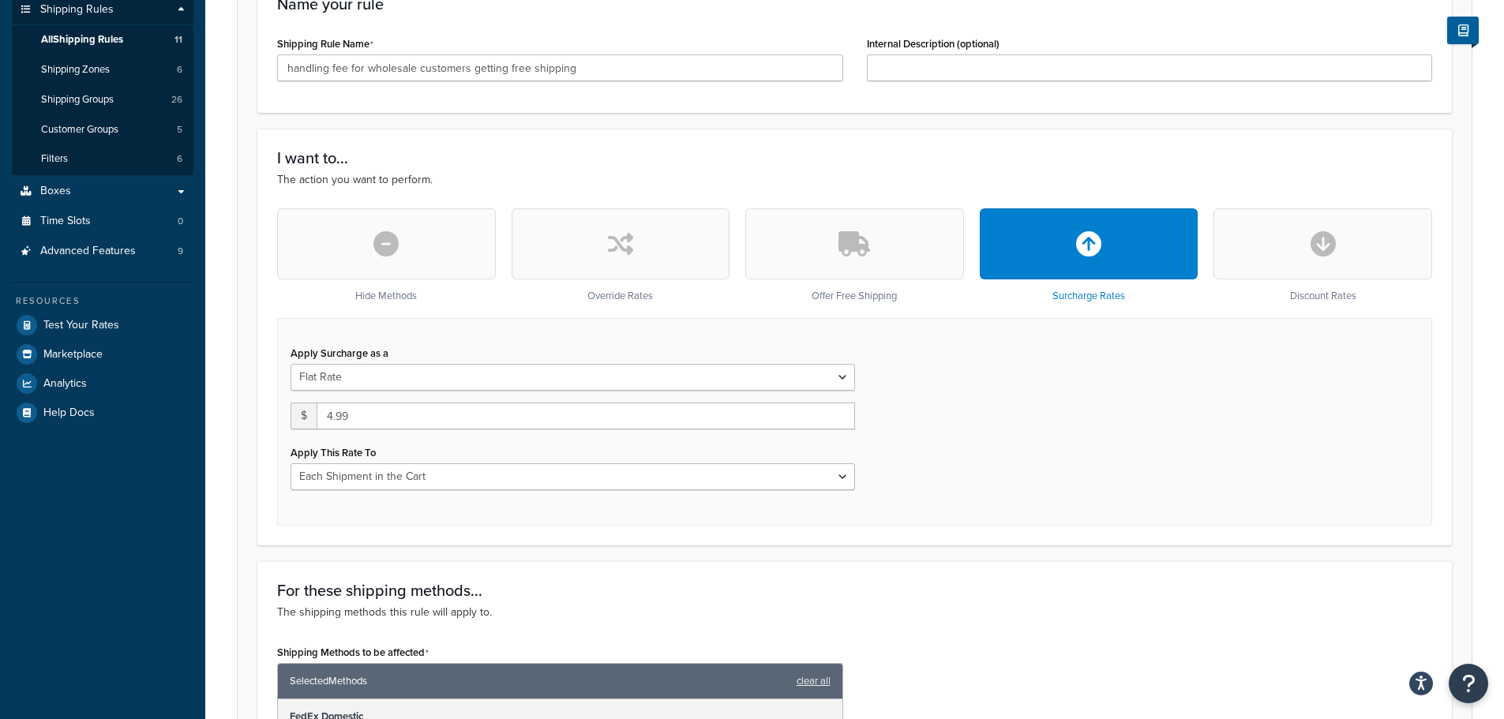
scroll to position [316, 0]
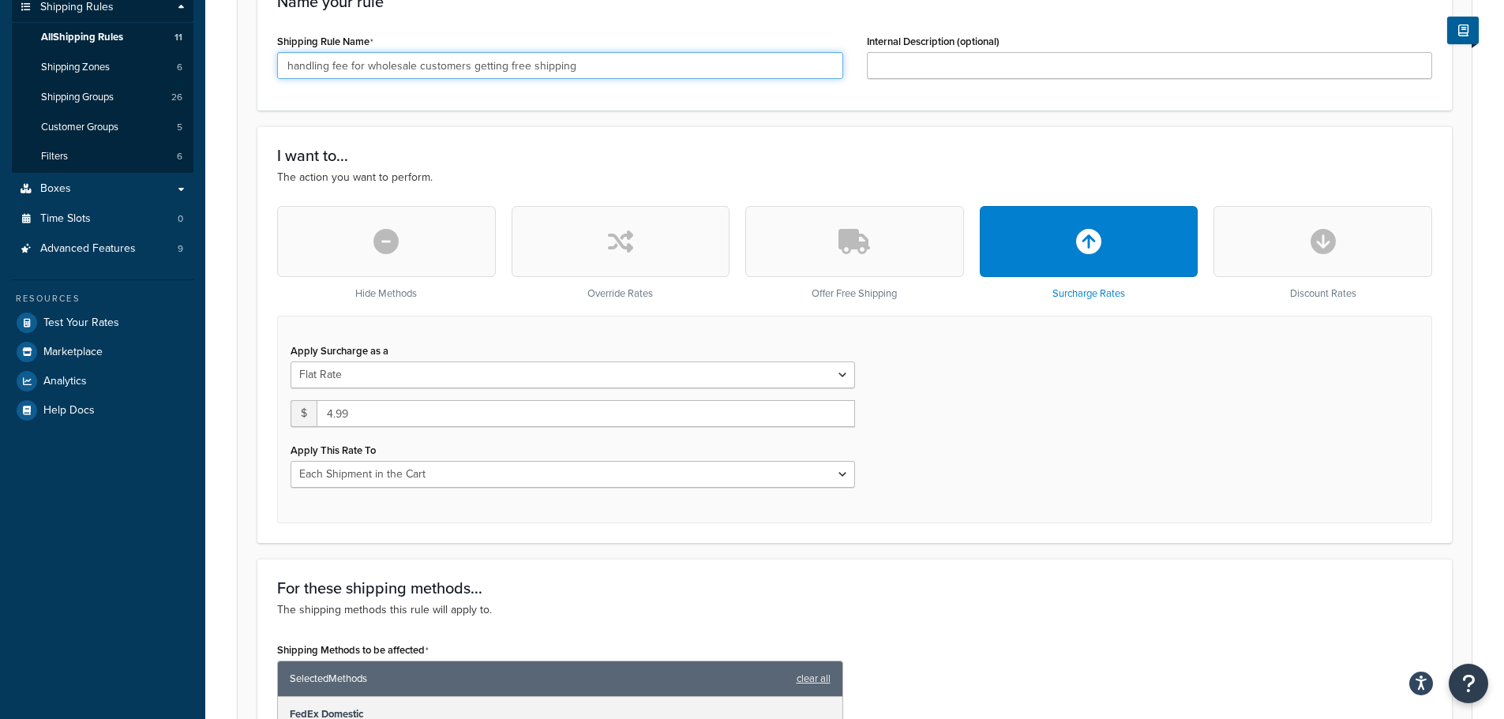
drag, startPoint x: 294, startPoint y: 68, endPoint x: 276, endPoint y: 70, distance: 17.5
click at [276, 70] on div "Shipping Rule Name handling fee for wholesale customers getting free shipping" at bounding box center [560, 60] width 590 height 61
drag, startPoint x: 312, startPoint y: 72, endPoint x: 260, endPoint y: 69, distance: 52.1
click at [263, 71] on div "Name your rule Shipping Rule Name Add Handling fee for wholesale customers gett…" at bounding box center [854, 41] width 1194 height 138
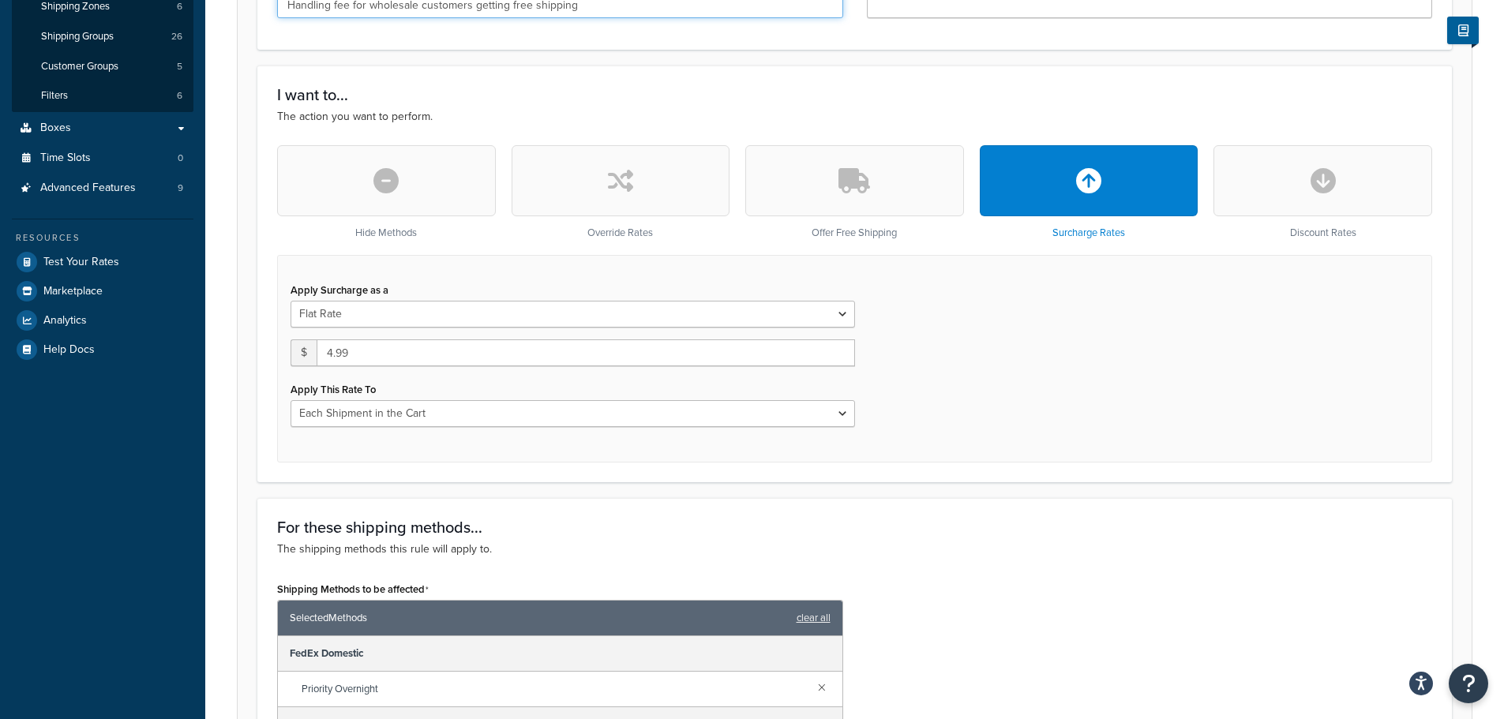
scroll to position [395, 0]
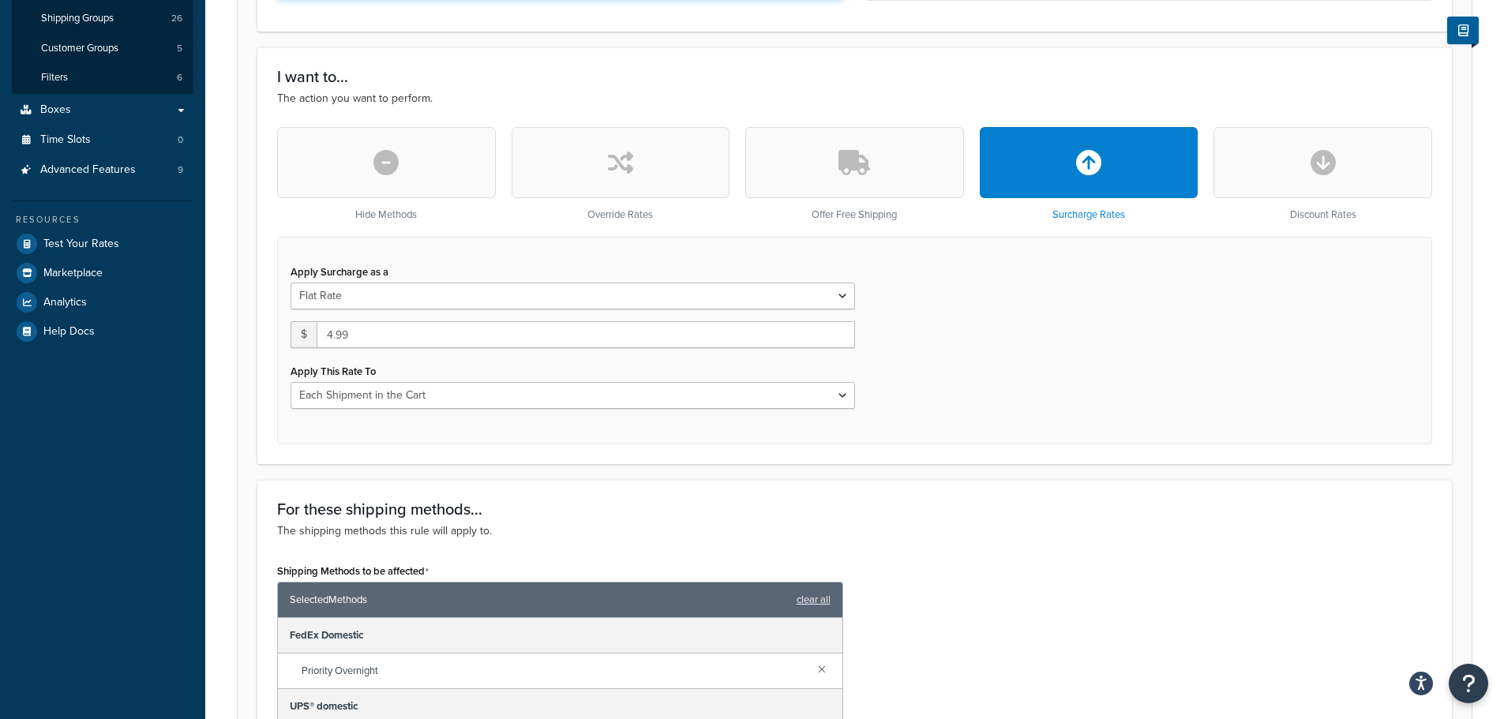
type input "Handling fee for wholesale customers getting free shipping"
click at [465, 301] on select "Flat Rate Percentage Flat Rate & Percentage" at bounding box center [572, 296] width 564 height 27
click at [1000, 301] on div "Apply Surcharge as a Flat Rate Percentage Flat Rate & Percentage $ 4.99 Apply T…" at bounding box center [854, 341] width 1155 height 208
click at [761, 304] on select "Flat Rate Percentage Flat Rate & Percentage" at bounding box center [572, 296] width 564 height 27
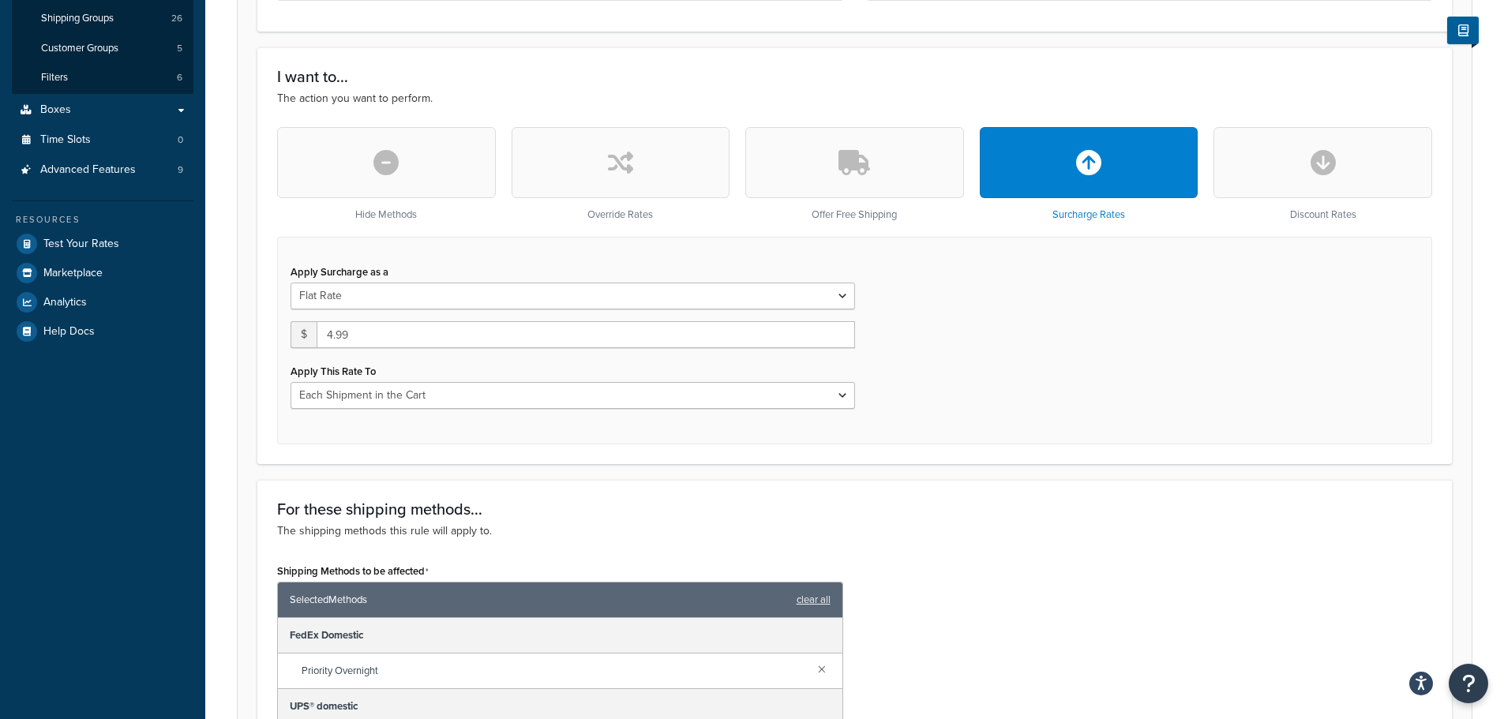
click at [912, 294] on div "Apply Surcharge as a Flat Rate Percentage Flat Rate & Percentage $ 4.99 Apply T…" at bounding box center [854, 341] width 1155 height 208
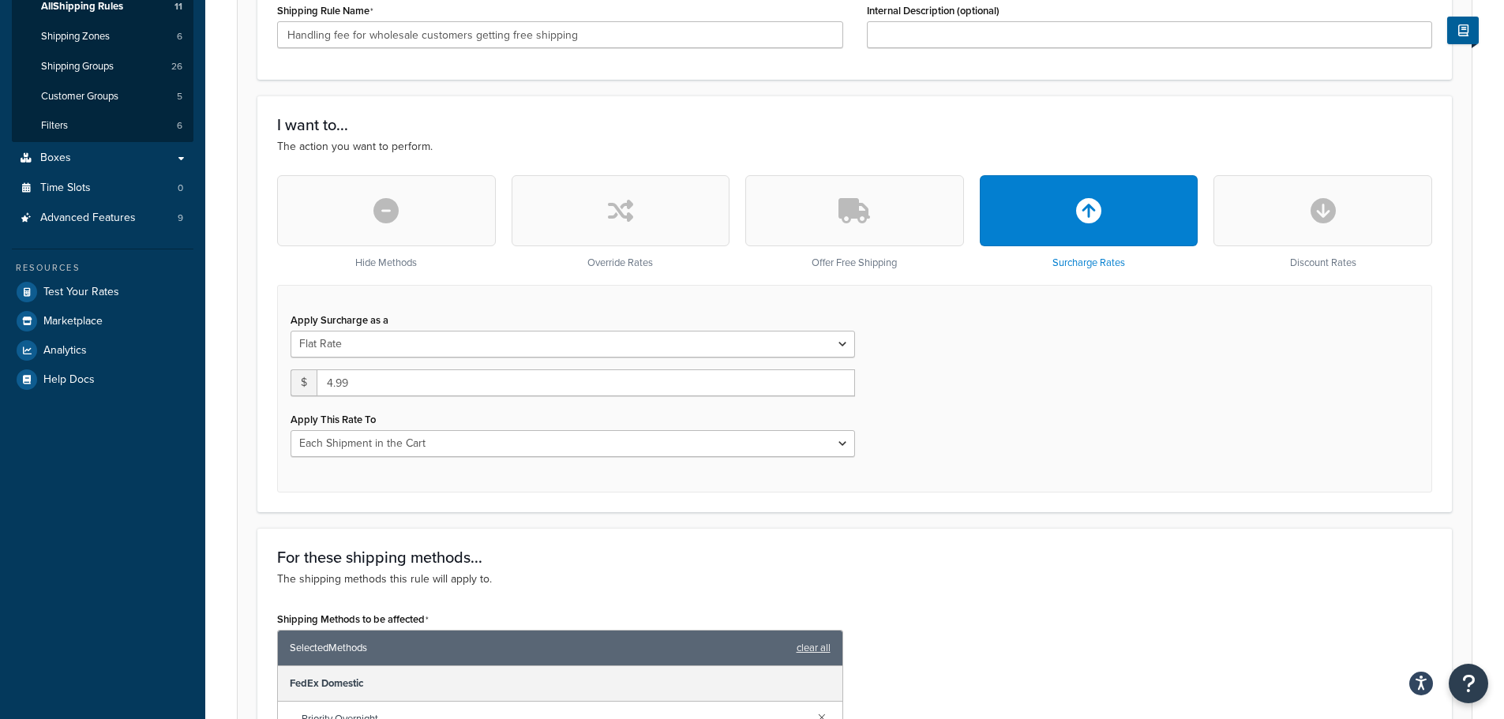
scroll to position [0, 0]
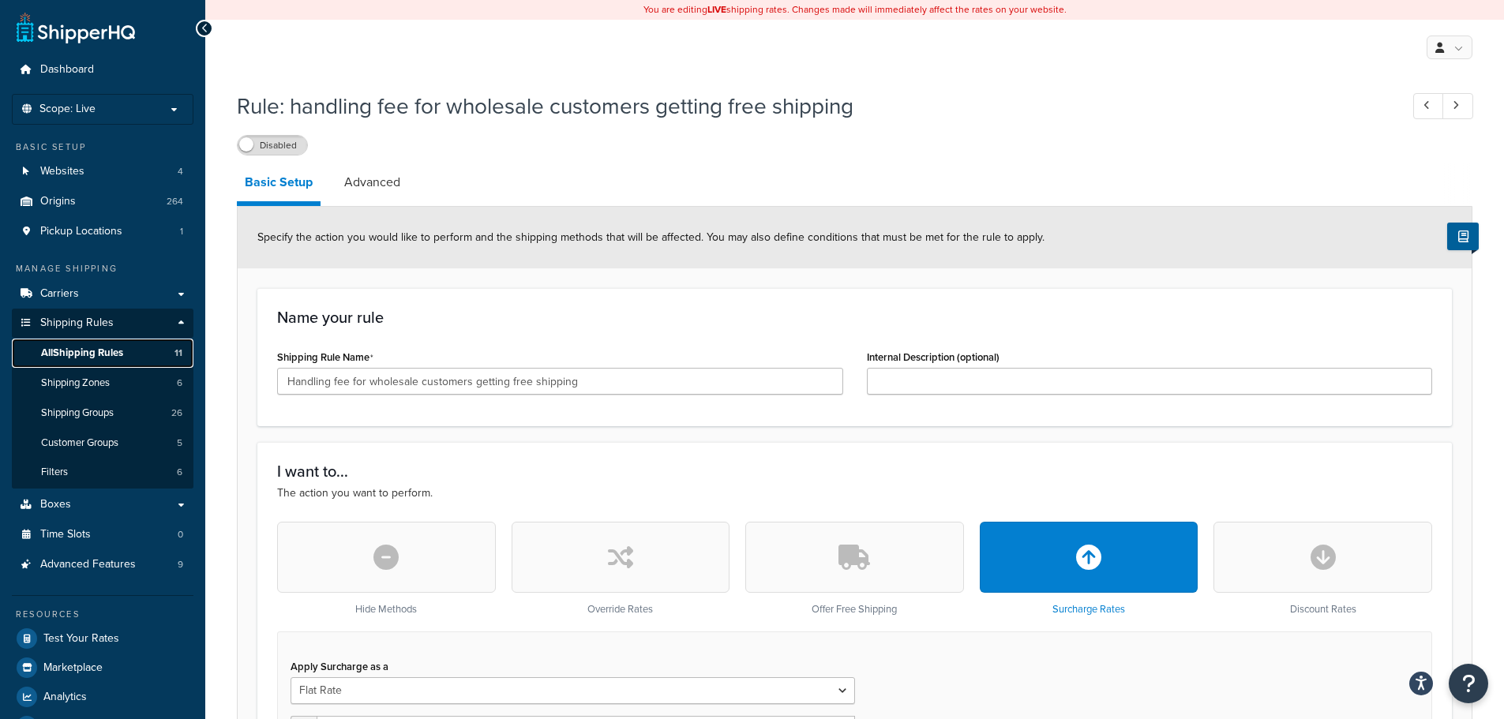
click at [100, 354] on span "All Shipping Rules" at bounding box center [82, 352] width 82 height 13
select select "CART"
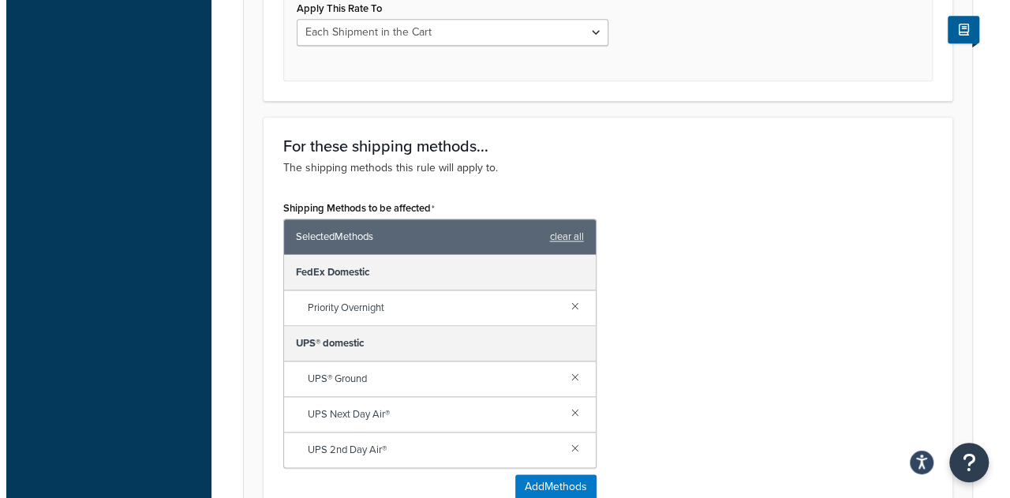
scroll to position [947, 0]
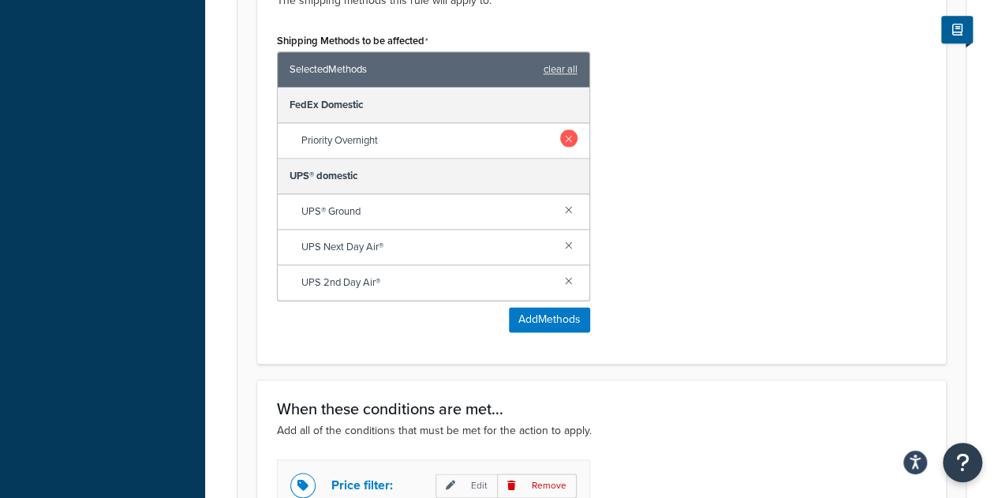
click at [567, 137] on link at bounding box center [568, 137] width 17 height 17
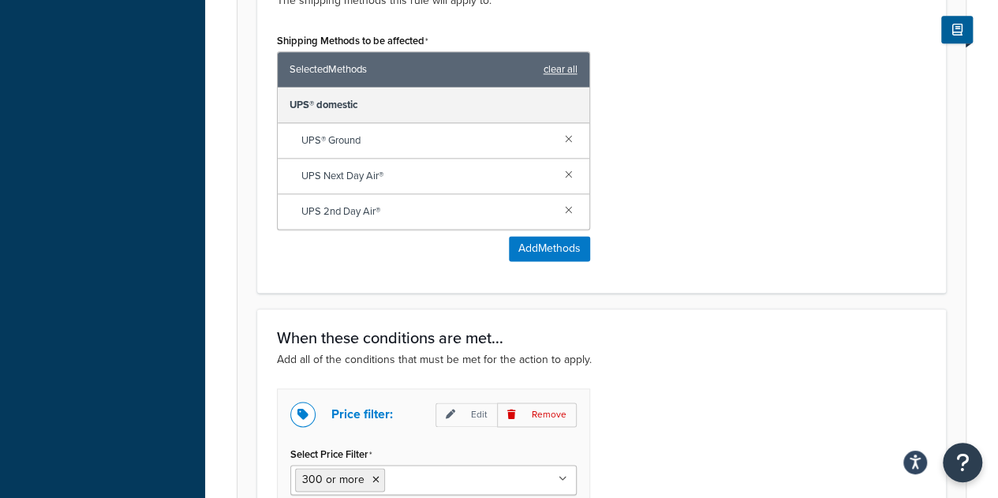
click at [567, 75] on link "clear all" at bounding box center [561, 69] width 34 height 22
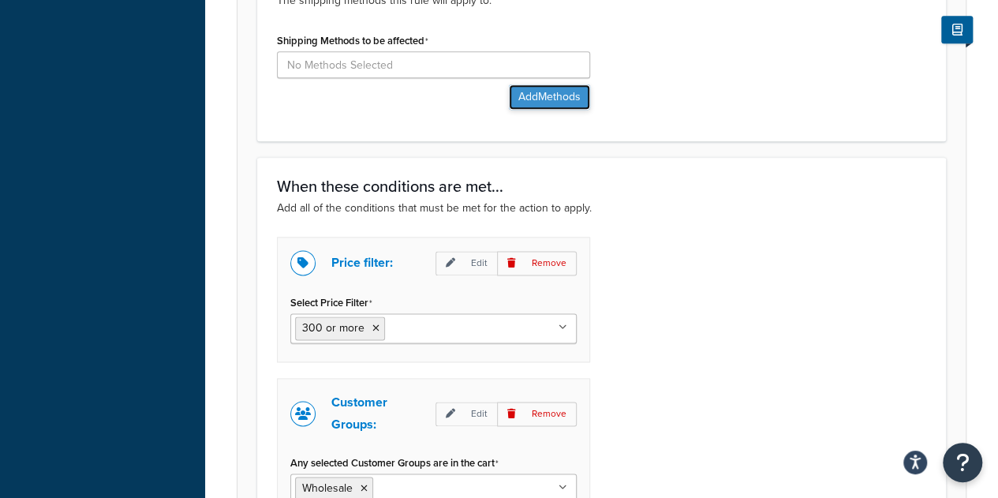
click at [568, 103] on button "Add Methods" at bounding box center [549, 96] width 81 height 25
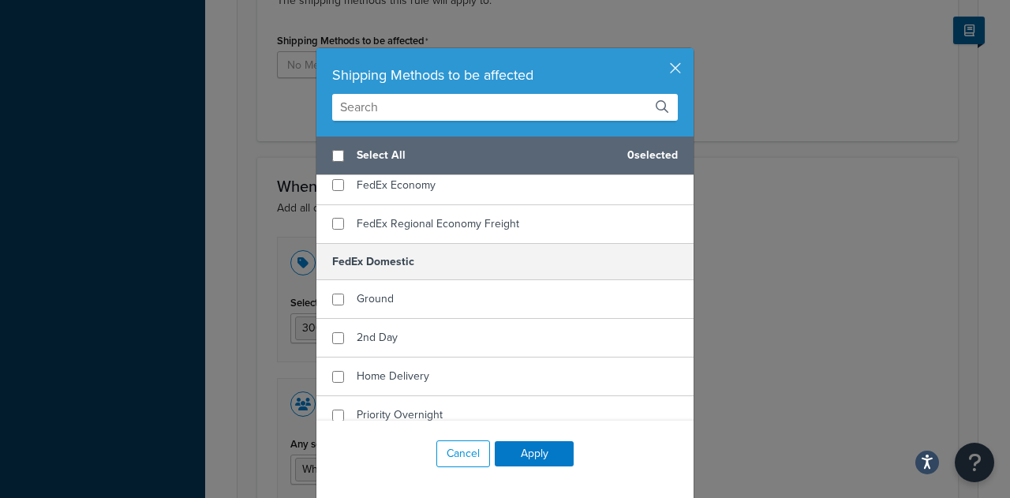
scroll to position [2605, 0]
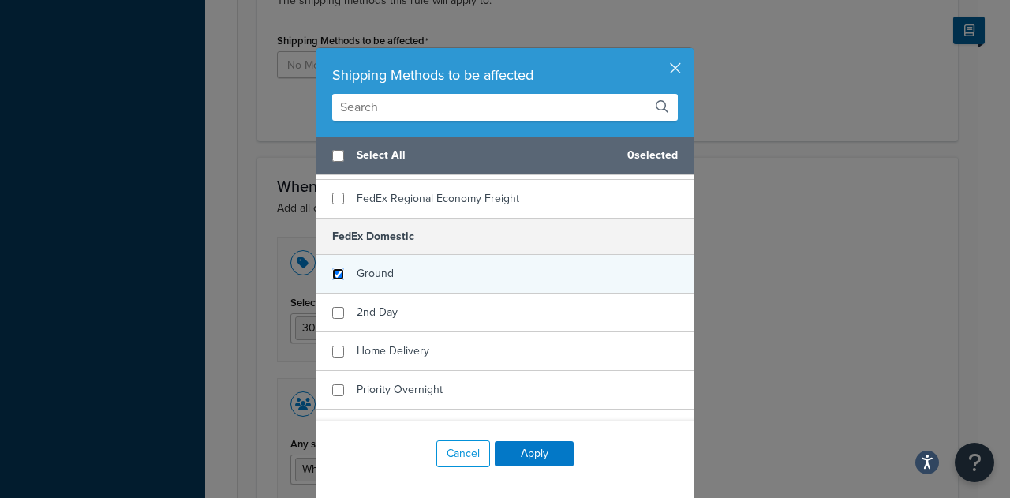
click at [332, 268] on input "checkbox" at bounding box center [338, 274] width 12 height 12
checkbox input "true"
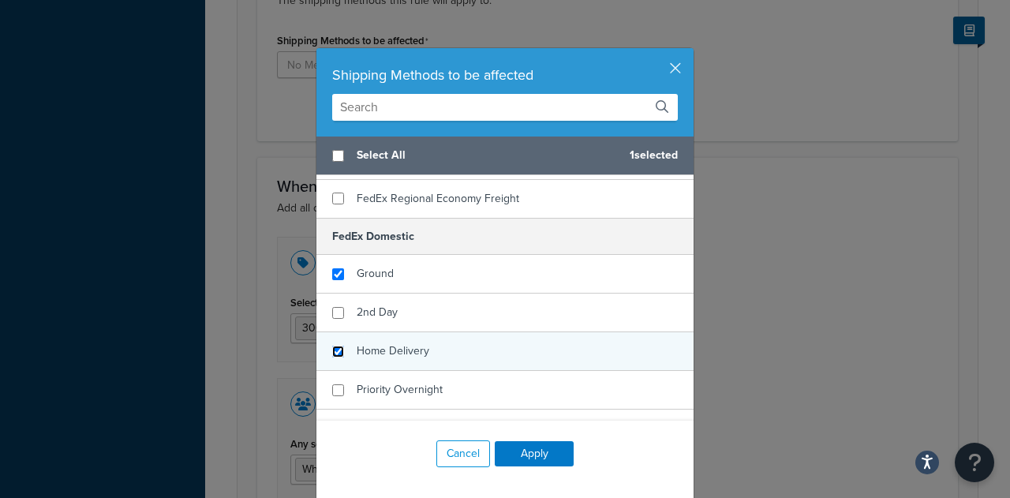
click at [332, 346] on input "checkbox" at bounding box center [338, 352] width 12 height 12
checkbox input "true"
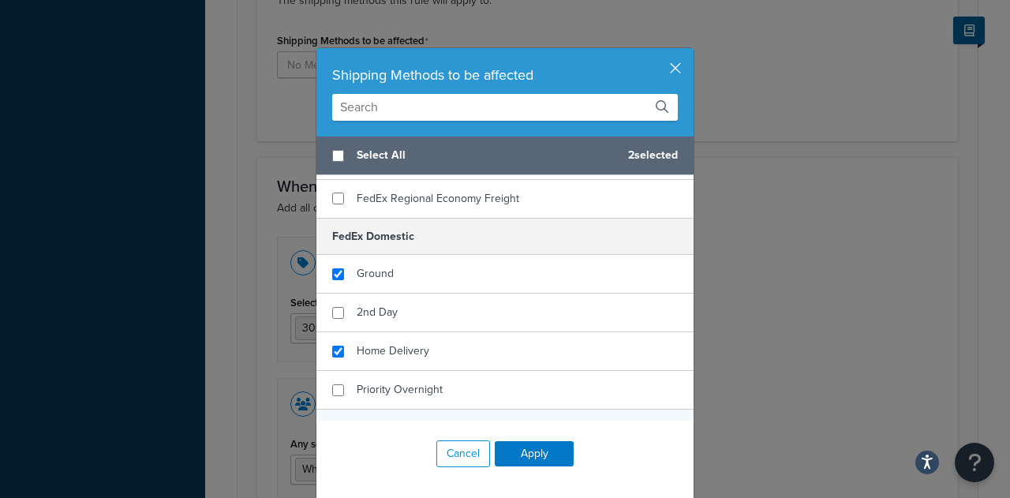
checkbox input "true"
click at [373, 420] on span "Express Saver" at bounding box center [392, 428] width 70 height 17
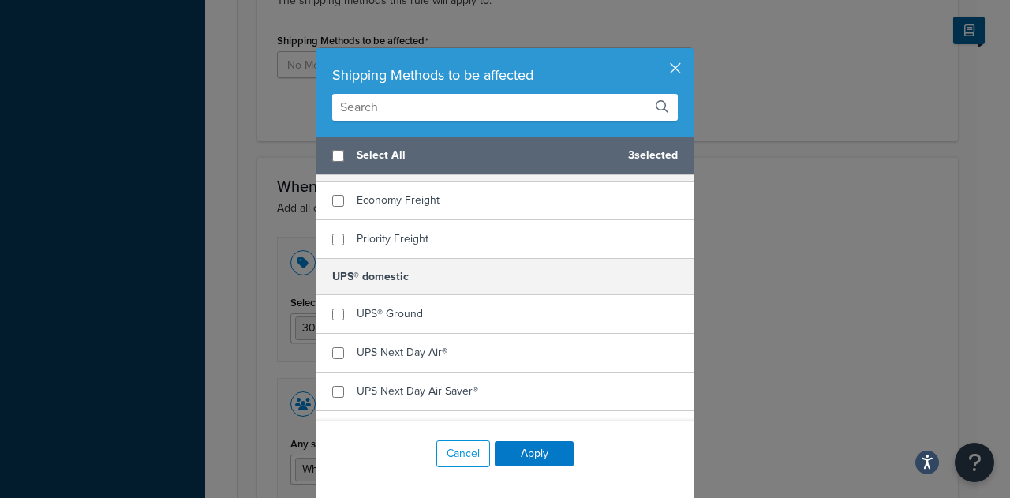
scroll to position [2999, 0]
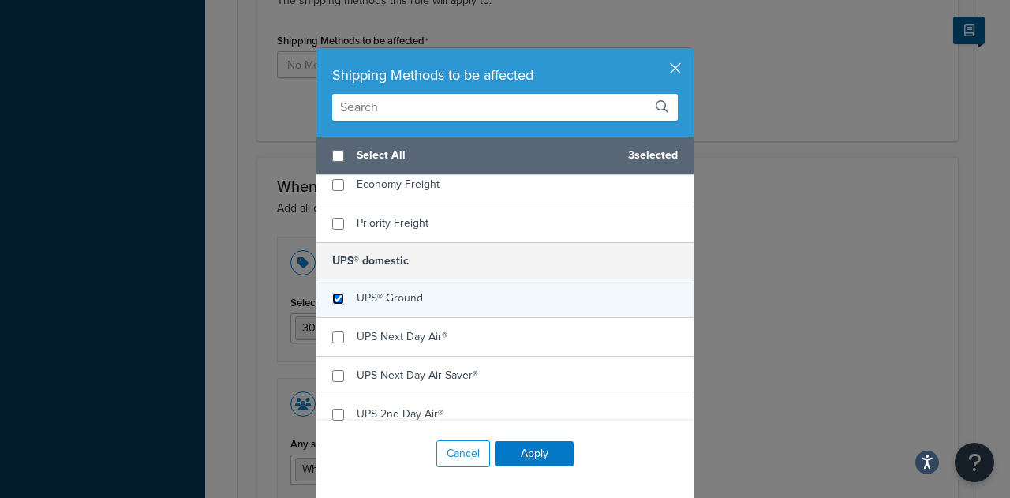
click at [337, 293] on input "checkbox" at bounding box center [338, 299] width 12 height 12
checkbox input "true"
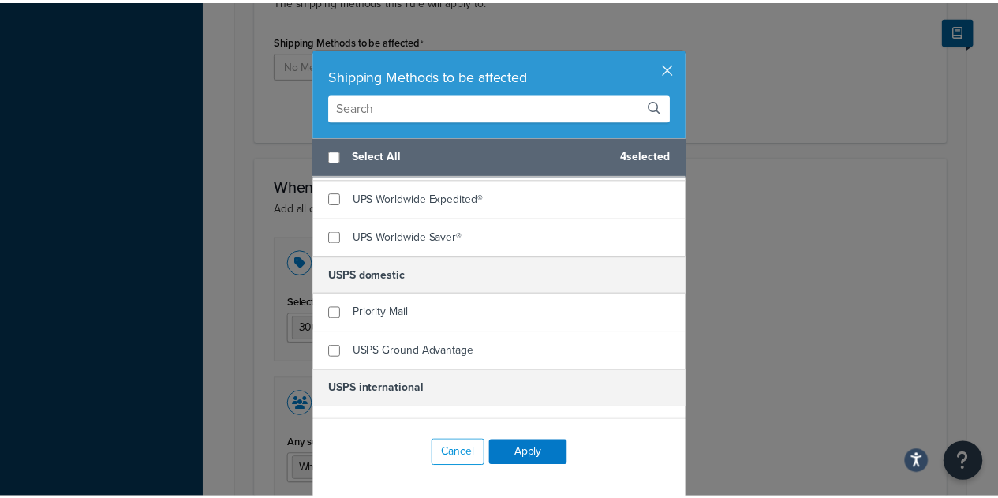
scroll to position [4, 0]
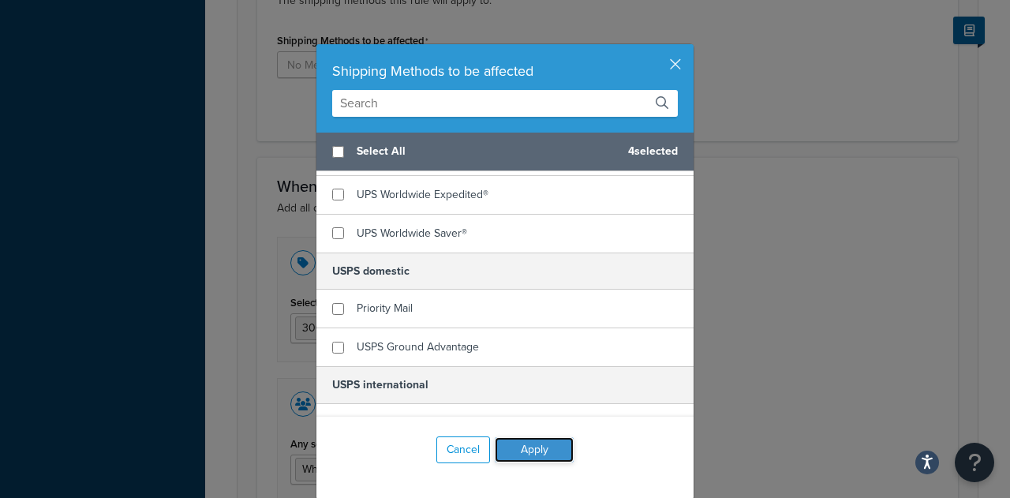
click at [535, 443] on button "Apply" at bounding box center [534, 449] width 79 height 25
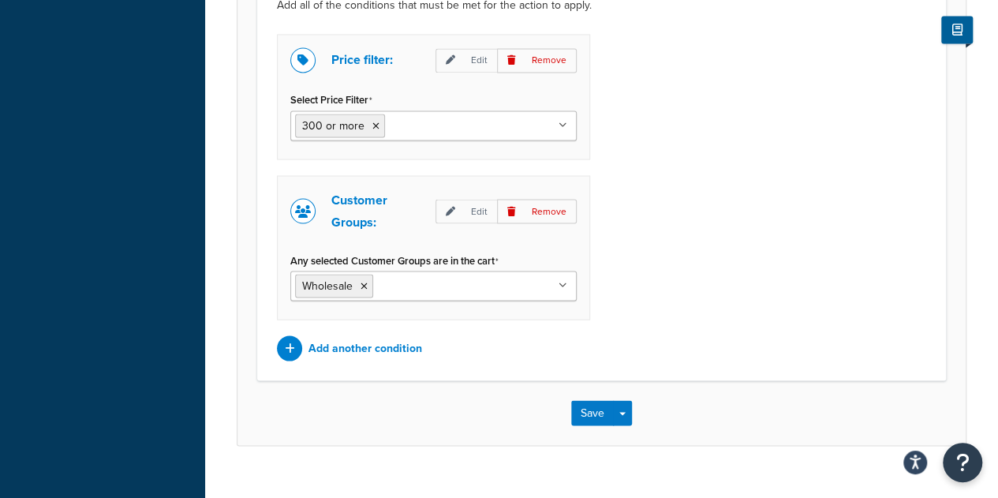
scroll to position [1374, 0]
click at [605, 399] on button "Save" at bounding box center [592, 411] width 43 height 25
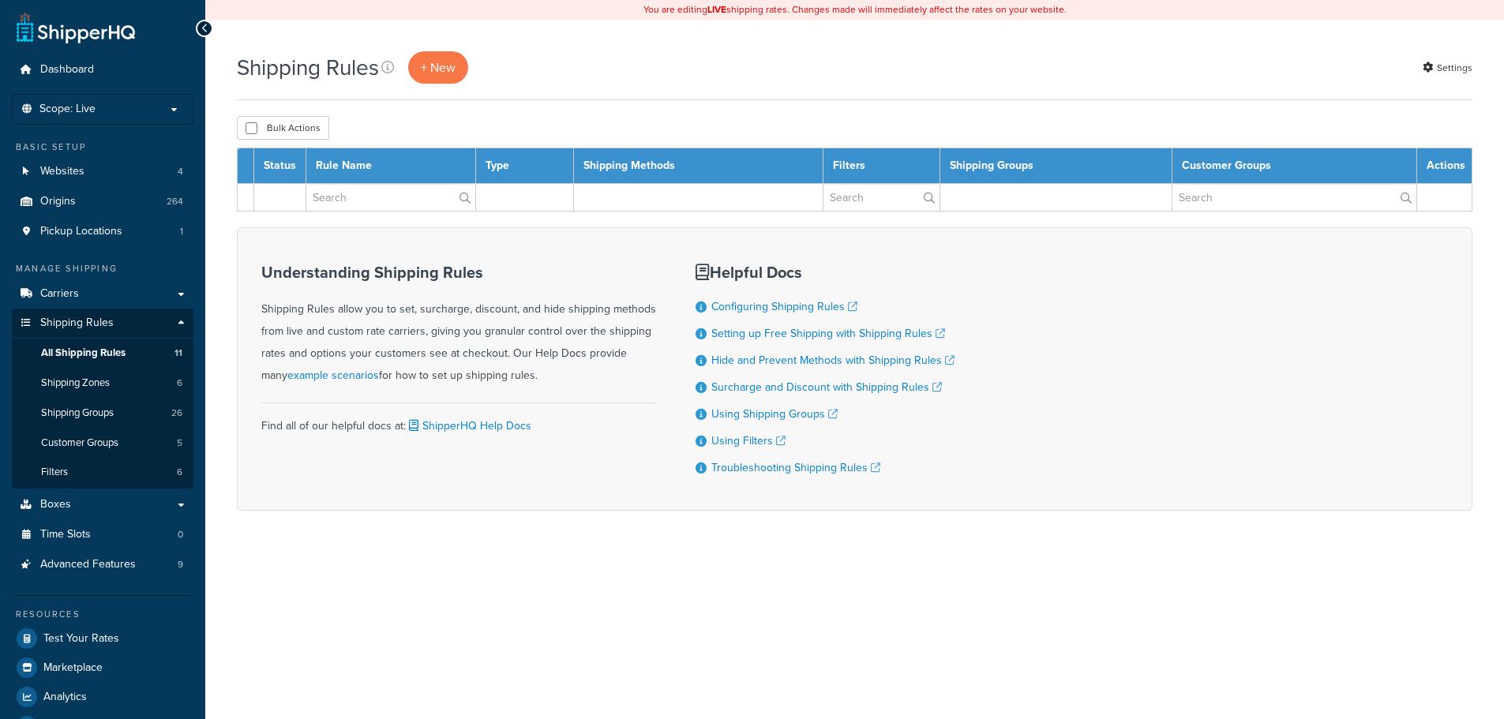
select select "1000"
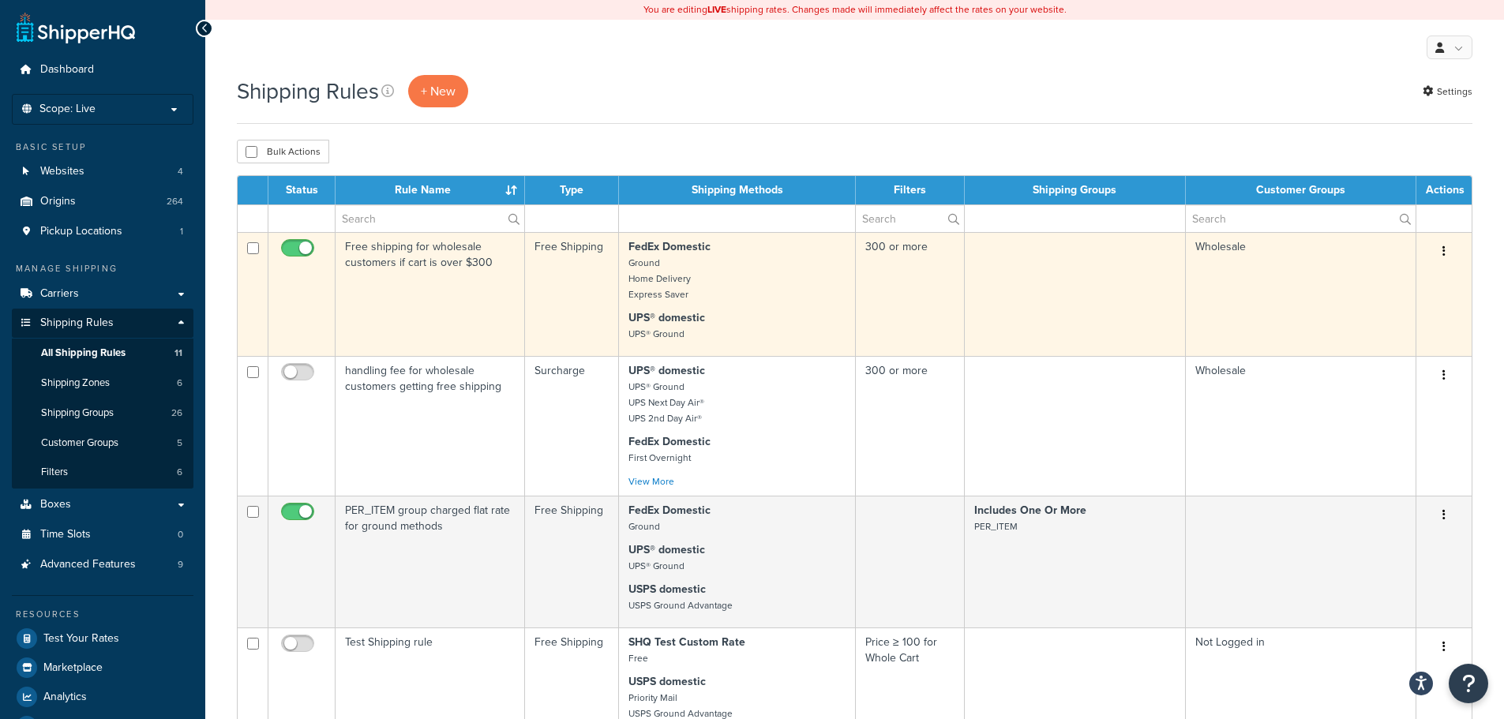
click at [1447, 255] on button "button" at bounding box center [1444, 251] width 22 height 25
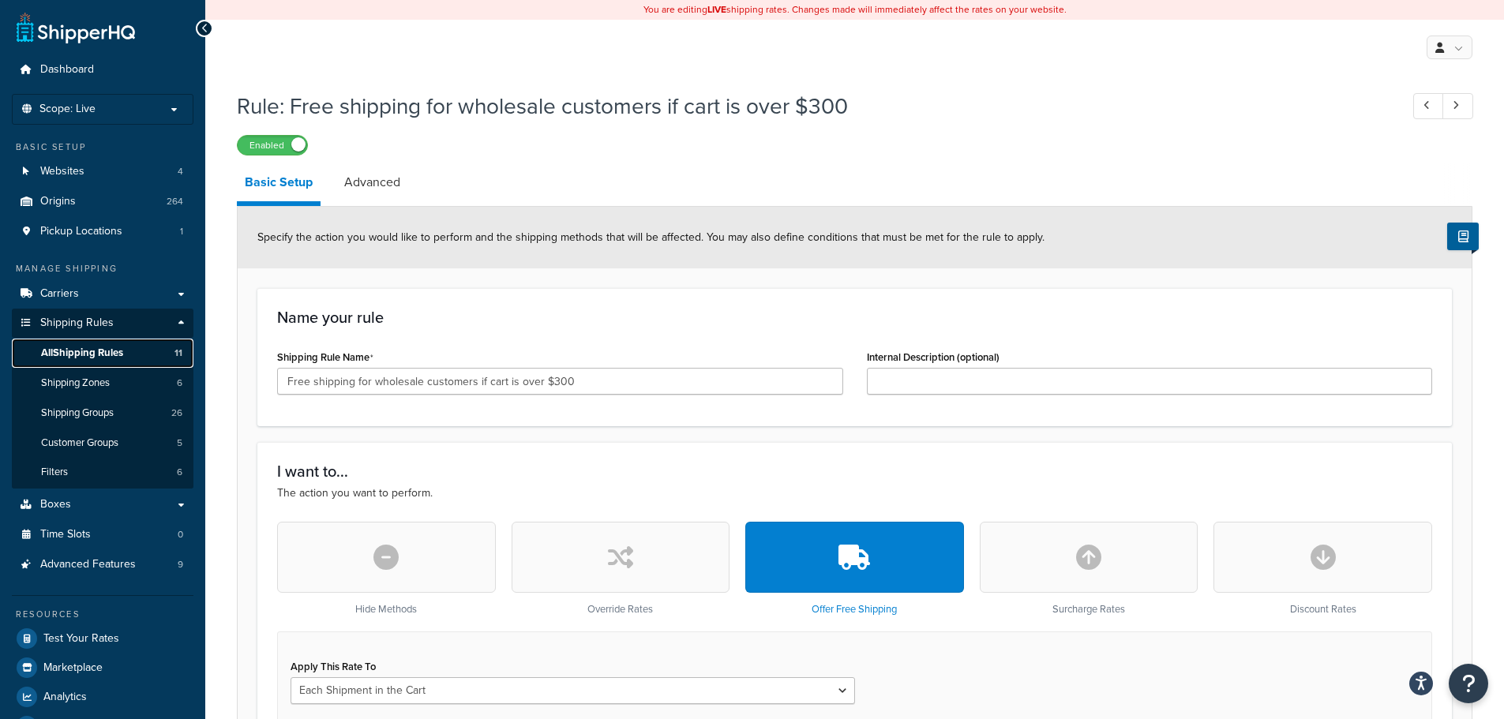
click at [92, 355] on span "All Shipping Rules" at bounding box center [82, 352] width 82 height 13
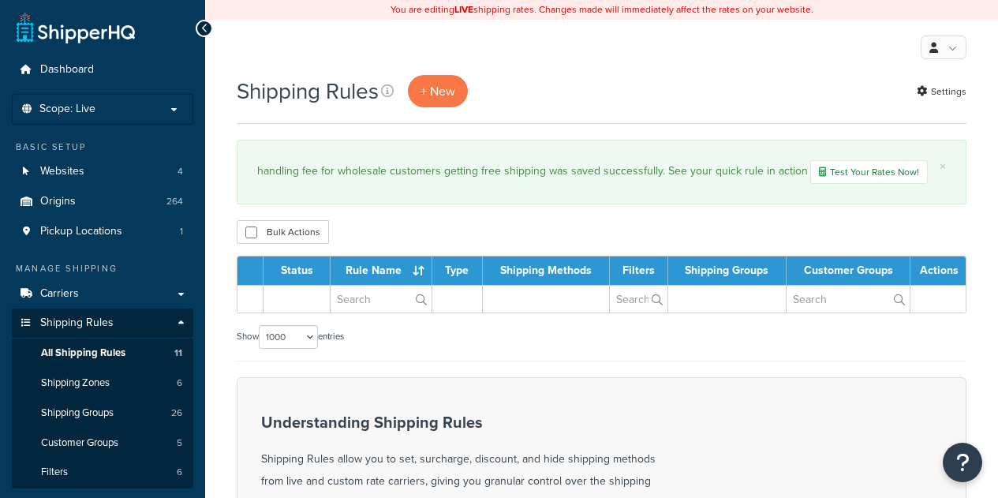
select select "1000"
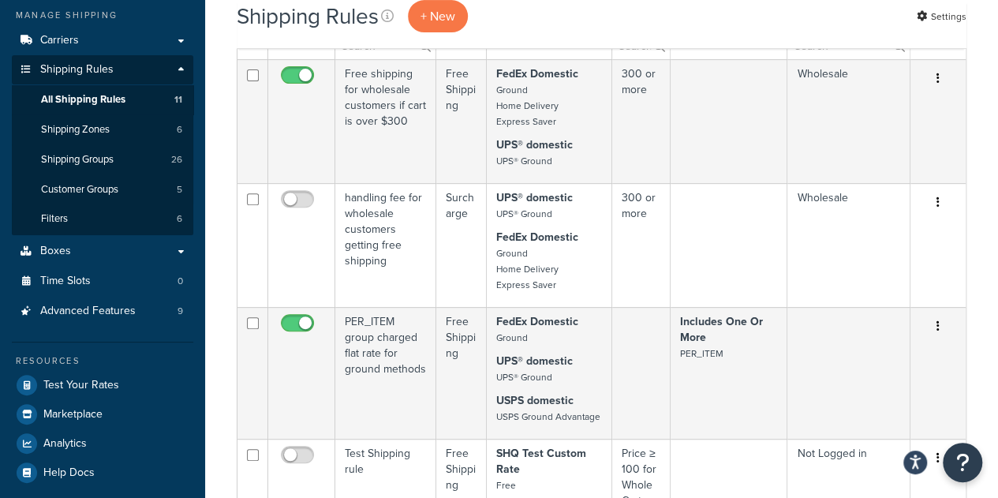
scroll to position [316, 0]
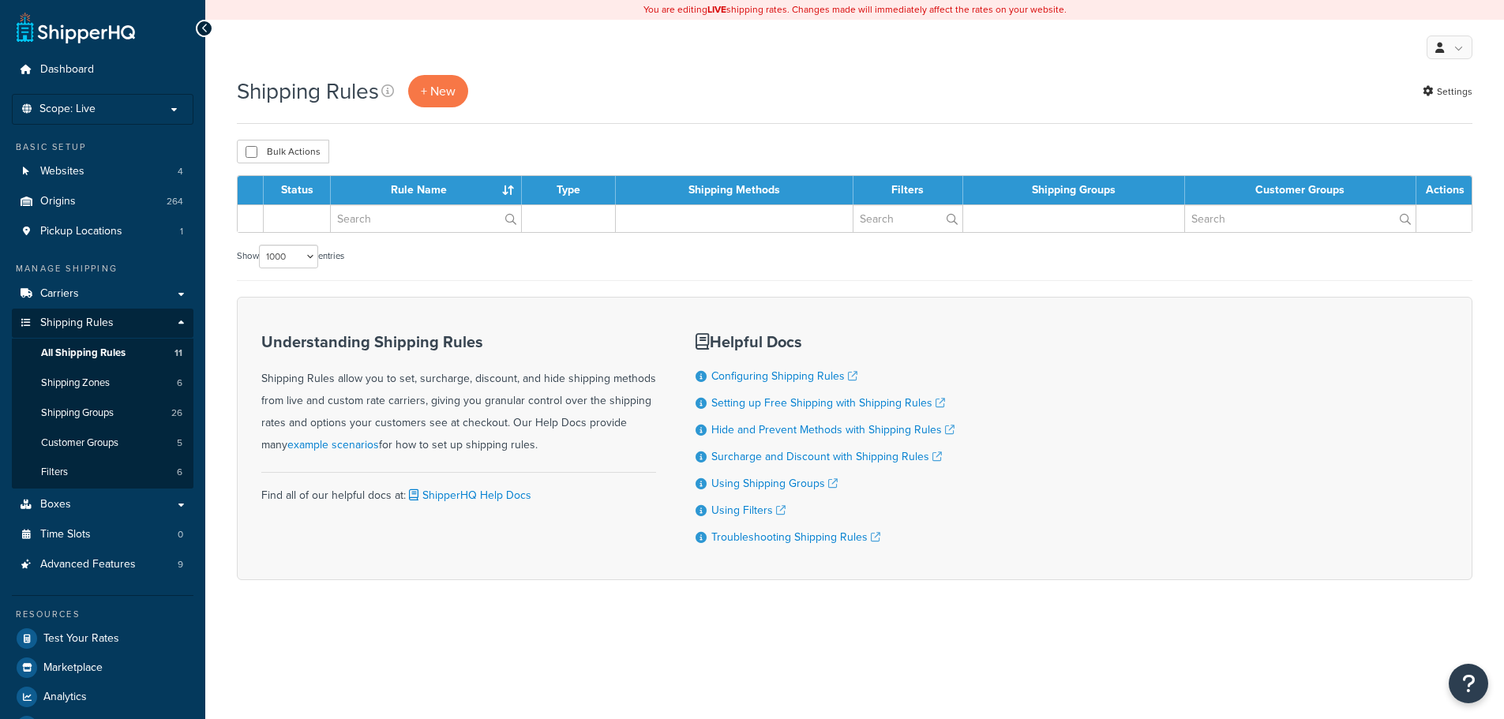
select select "1000"
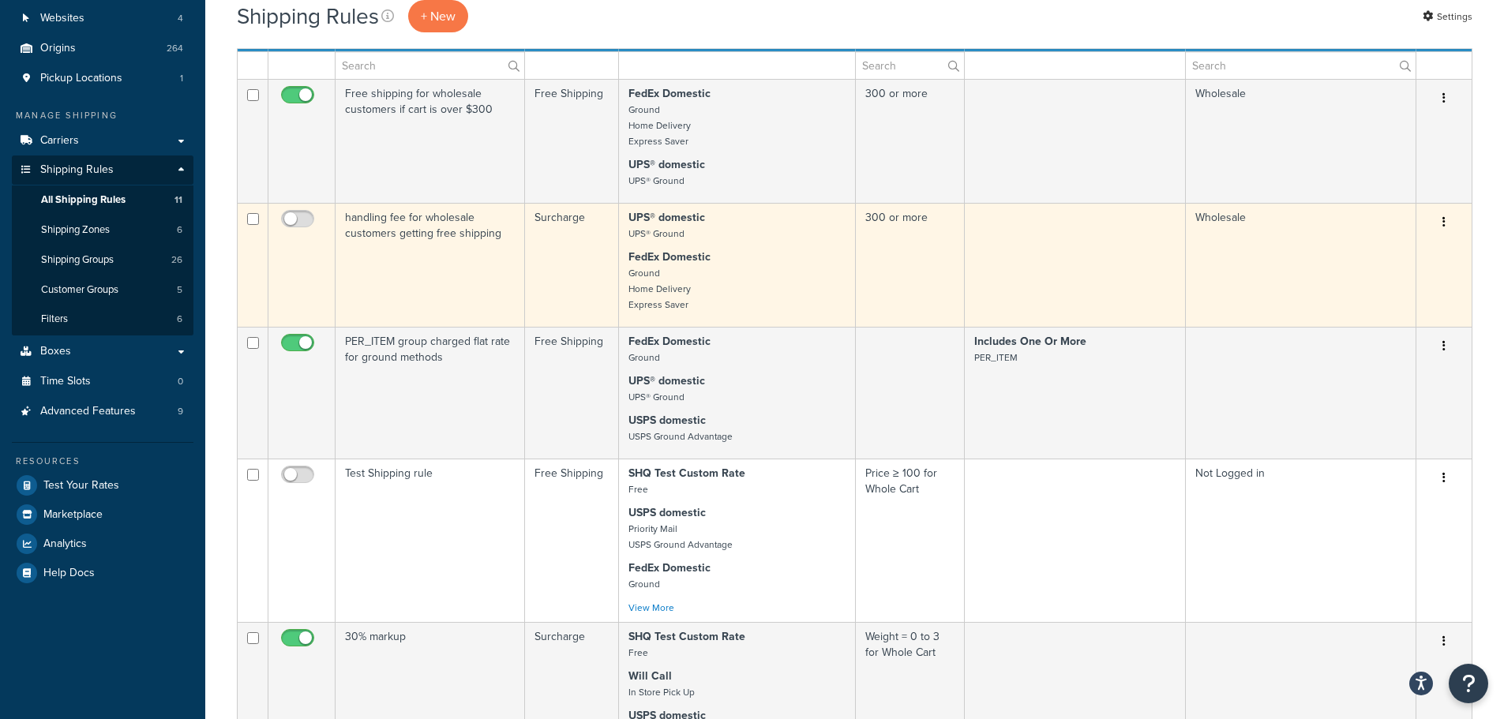
scroll to position [158, 0]
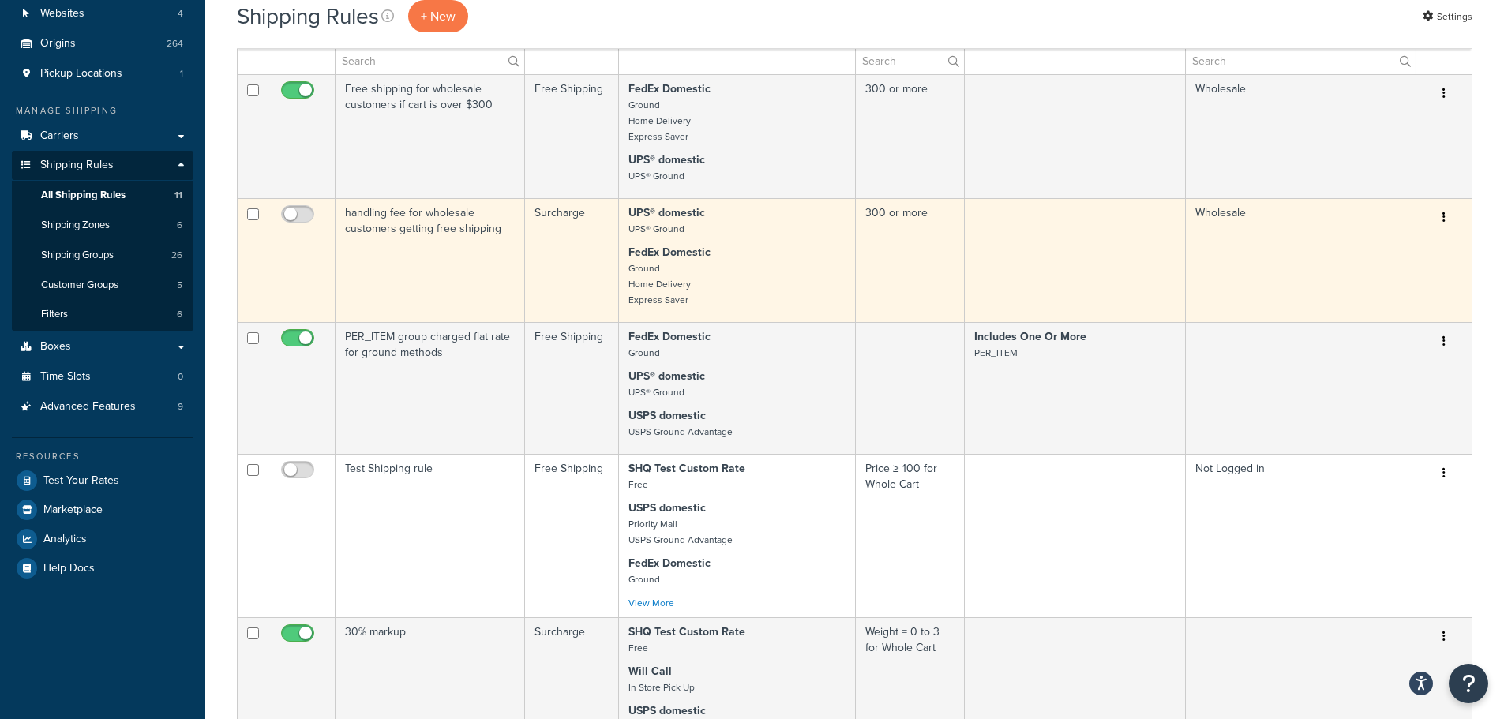
click at [1444, 218] on icon "button" at bounding box center [1443, 217] width 3 height 11
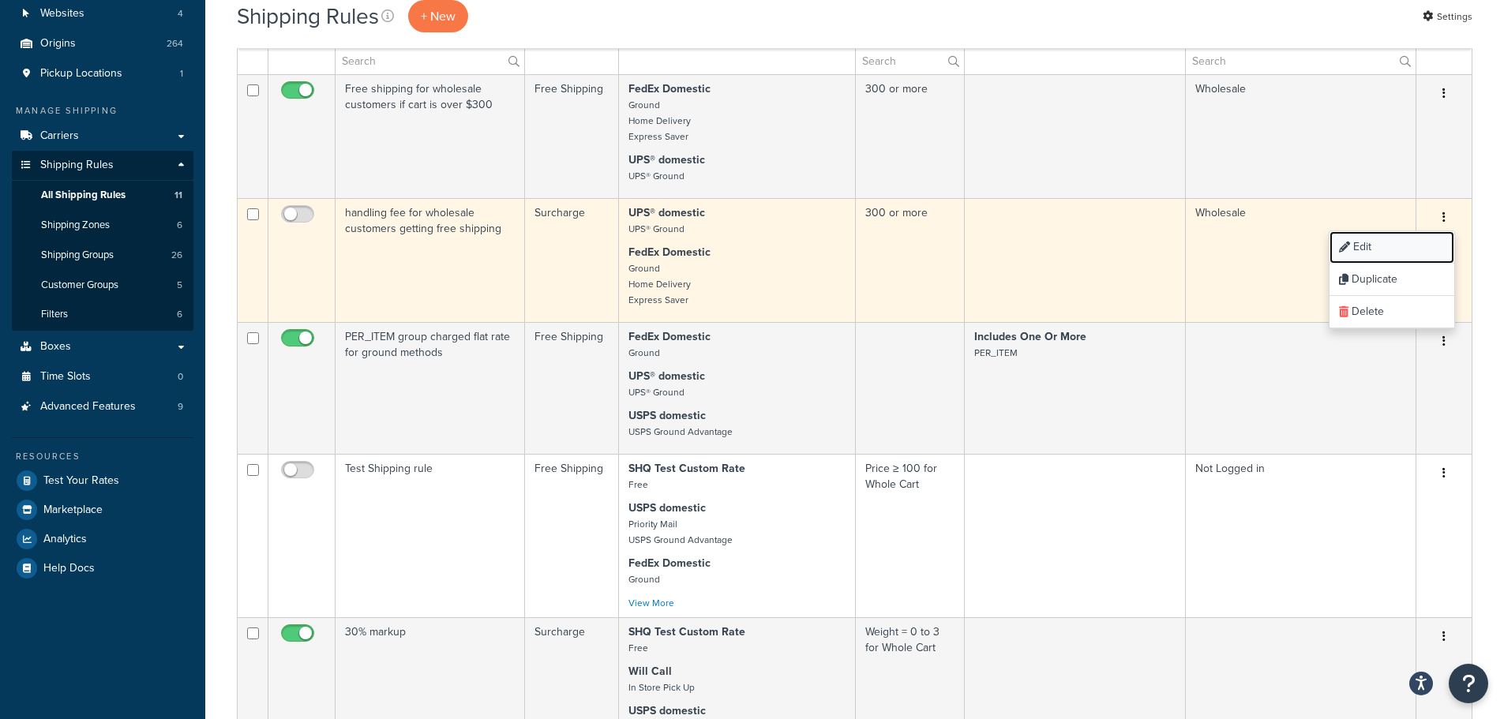
click at [1395, 259] on link "Edit" at bounding box center [1391, 247] width 125 height 32
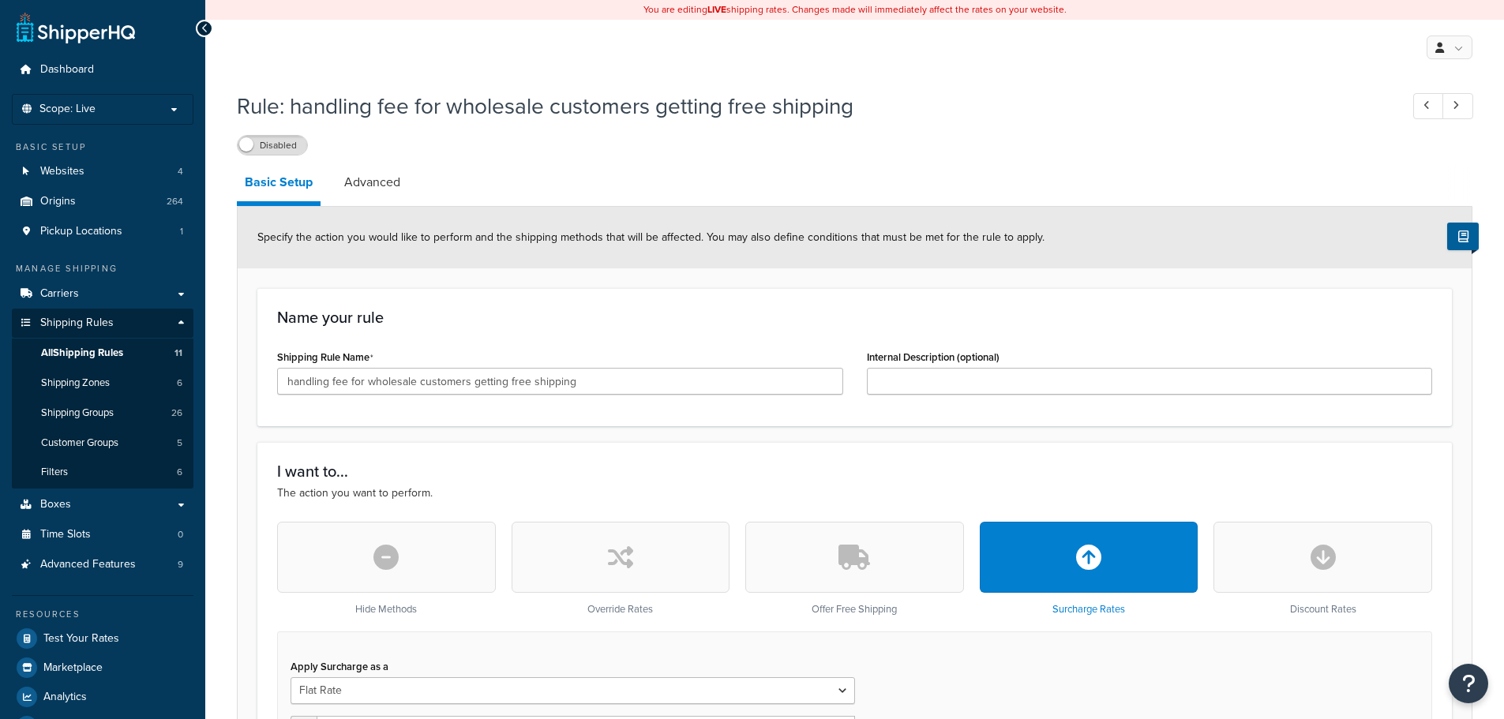
select select "CART"
click at [292, 383] on input "handling fee for wholesale customers getting free shipping" at bounding box center [560, 381] width 566 height 27
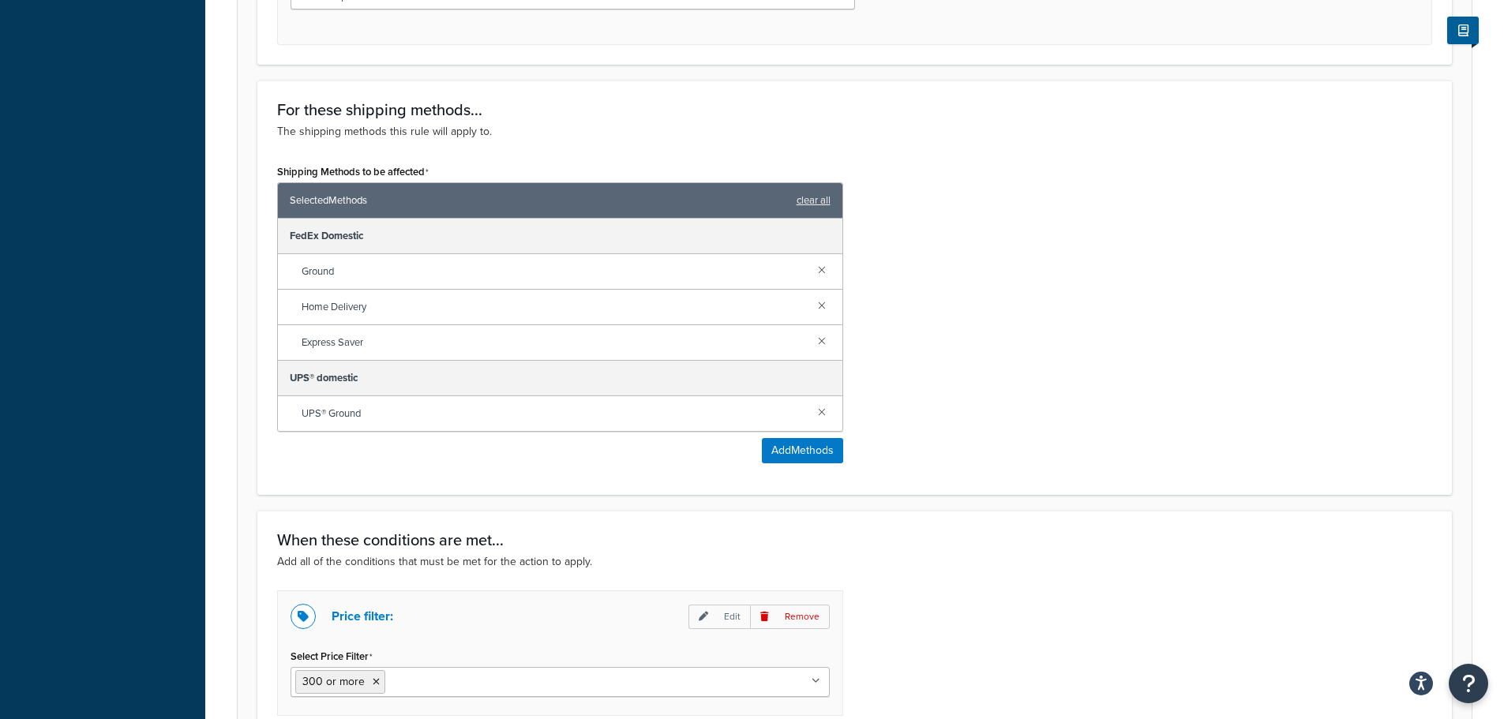
scroll to position [1140, 0]
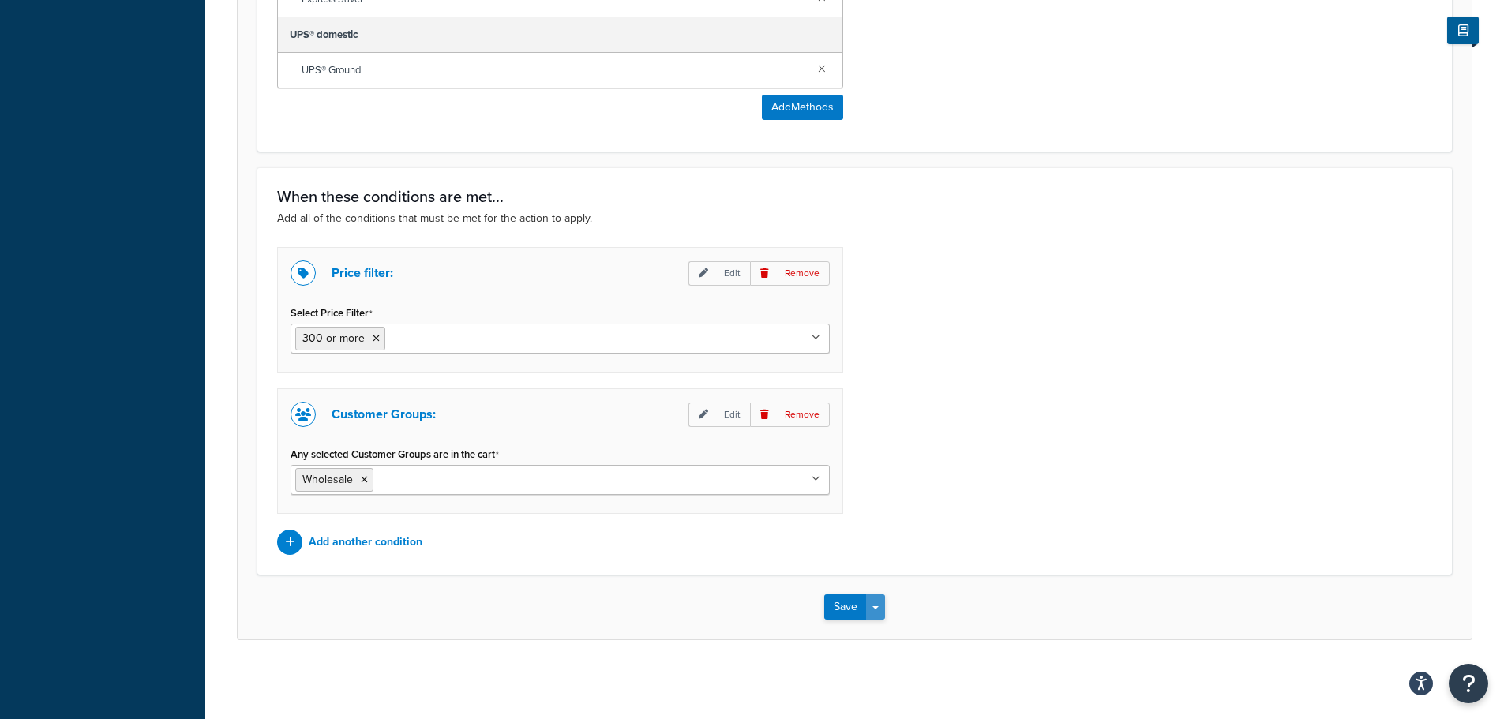
type input "Handling fee for wholesale customers getting free shipping"
click at [877, 607] on span "button" at bounding box center [875, 607] width 6 height 3
click at [852, 607] on button "Save" at bounding box center [845, 606] width 43 height 25
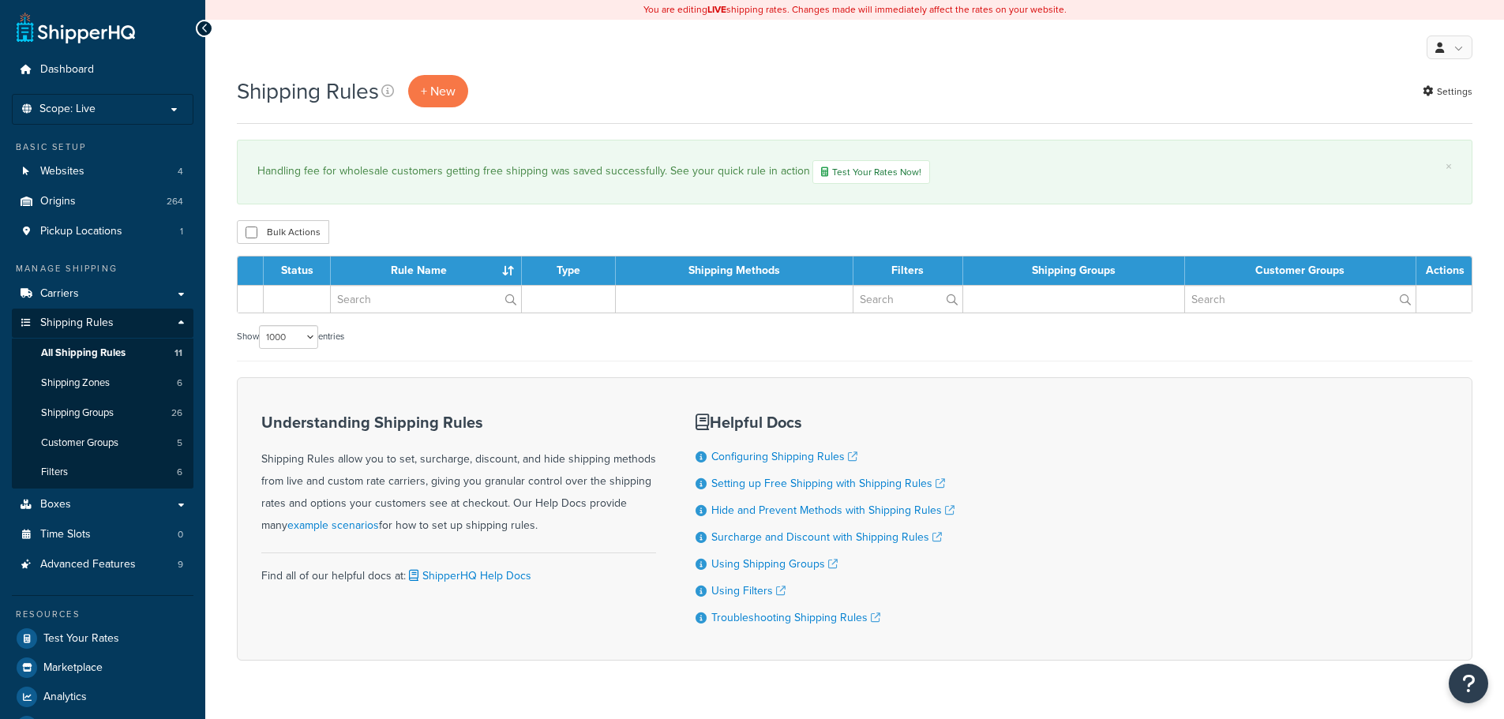
select select "1000"
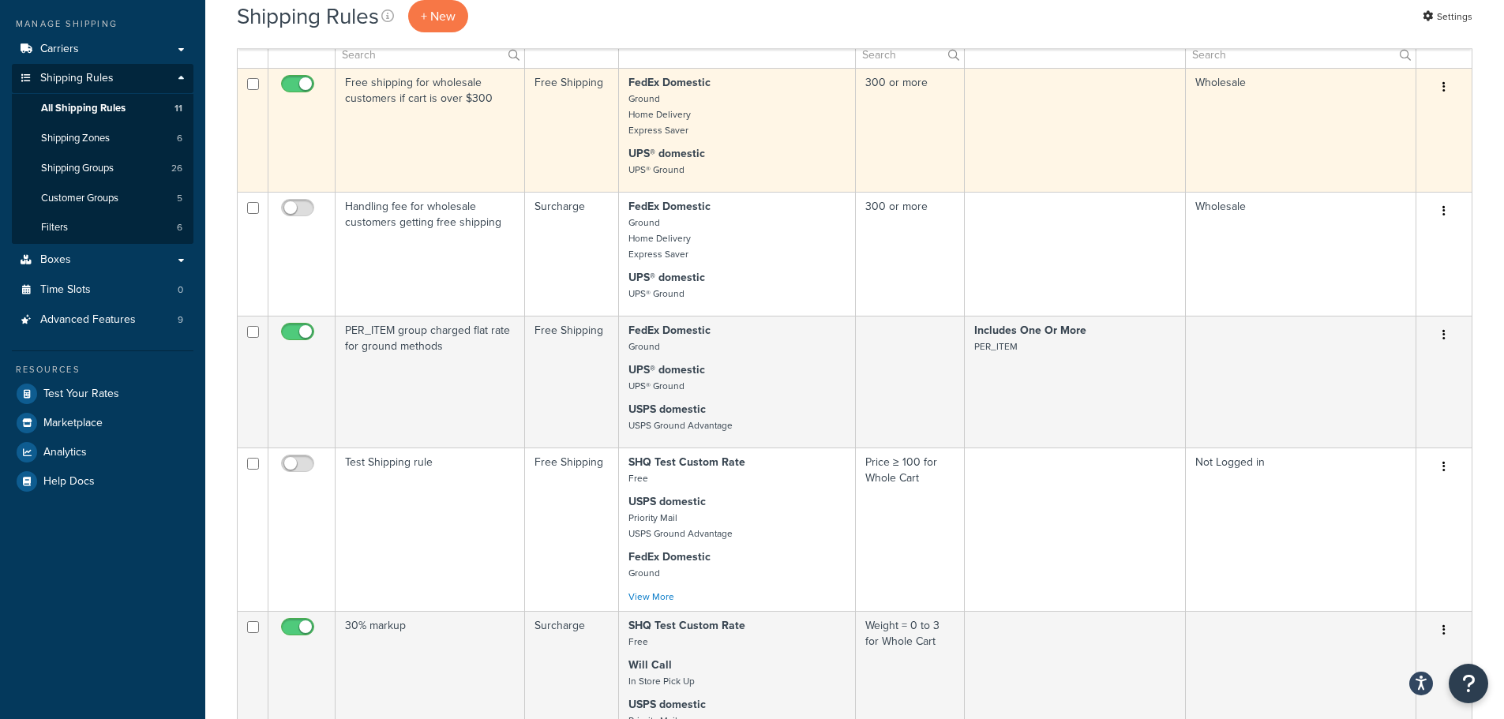
scroll to position [158, 0]
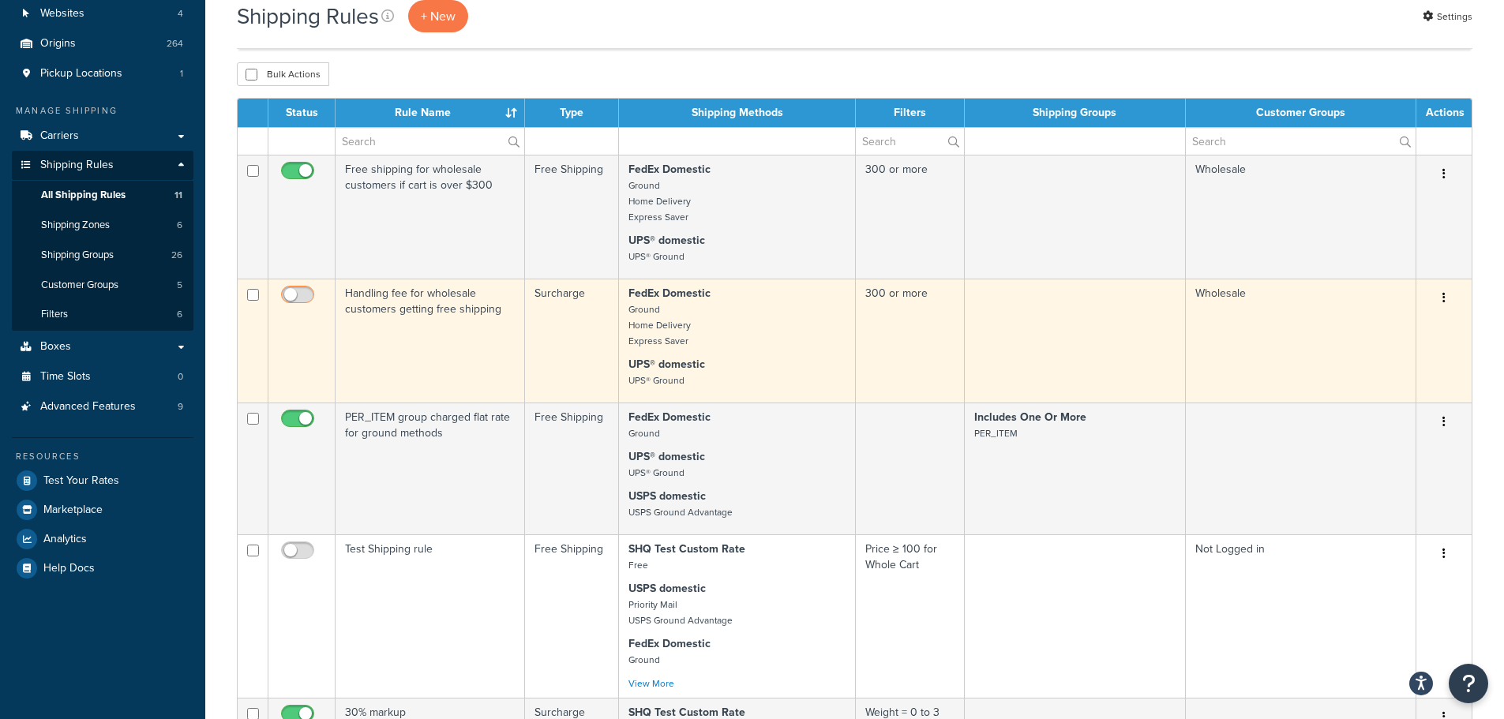
click at [308, 302] on input "checkbox" at bounding box center [299, 299] width 43 height 20
click at [300, 300] on input "checkbox" at bounding box center [299, 299] width 43 height 20
click at [305, 303] on input "checkbox" at bounding box center [299, 299] width 43 height 20
click at [291, 301] on input "checkbox" at bounding box center [299, 299] width 43 height 20
checkbox input "false"
